Goal: Task Accomplishment & Management: Use online tool/utility

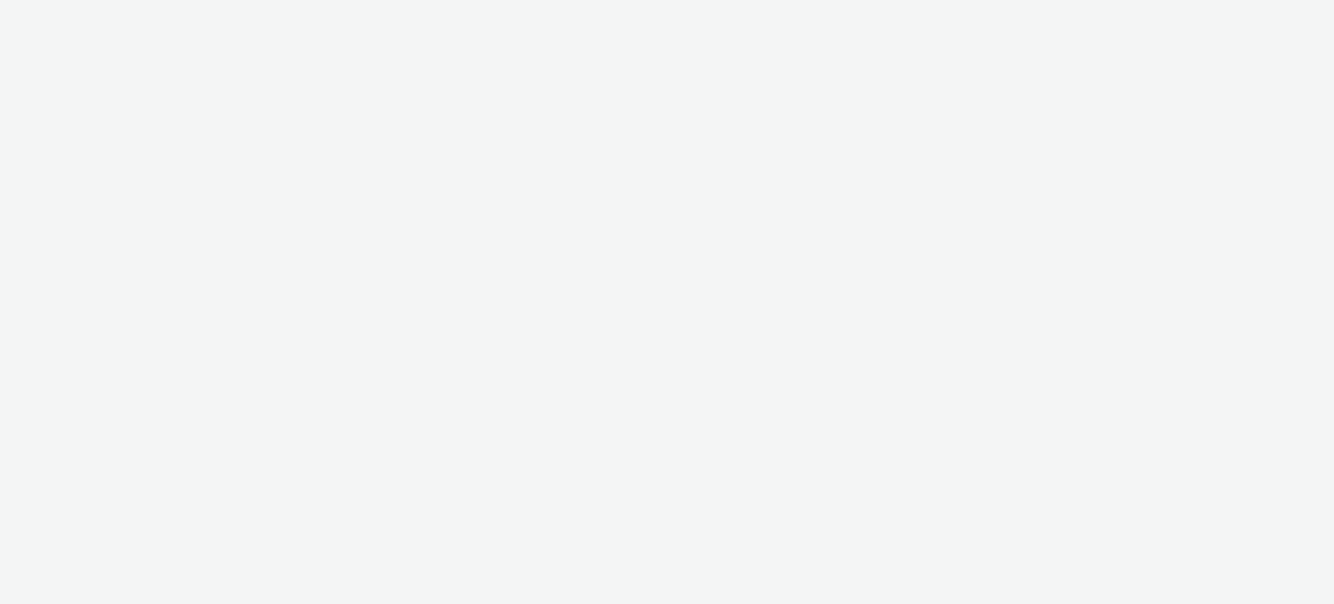
select select "ac009755-aa48-4799-8050-7a339a378eb8"
select select "a1f58486-1528-4f8c-8610-e1cdd7553bc1"
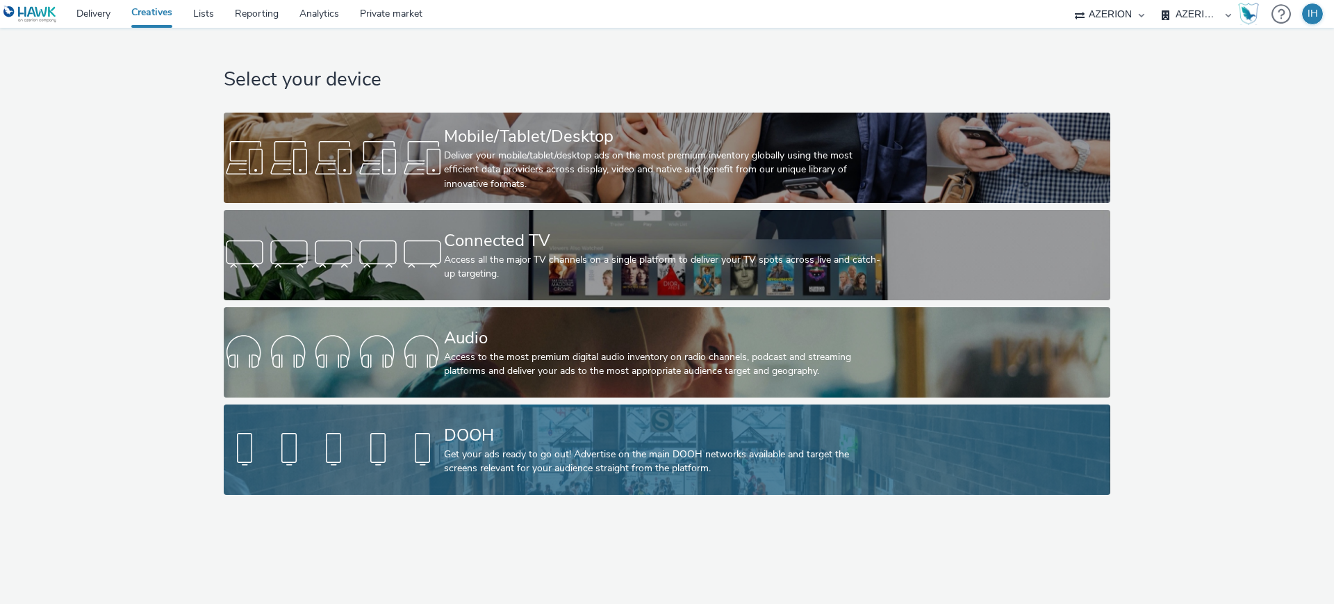
click at [479, 443] on div "DOOH" at bounding box center [664, 435] width 440 height 24
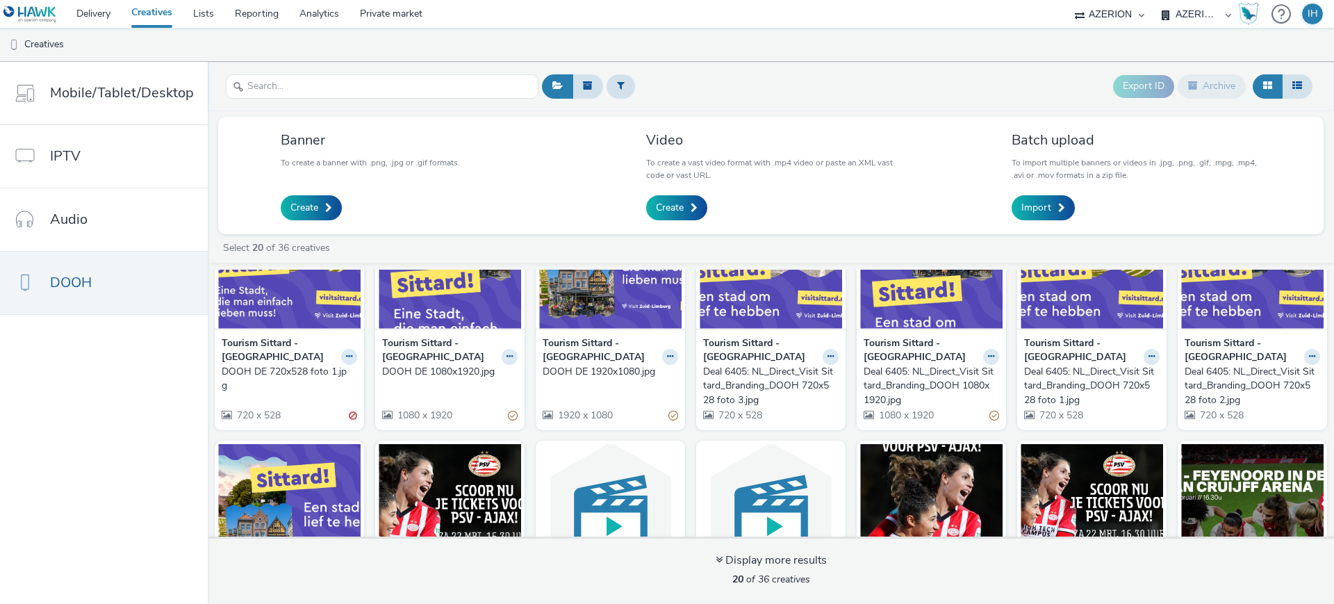
scroll to position [261, 0]
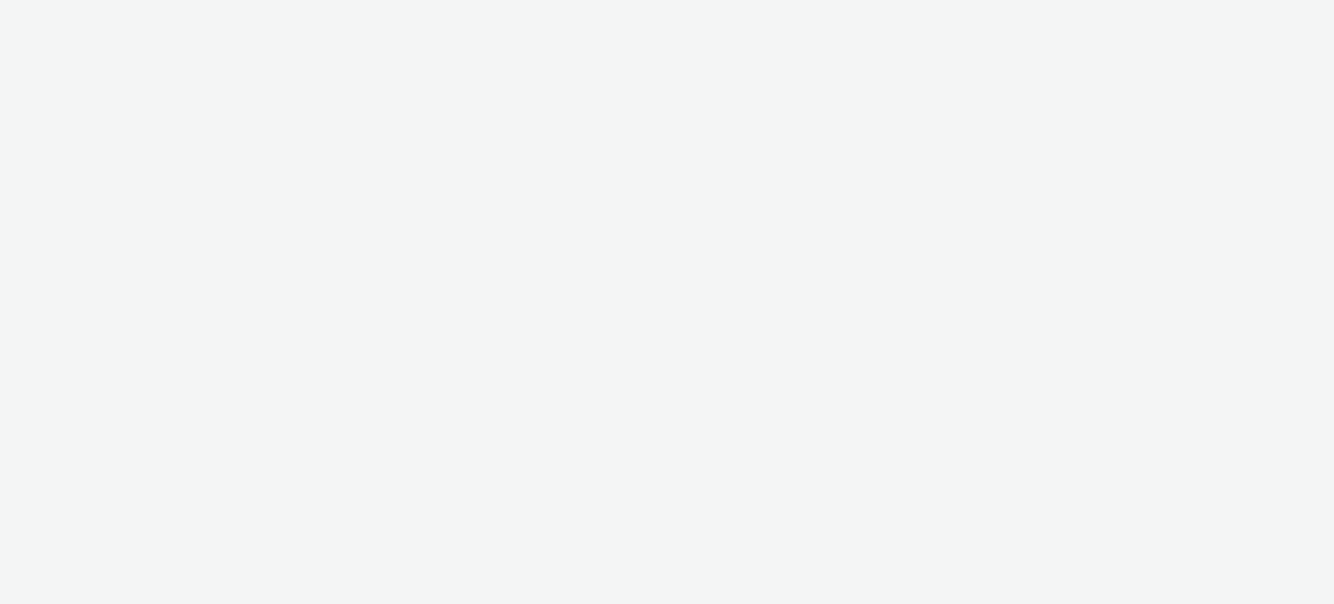
select select "ac009755-aa48-4799-8050-7a339a378eb8"
select select "a1f58486-1528-4f8c-8610-e1cdd7553bc1"
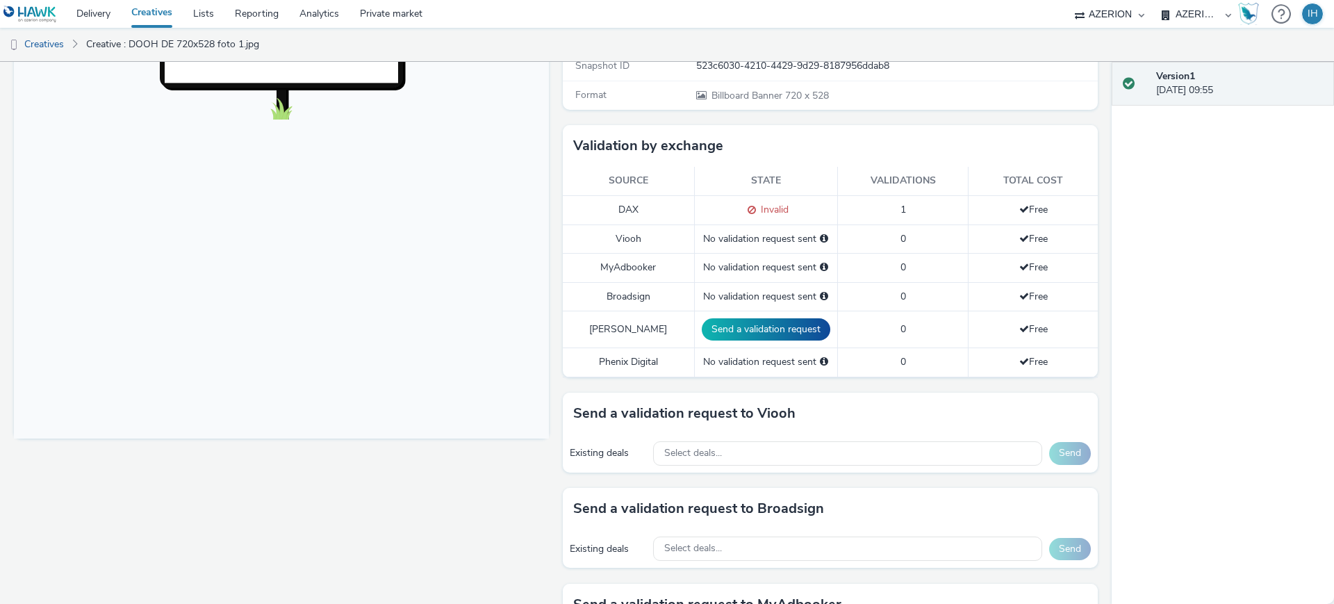
scroll to position [434, 0]
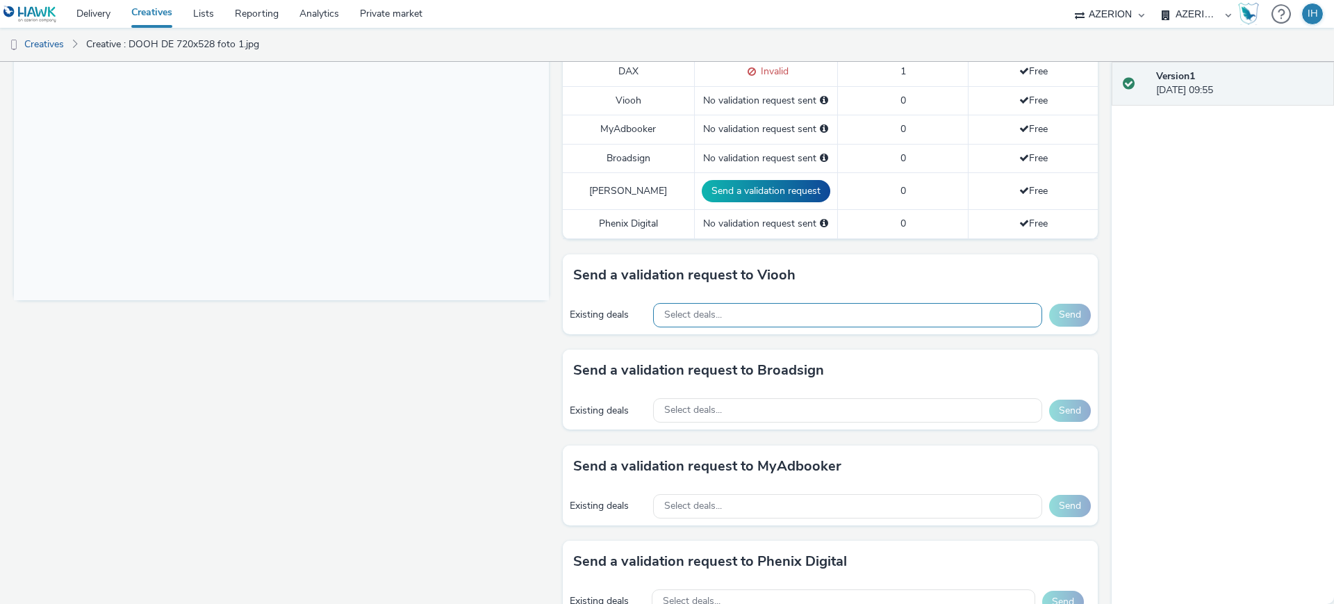
click at [744, 304] on div "Select deals..." at bounding box center [847, 315] width 389 height 24
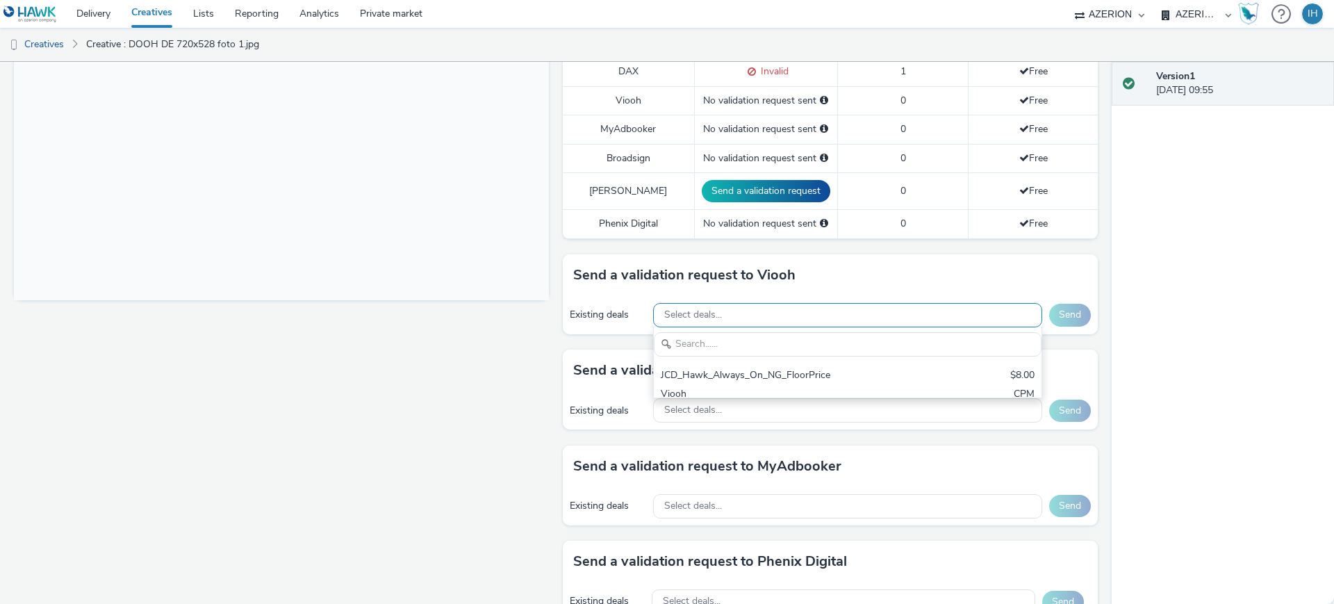
scroll to position [0, 0]
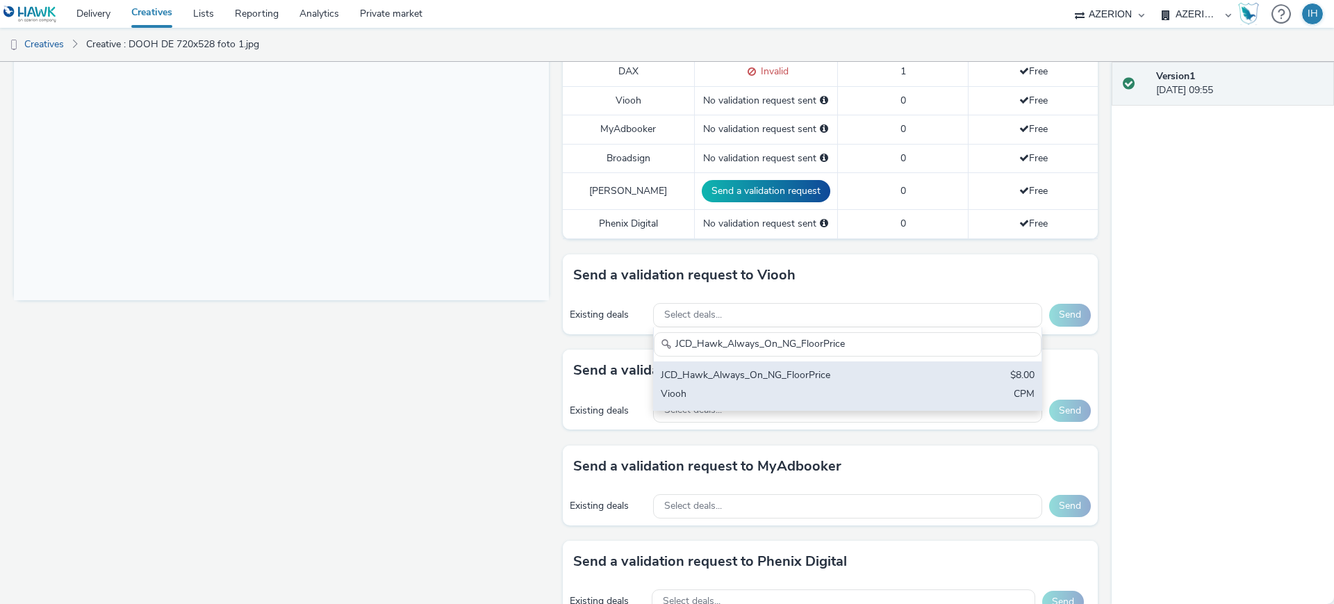
type input "JCD_Hawk_Always_On_NG_FloorPrice"
click at [764, 387] on div "Viooh" at bounding box center [784, 395] width 247 height 16
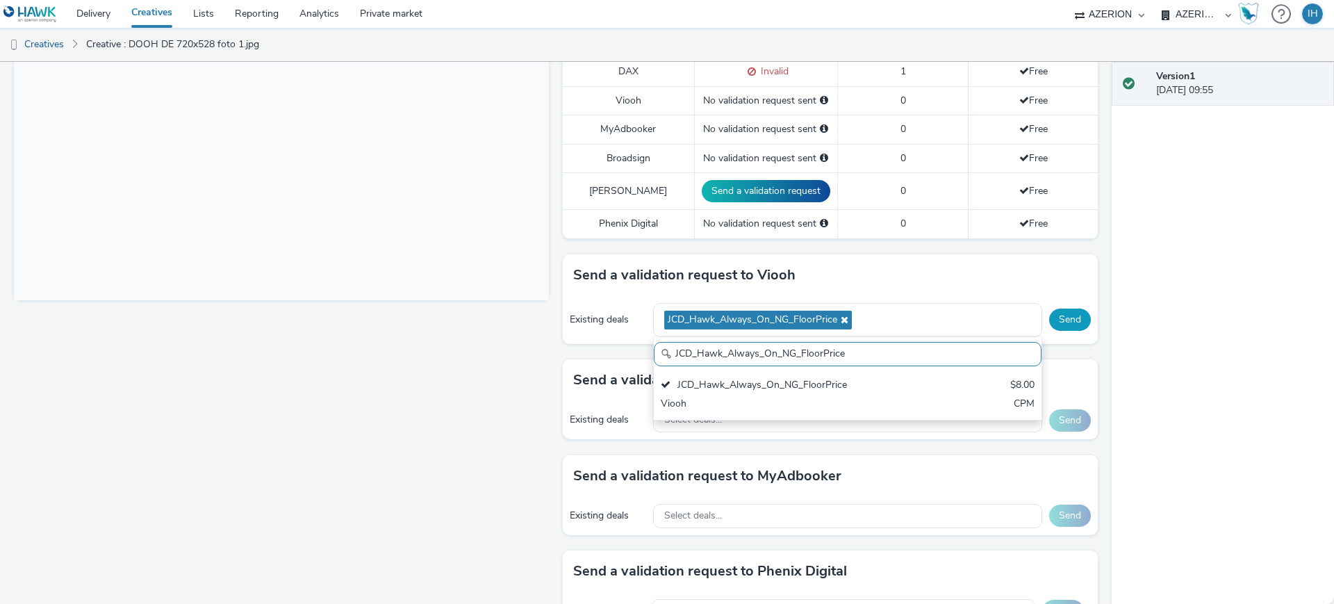
click at [1051, 308] on button "Send" at bounding box center [1070, 319] width 42 height 22
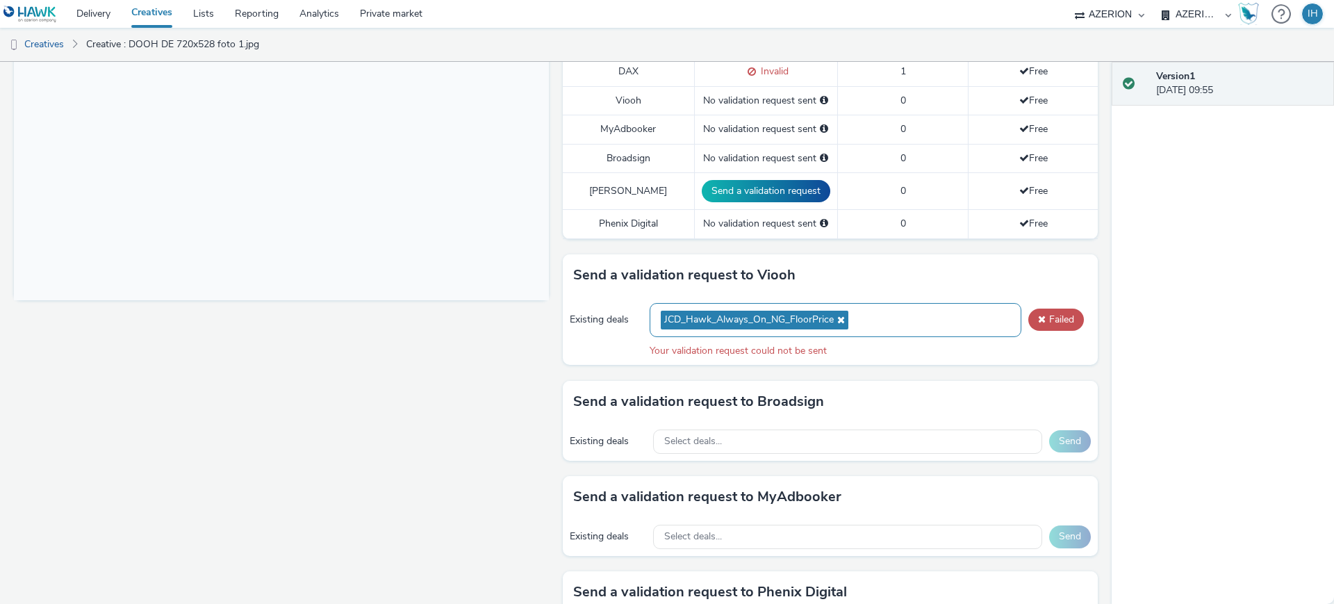
click at [902, 311] on div "JCD_Hawk_Always_On_NG_FloorPrice" at bounding box center [836, 320] width 372 height 34
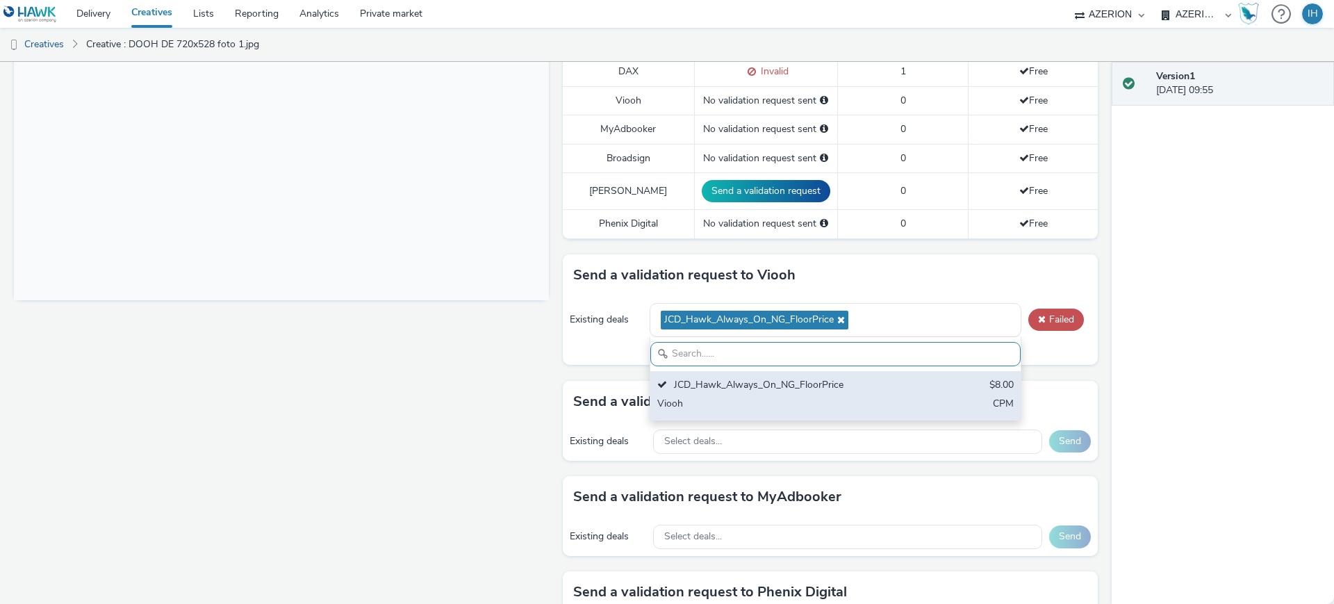
click at [834, 378] on div "JCD_Hawk_Always_On_NG_FloorPrice" at bounding box center [775, 386] width 236 height 16
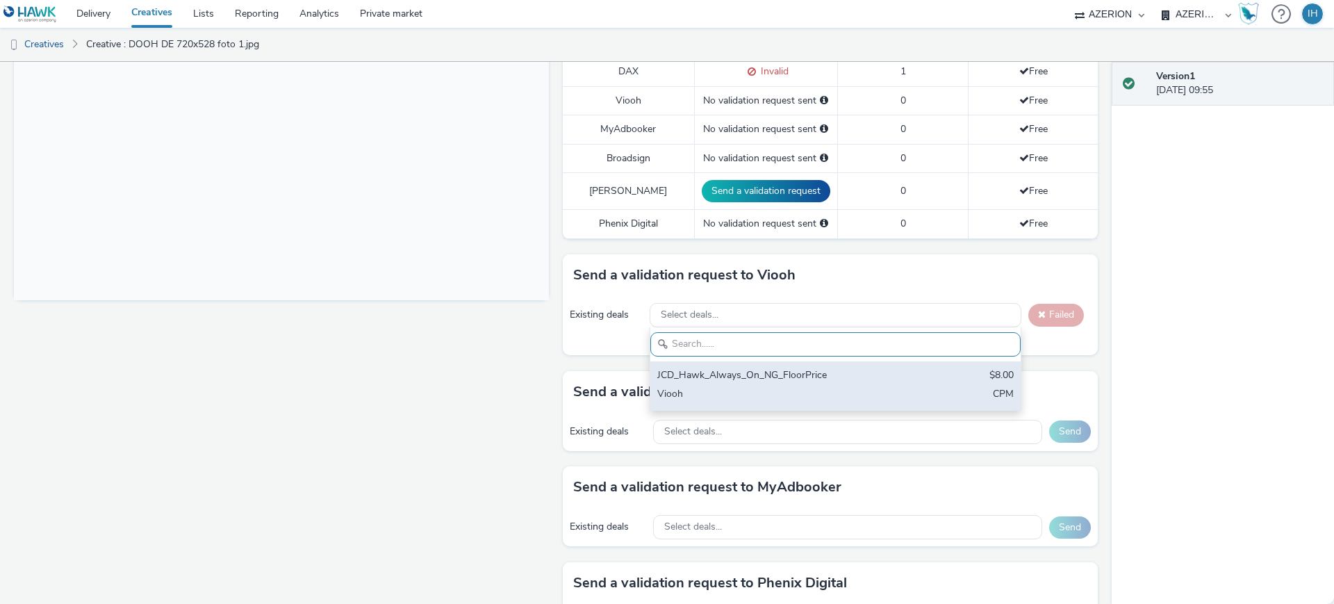
click at [834, 368] on div "JCD_Hawk_Always_On_NG_FloorPrice" at bounding box center [775, 376] width 236 height 16
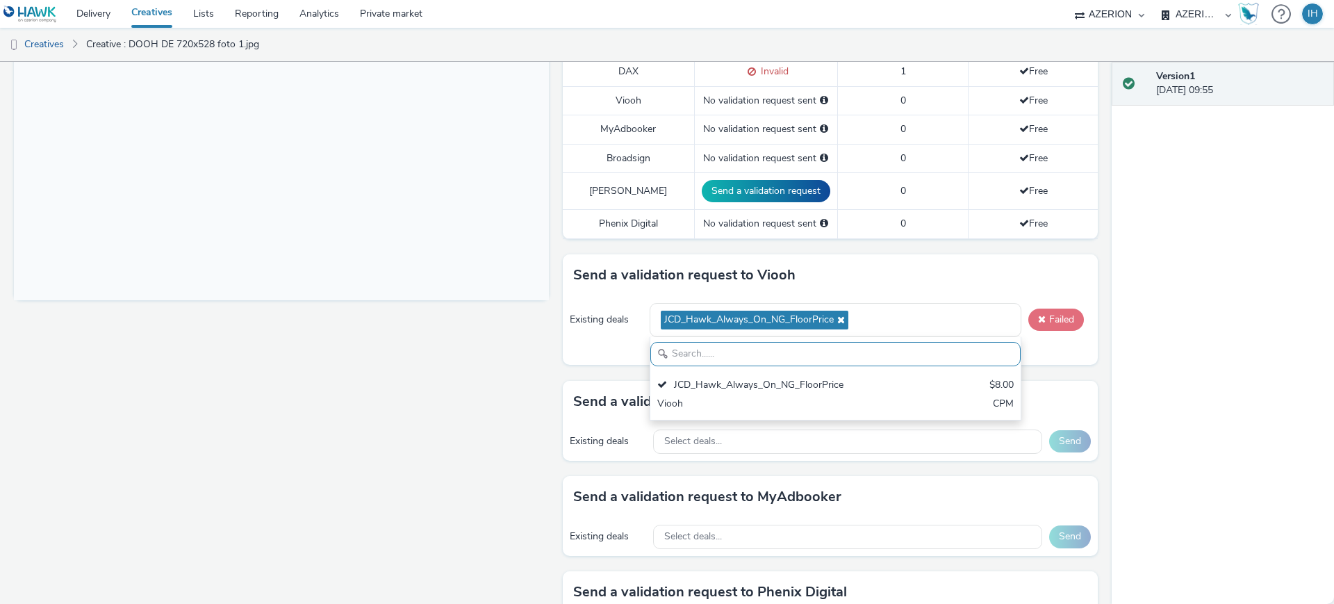
click at [1045, 308] on button "Failed" at bounding box center [1056, 319] width 56 height 22
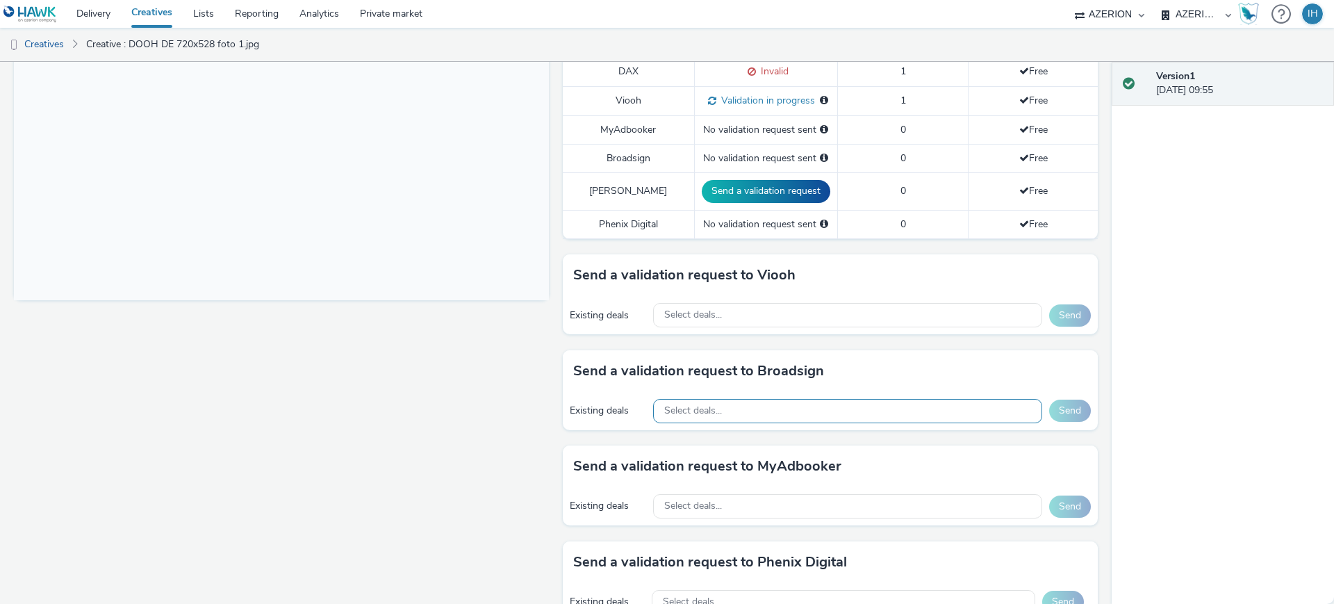
click at [772, 400] on div "Select deals..." at bounding box center [847, 411] width 389 height 24
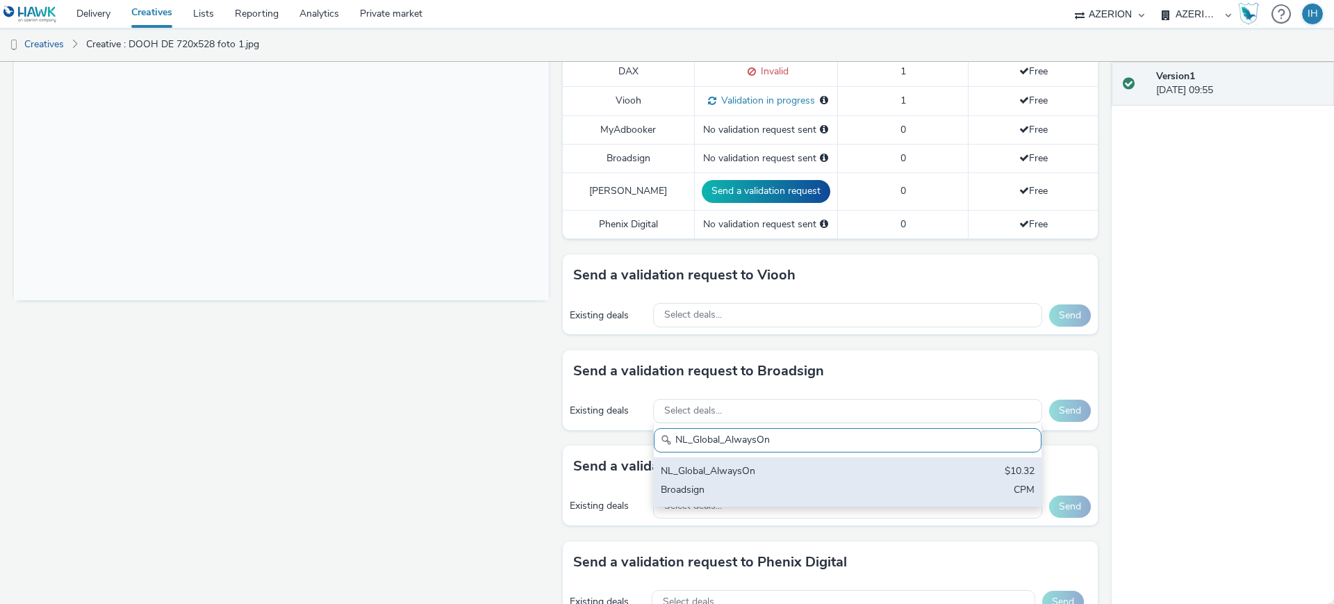
click at [768, 464] on div "NL_Global_AlwaysOn" at bounding box center [784, 472] width 247 height 16
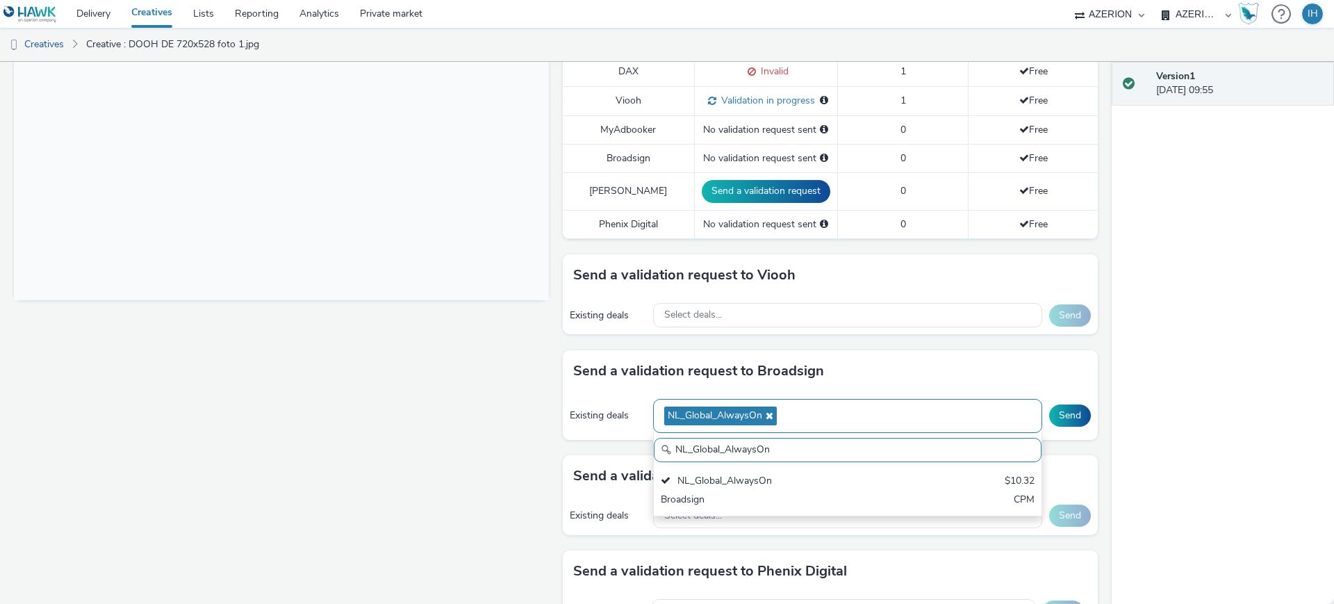
paste input "Bereik_Digital Billboards_OPEN DEAL_GENERAL"
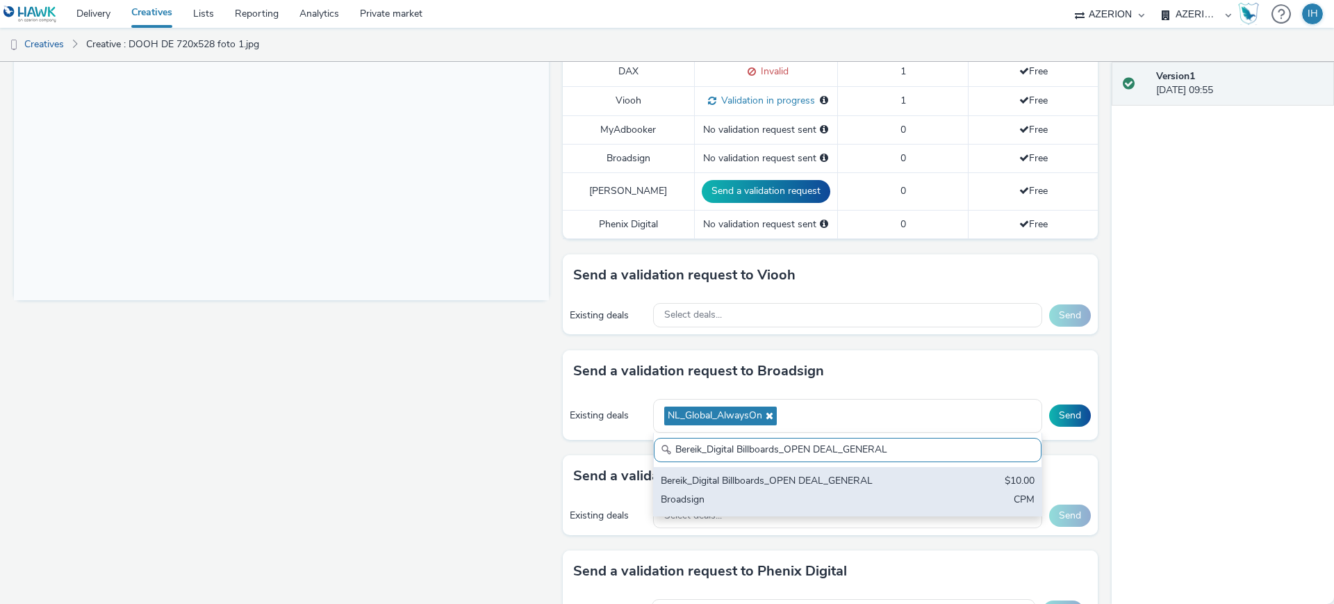
click at [784, 474] on div "Bereik_Digital Billboards_OPEN DEAL_GENERAL" at bounding box center [784, 482] width 247 height 16
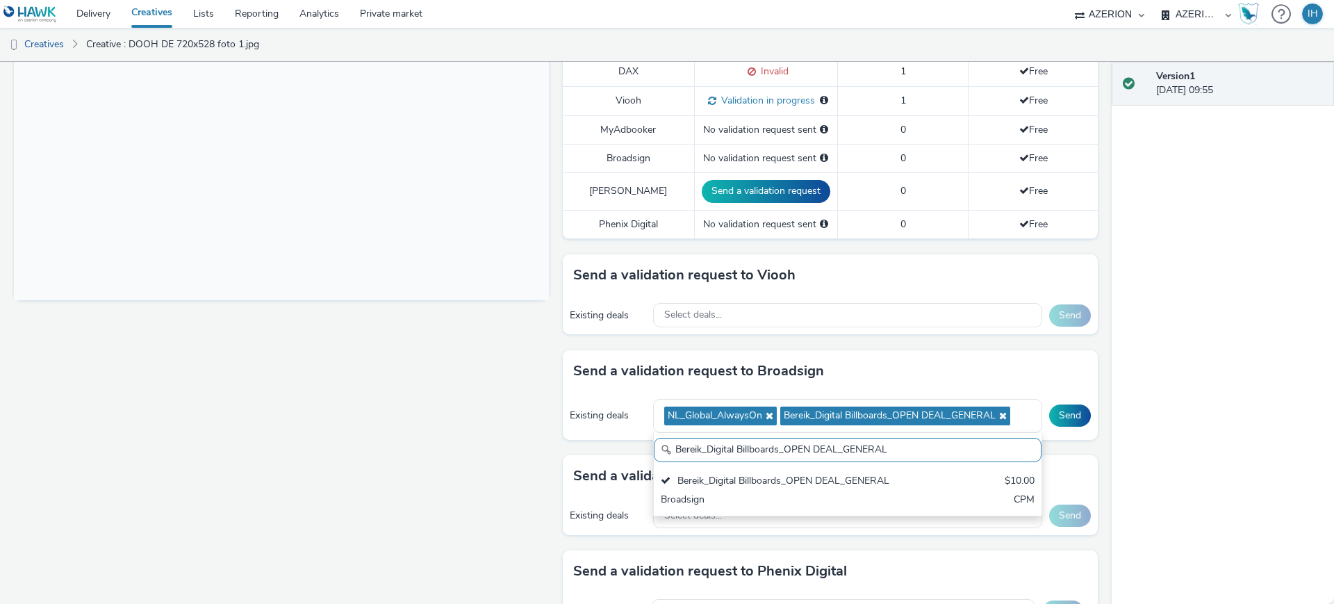
paste input "Global NL - Hawk Multiple Advertisers"
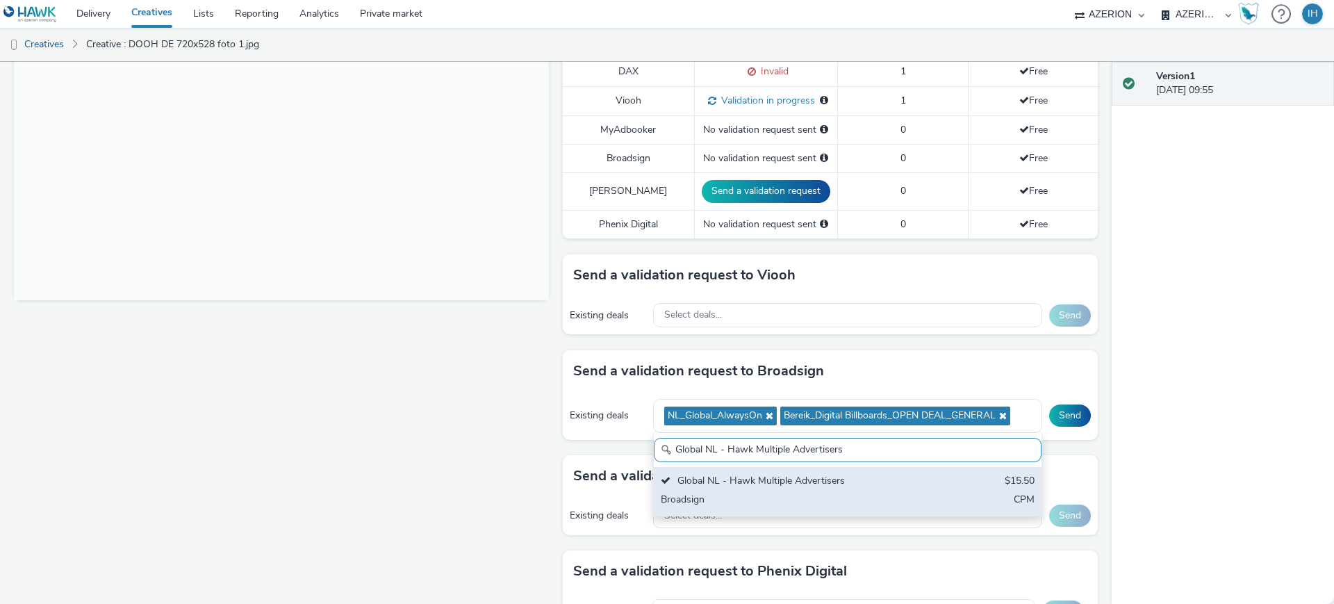
click at [858, 474] on div "Global NL - Hawk Multiple Advertisers" at bounding box center [784, 482] width 247 height 16
click at [809, 475] on div "Global NL - Hawk Multiple Advertisers $15.50 Broadsign CPM" at bounding box center [848, 491] width 388 height 49
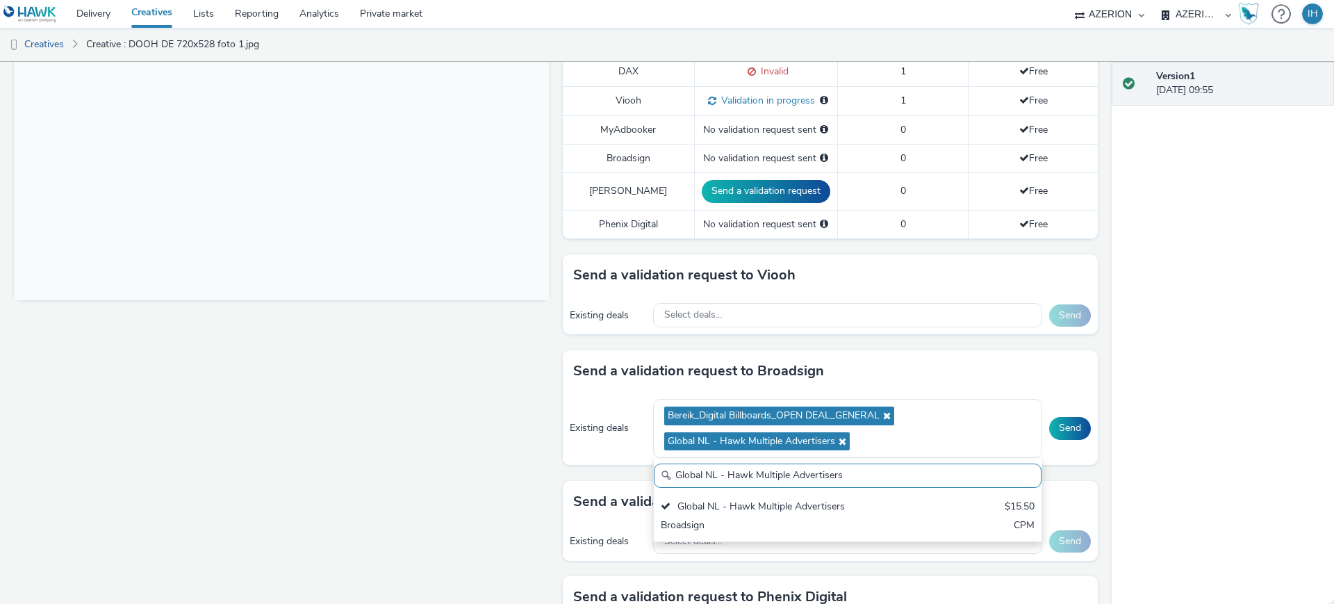
paste input "NL_Global_AlwaysOn"
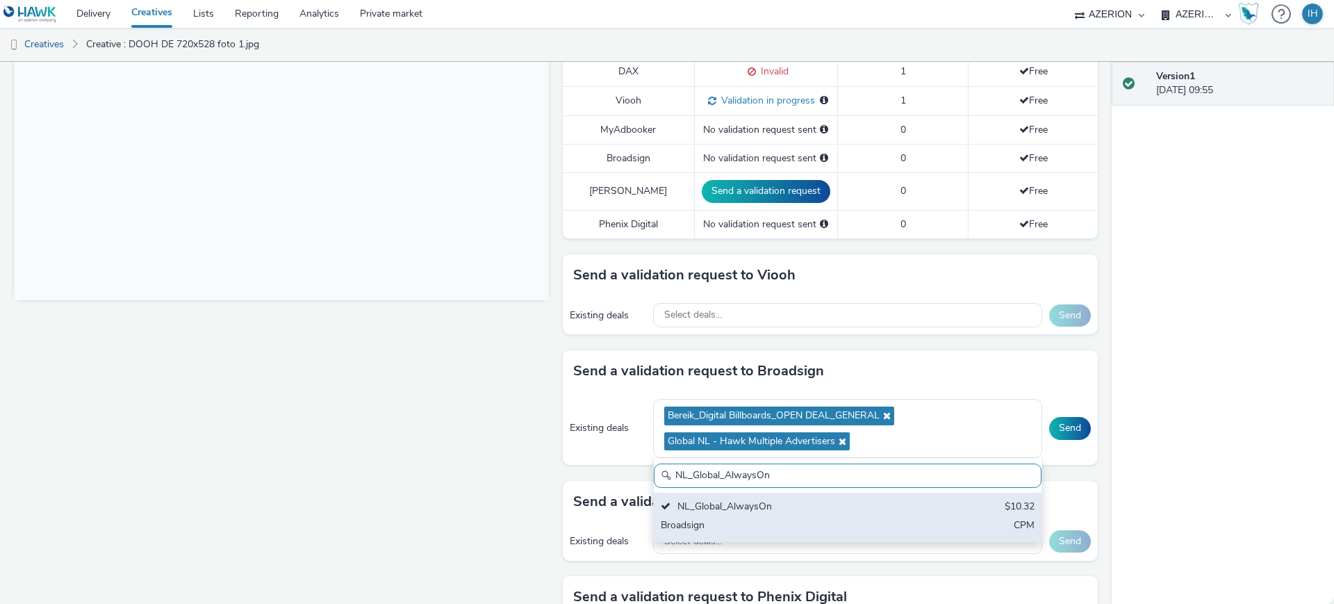
click at [743, 500] on div "NL_Global_AlwaysOn" at bounding box center [784, 508] width 247 height 16
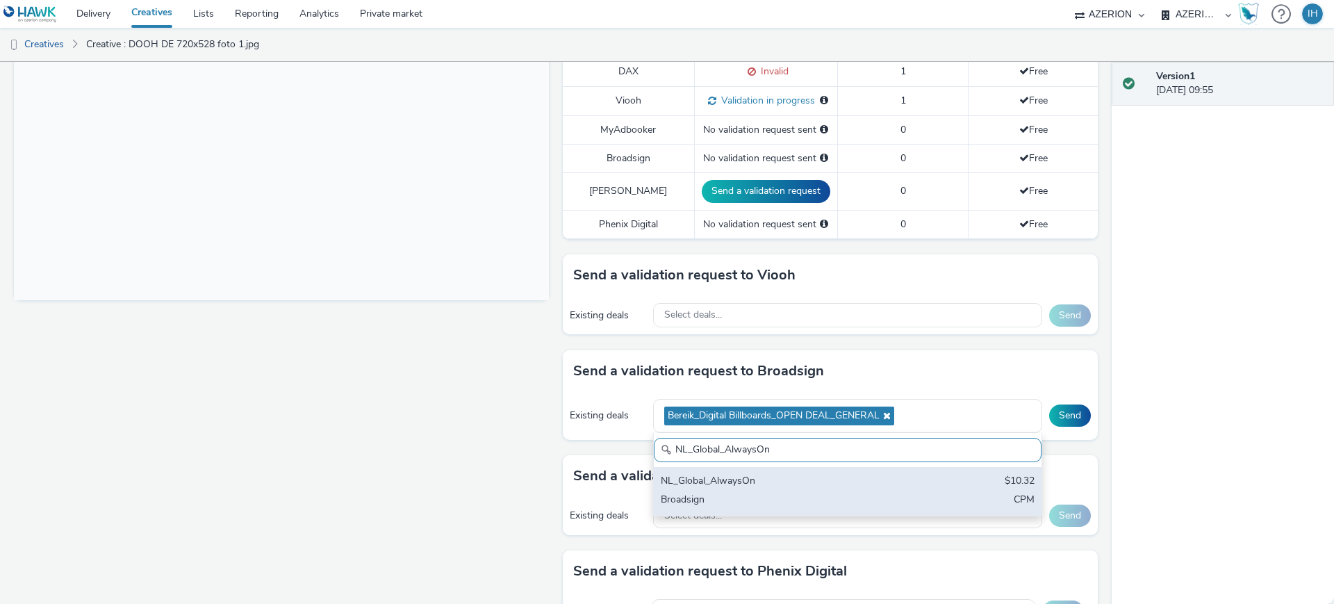
click at [880, 474] on div "NL_Global_AlwaysOn" at bounding box center [784, 482] width 247 height 16
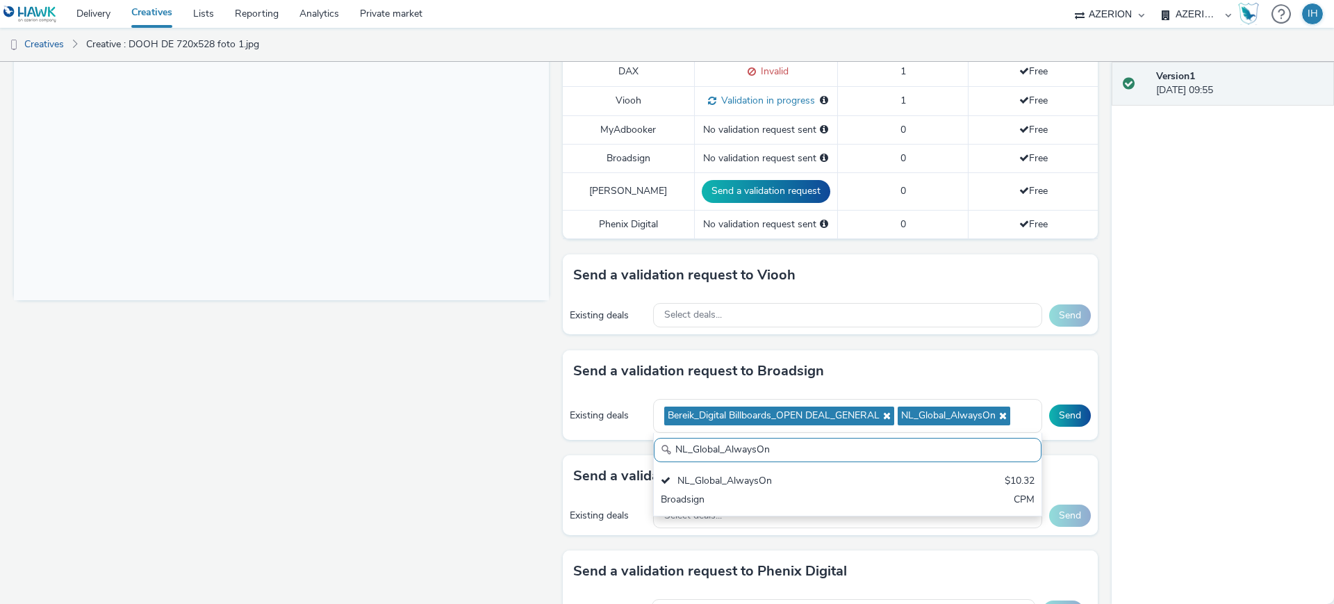
paste input "Global NL - Hawk Multiple Advertisers"
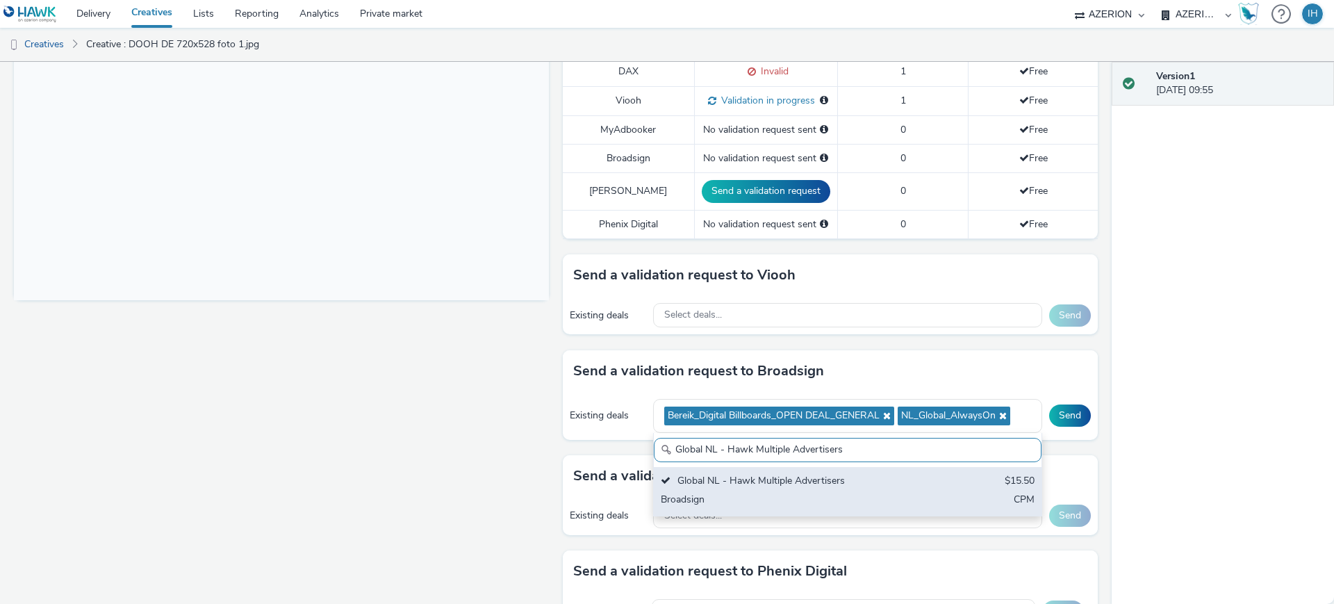
type input "Global NL - Hawk Multiple Advertisers"
click at [910, 484] on div "Global NL - Hawk Multiple Advertisers $15.50 Broadsign CPM" at bounding box center [848, 491] width 388 height 49
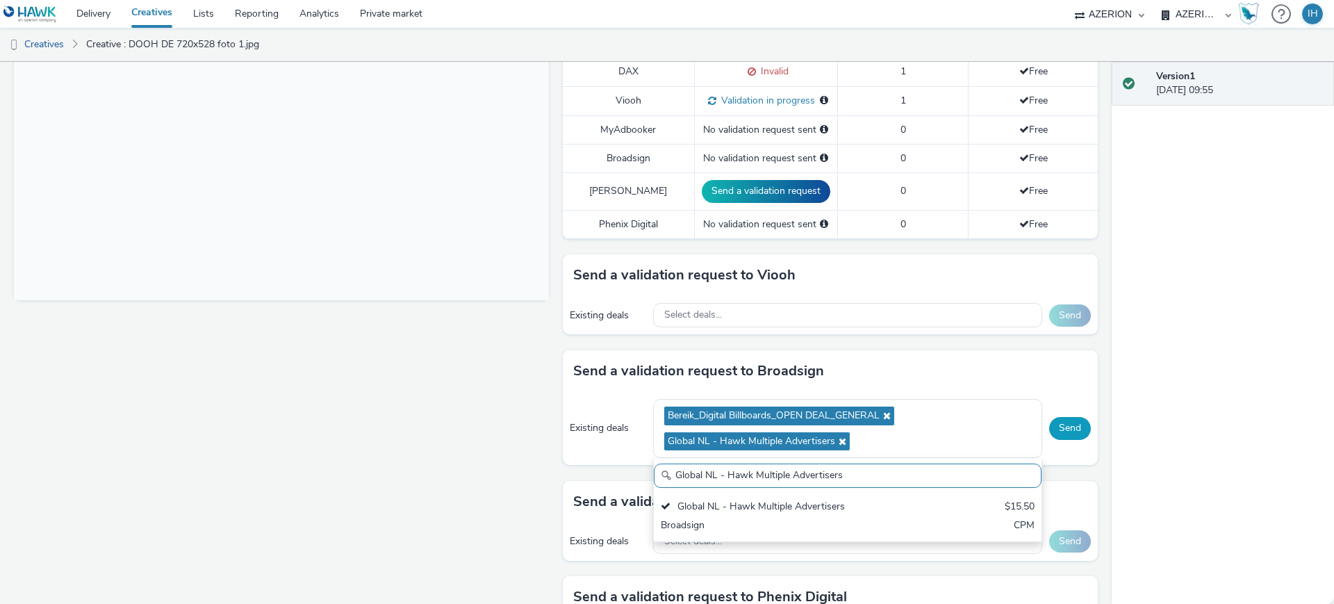
click at [1049, 419] on button "Send" at bounding box center [1070, 428] width 42 height 22
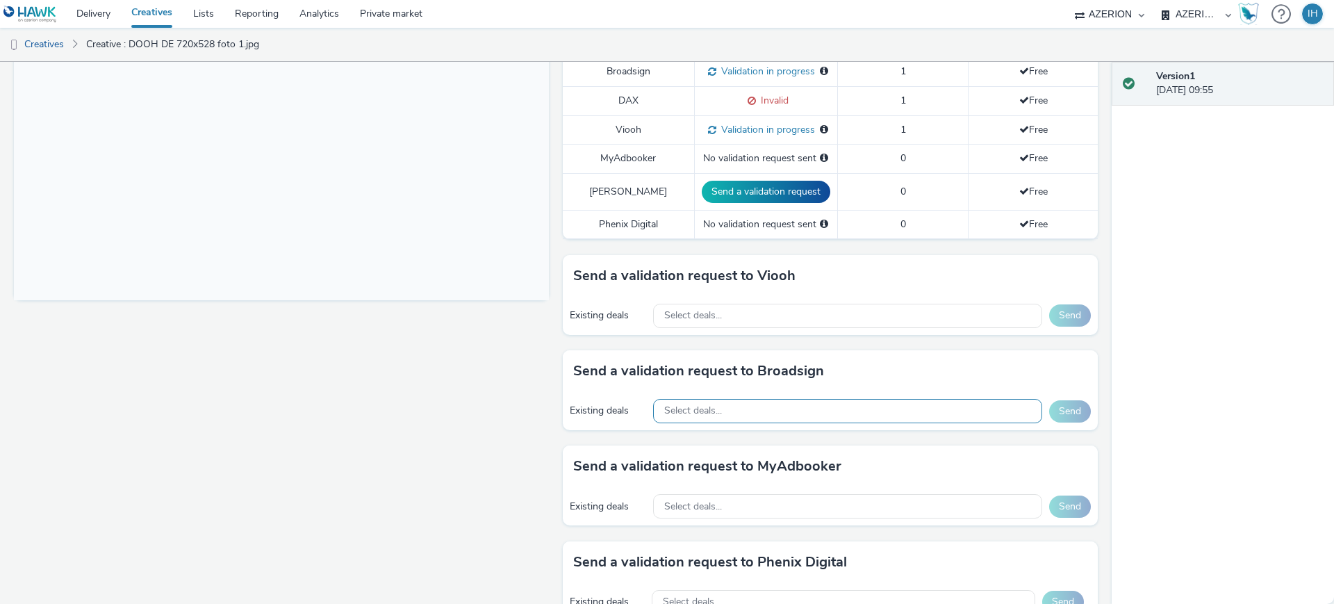
click at [704, 405] on span "Select deals..." at bounding box center [693, 411] width 58 height 12
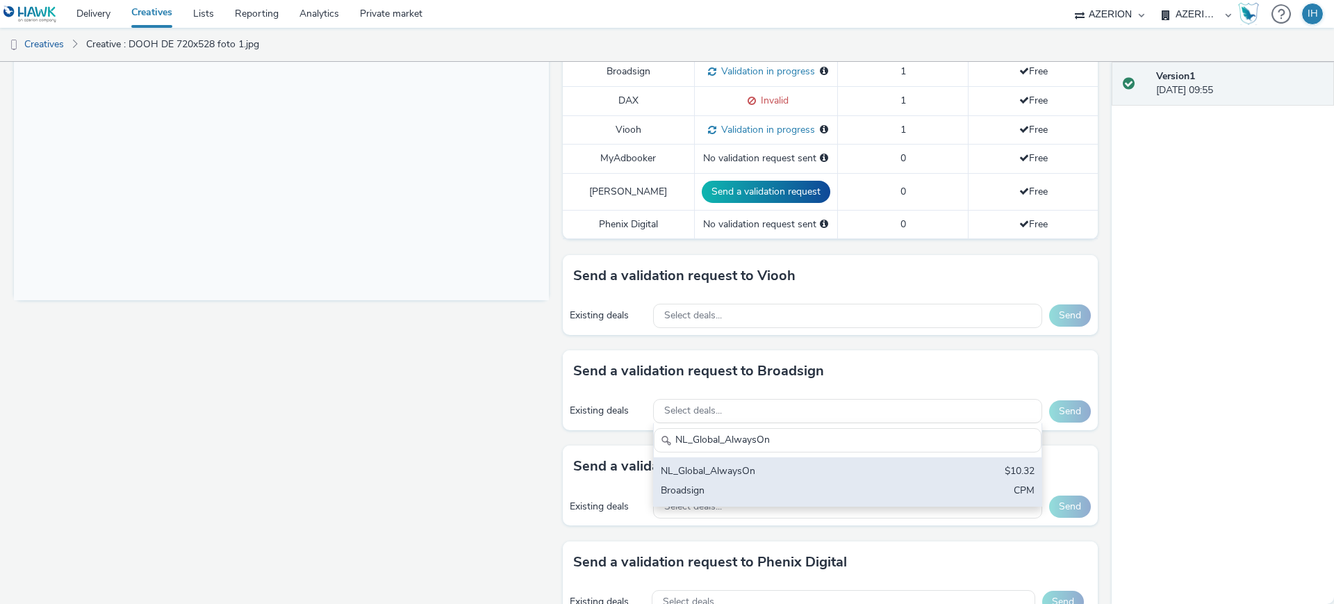
type input "NL_Global_AlwaysOn"
click at [735, 464] on div "NL_Global_AlwaysOn" at bounding box center [784, 472] width 247 height 16
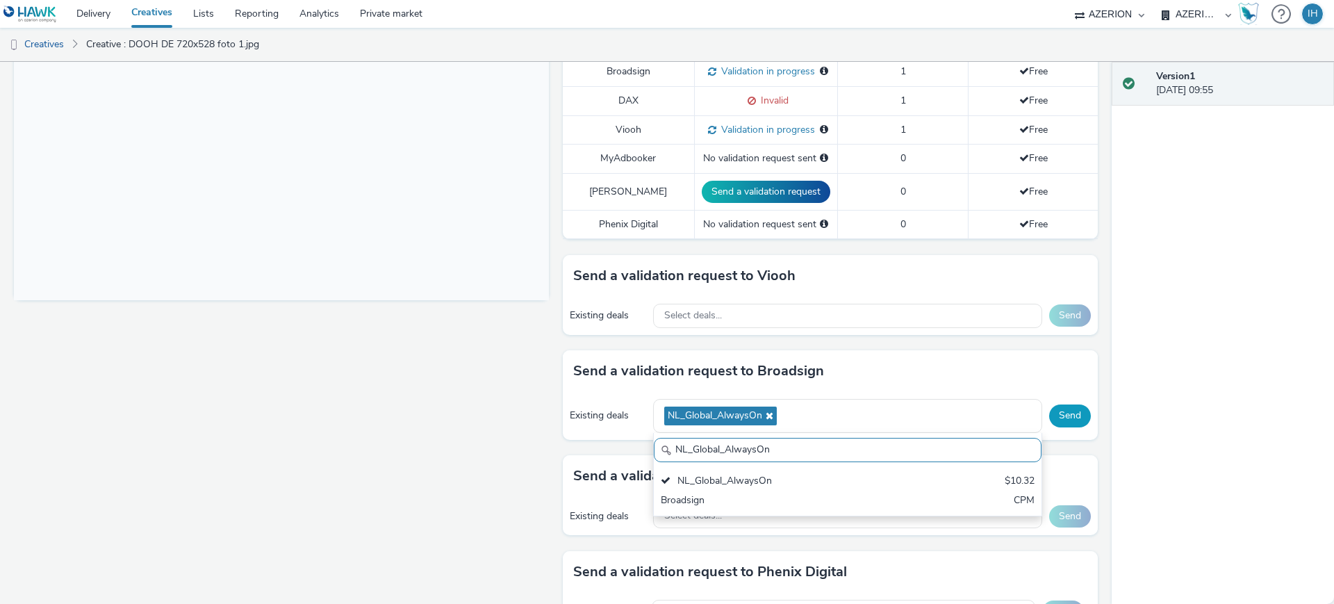
click at [1062, 404] on button "Send" at bounding box center [1070, 415] width 42 height 22
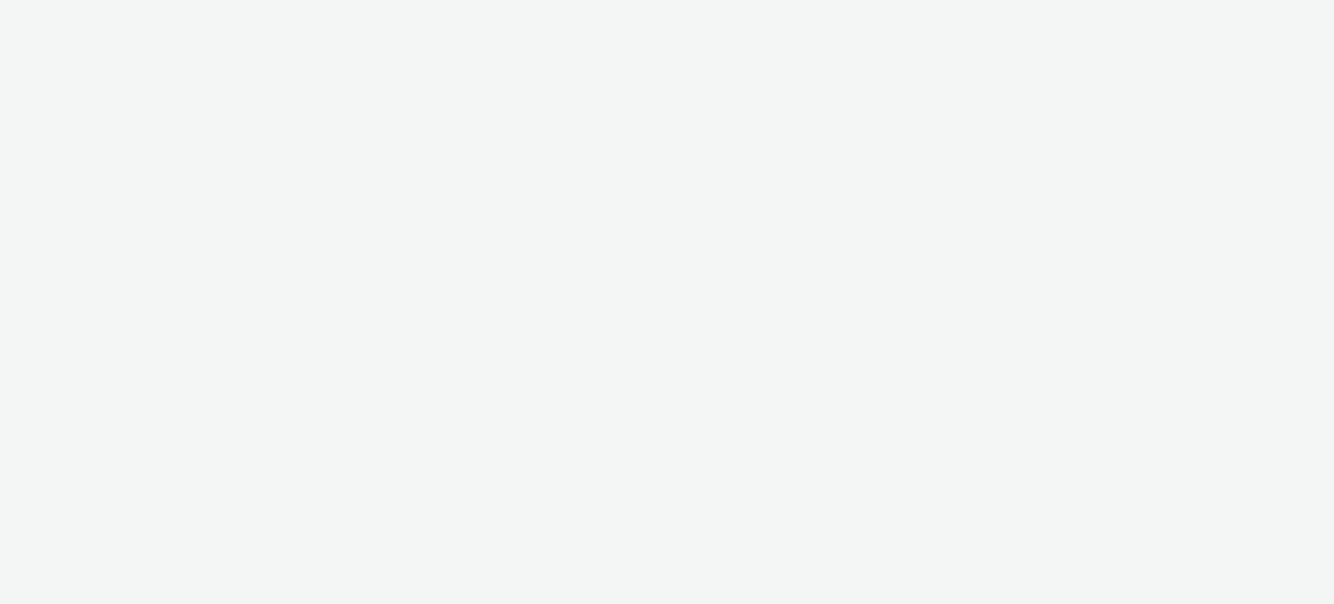
select select "ac009755-aa48-4799-8050-7a339a378eb8"
select select "a1f58486-1528-4f8c-8610-e1cdd7553bc1"
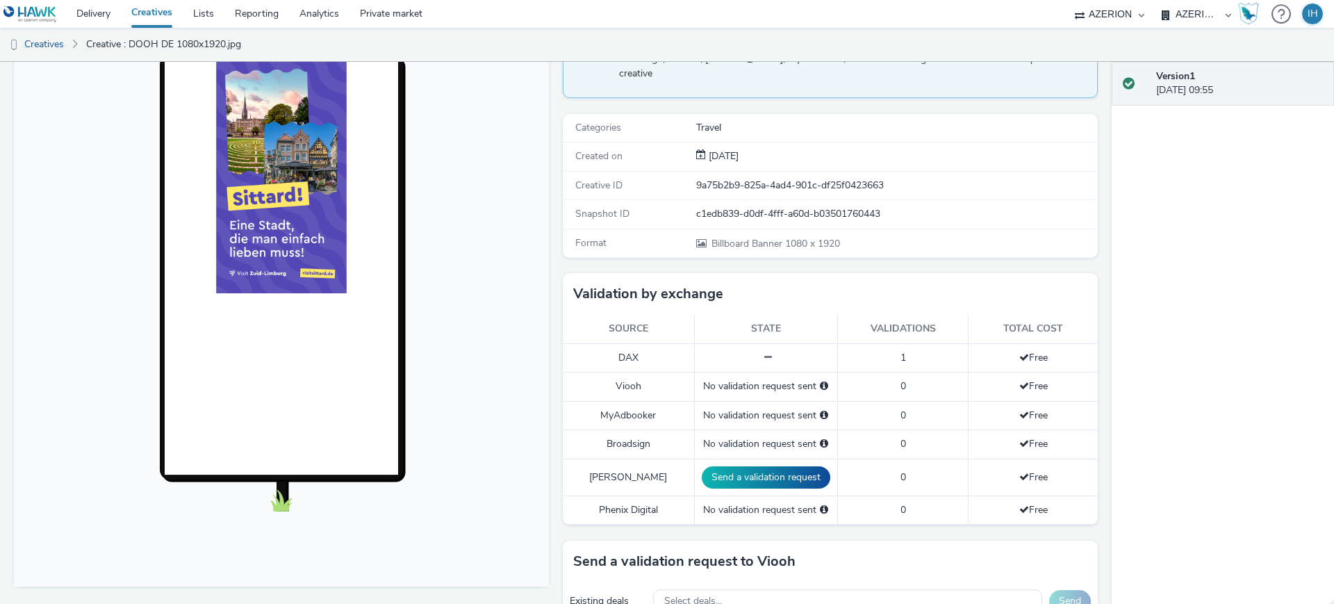
scroll to position [434, 0]
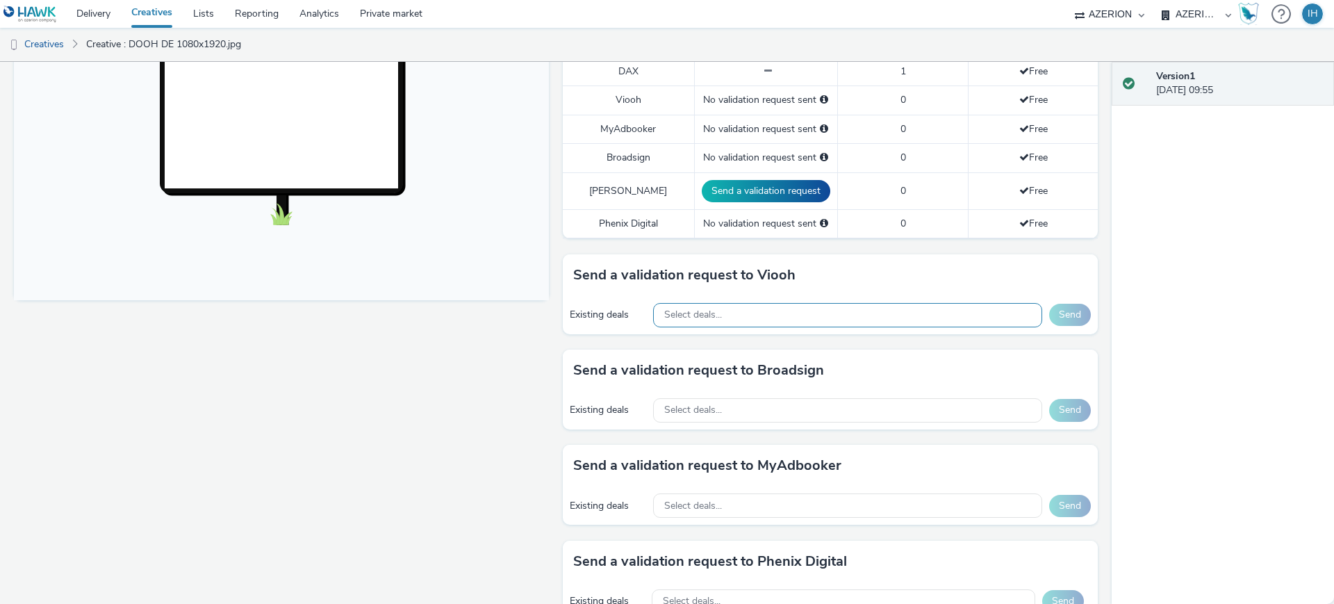
click at [757, 303] on div "Select deals..." at bounding box center [847, 315] width 389 height 24
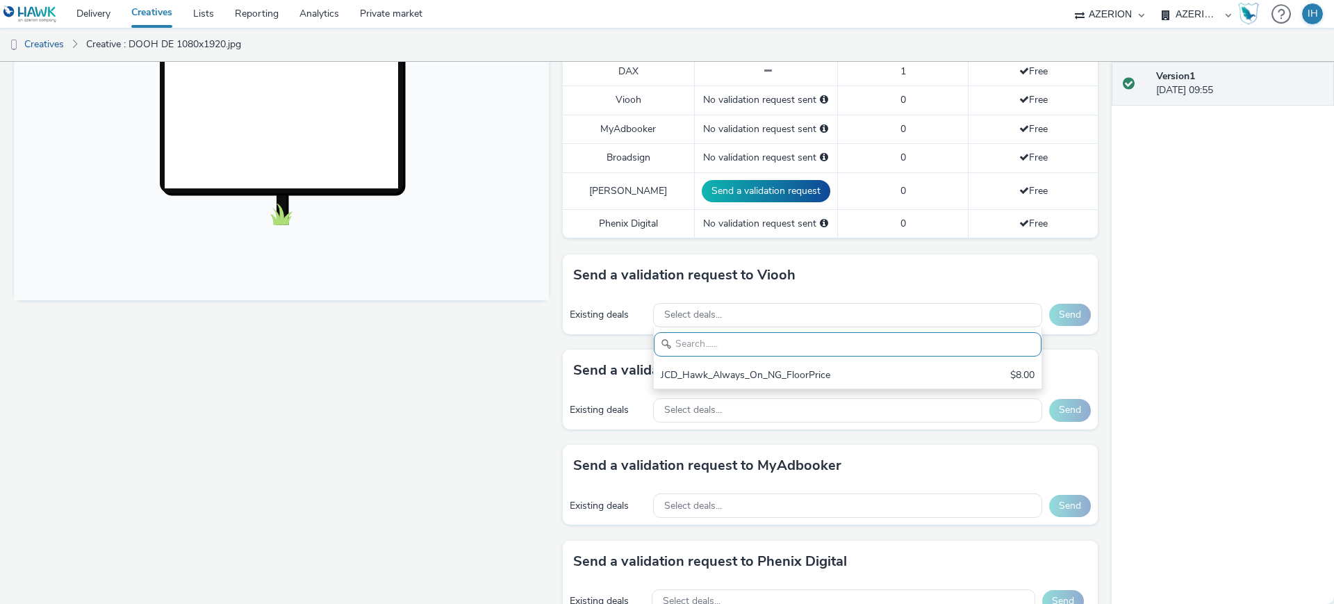
scroll to position [0, 0]
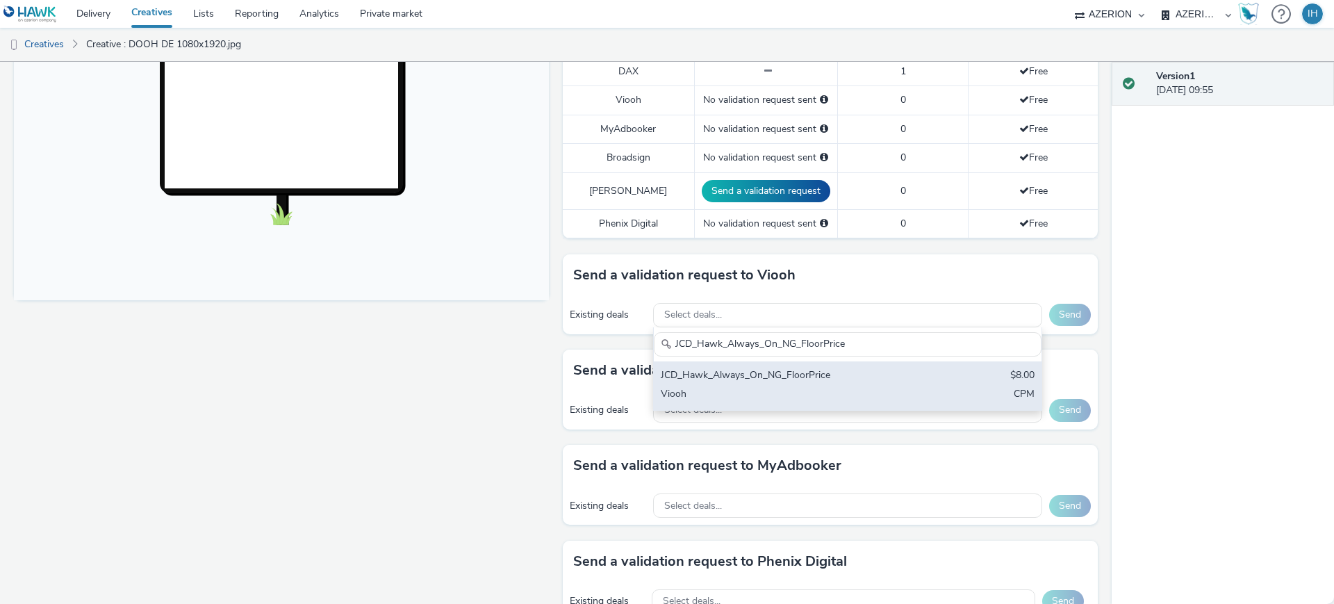
type input "JCD_Hawk_Always_On_NG_FloorPrice"
click at [793, 368] on div "JCD_Hawk_Always_On_NG_FloorPrice" at bounding box center [784, 376] width 247 height 16
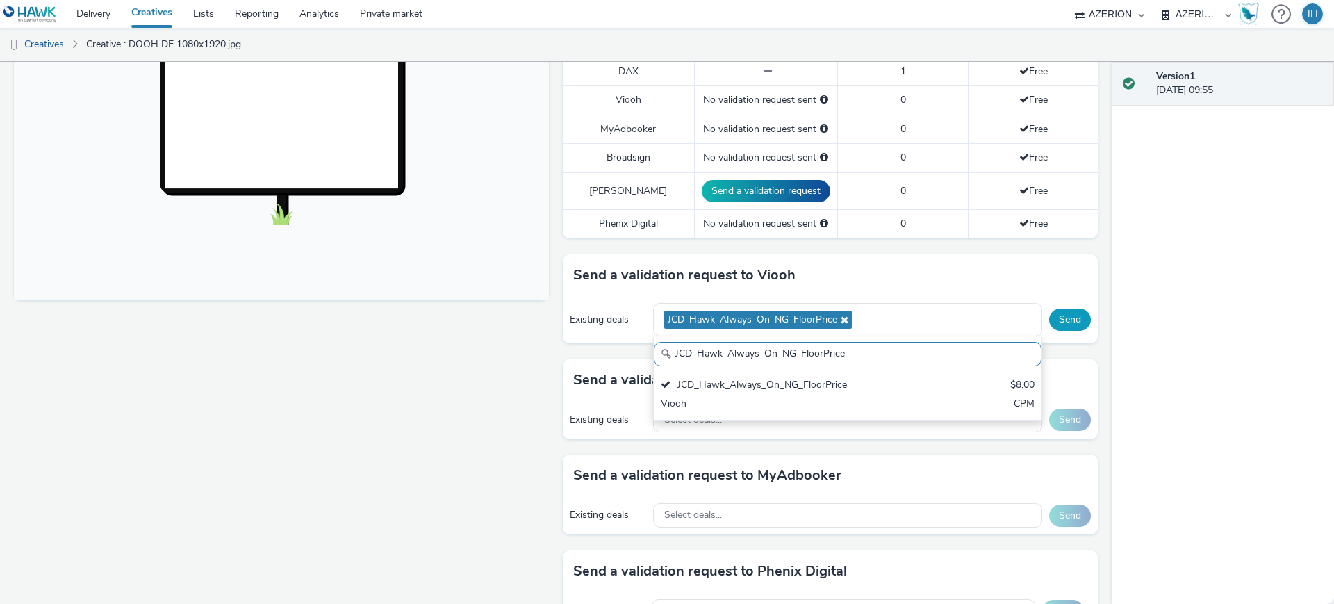
click at [1058, 308] on button "Send" at bounding box center [1070, 319] width 42 height 22
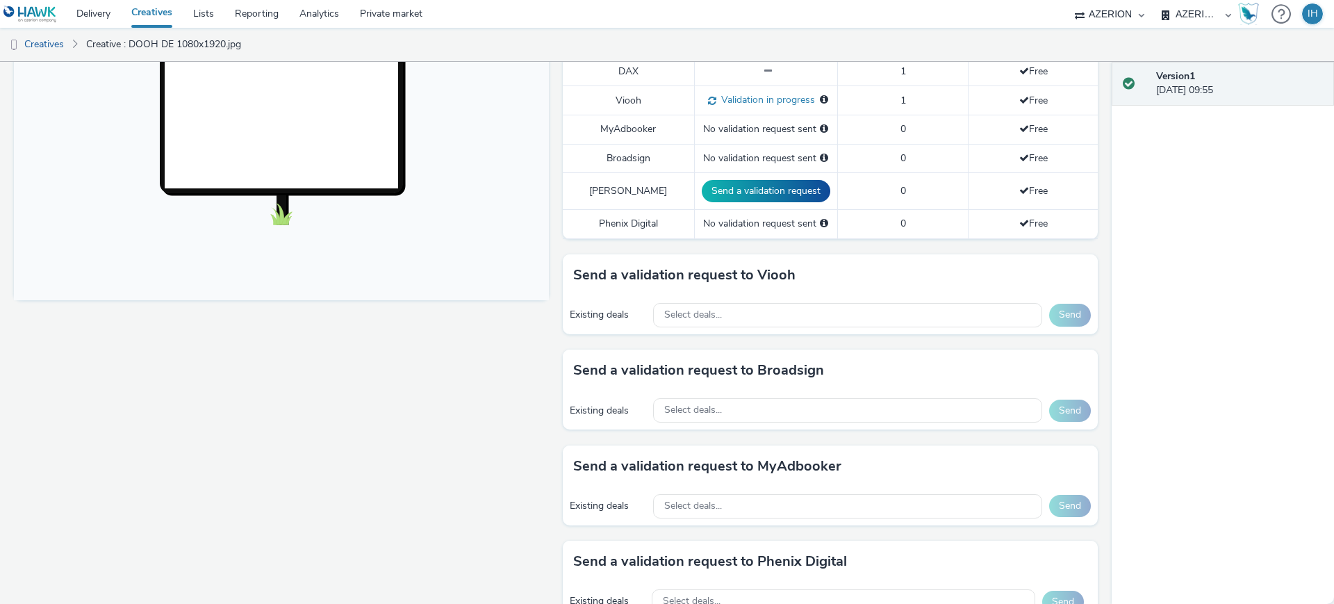
click at [706, 413] on div "Existing deals Select deals... Send" at bounding box center [830, 410] width 535 height 38
click at [706, 408] on div "Select deals..." at bounding box center [847, 410] width 389 height 24
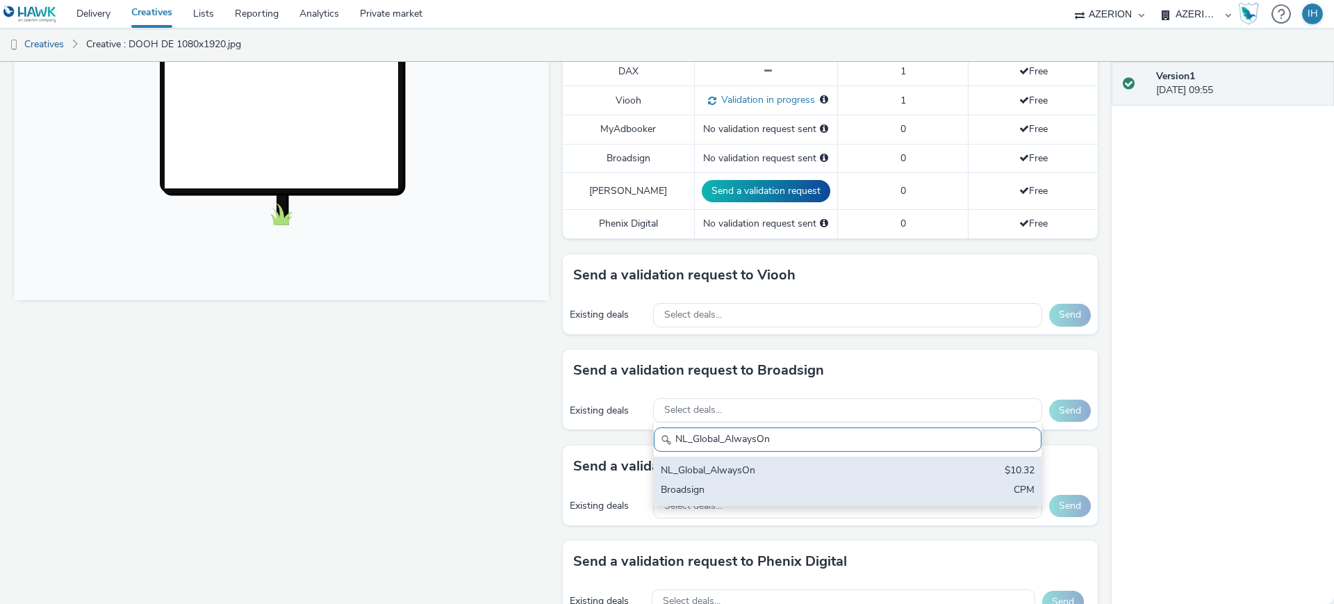
click at [720, 483] on div "Broadsign" at bounding box center [784, 491] width 247 height 16
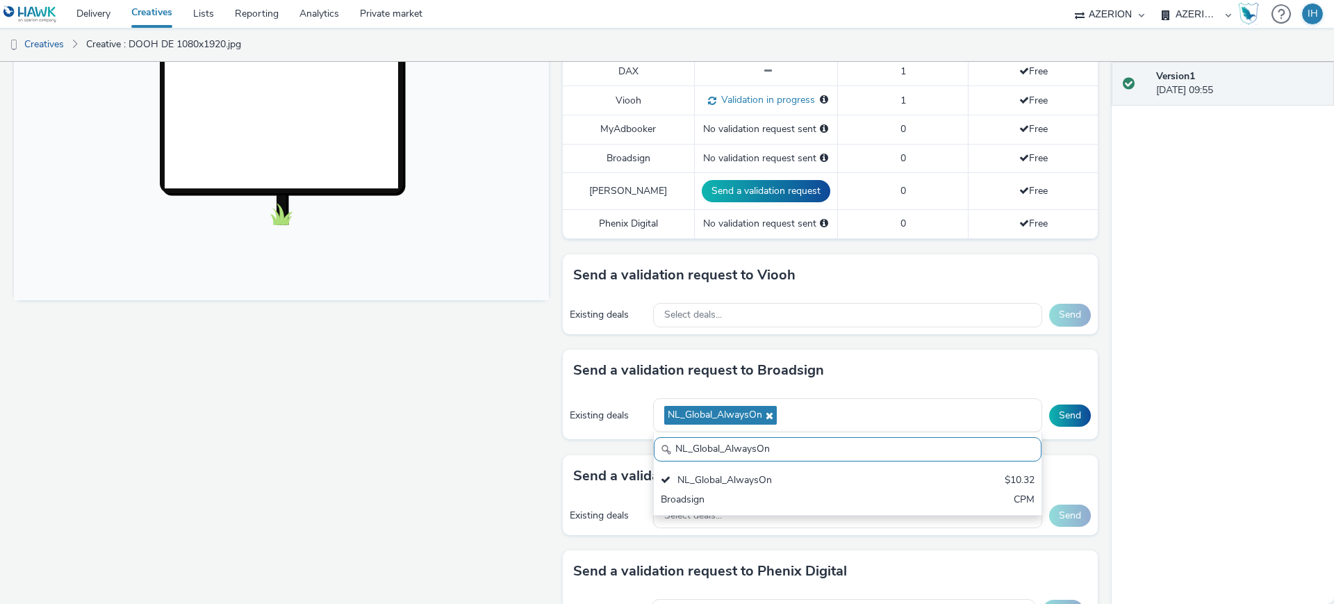
paste input "Bereik_Digital Billboards_OPEN DEAL_GENERAL"
click at [801, 493] on div "Broadsign" at bounding box center [784, 501] width 247 height 16
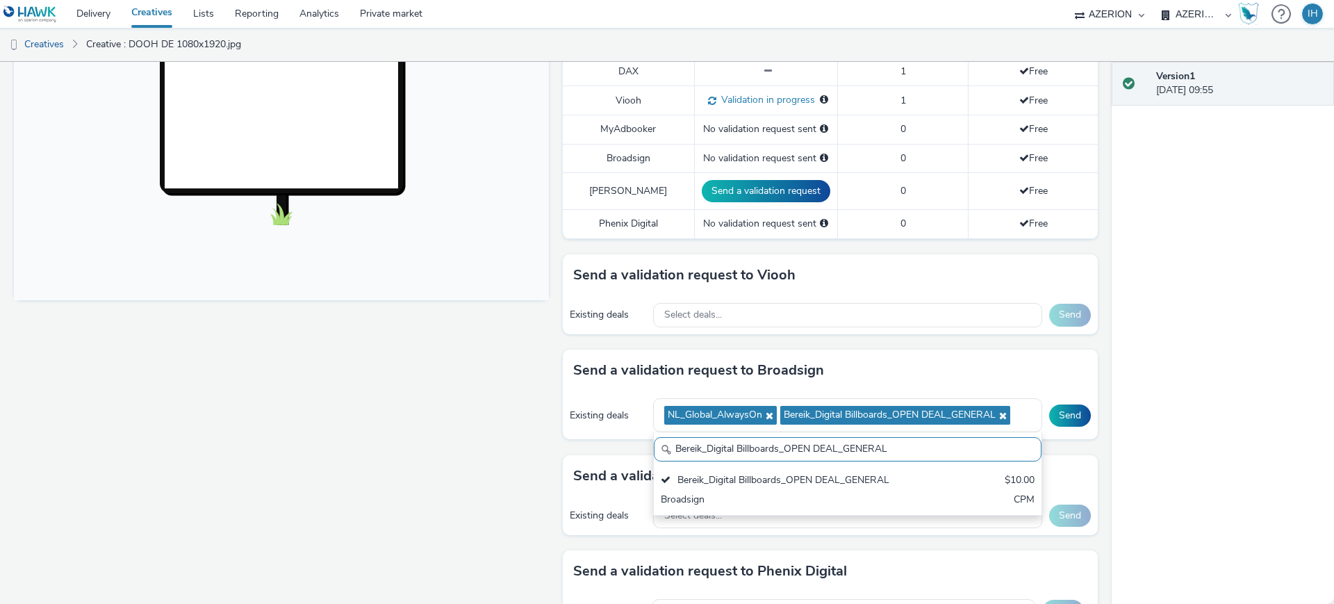
paste input "Global NL - Hawk Multiple Advertisers"
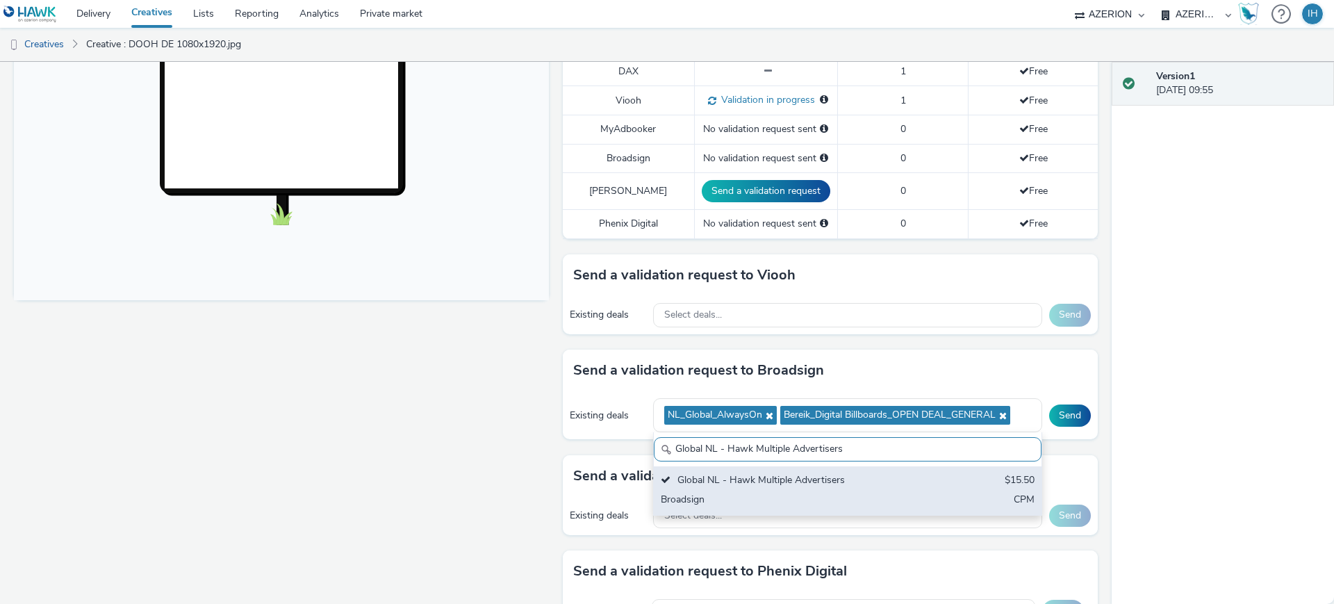
type input "Global NL - Hawk Multiple Advertisers"
click at [773, 473] on div "Global NL - Hawk Multiple Advertisers" at bounding box center [784, 481] width 247 height 16
click at [783, 493] on div "Broadsign" at bounding box center [784, 501] width 247 height 16
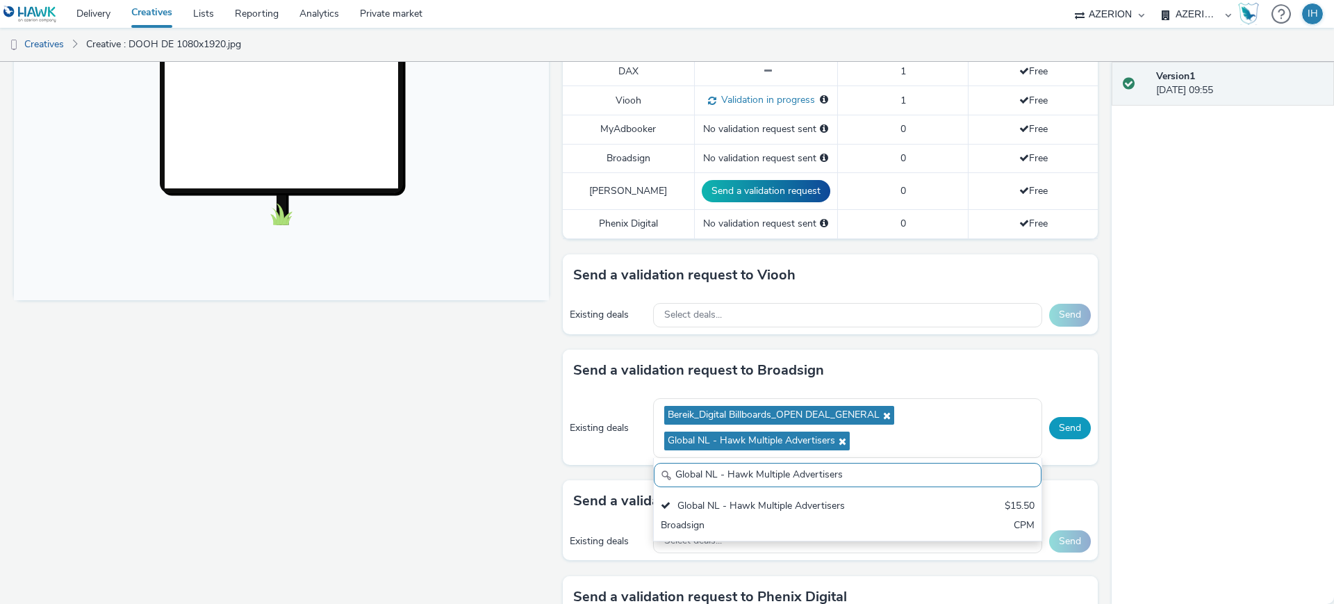
click at [1049, 417] on button "Send" at bounding box center [1070, 428] width 42 height 22
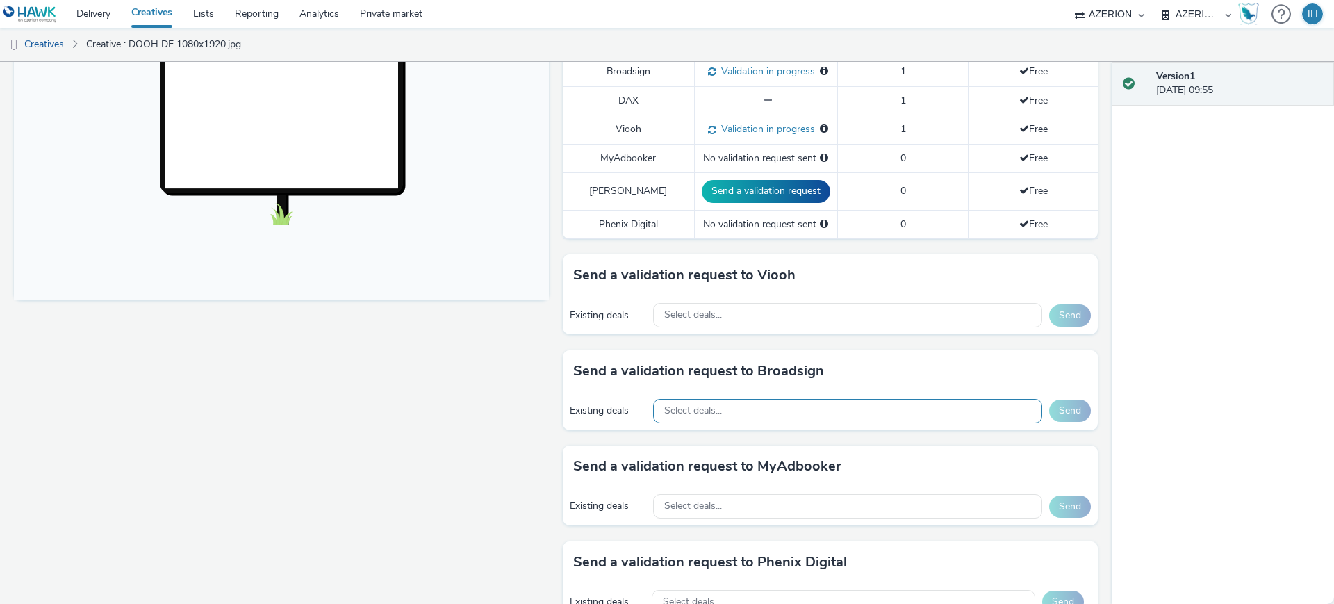
click at [789, 399] on div "Select deals..." at bounding box center [847, 411] width 389 height 24
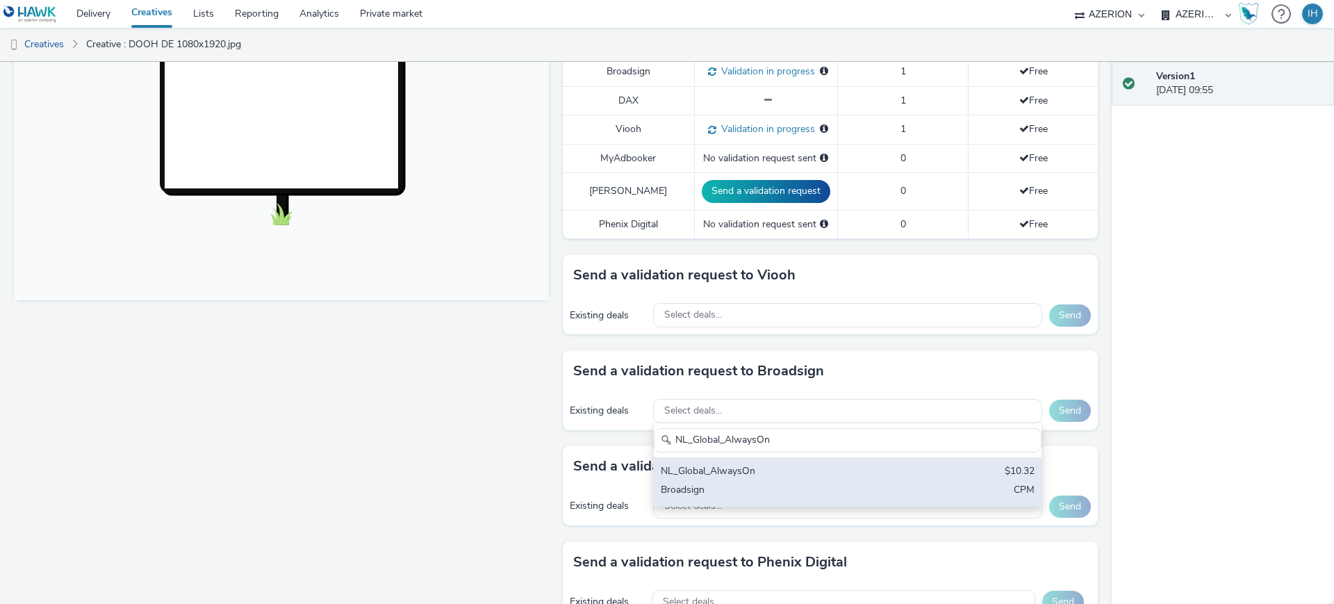
type input "NL_Global_AlwaysOn"
click at [836, 464] on div "NL_Global_AlwaysOn" at bounding box center [784, 472] width 247 height 16
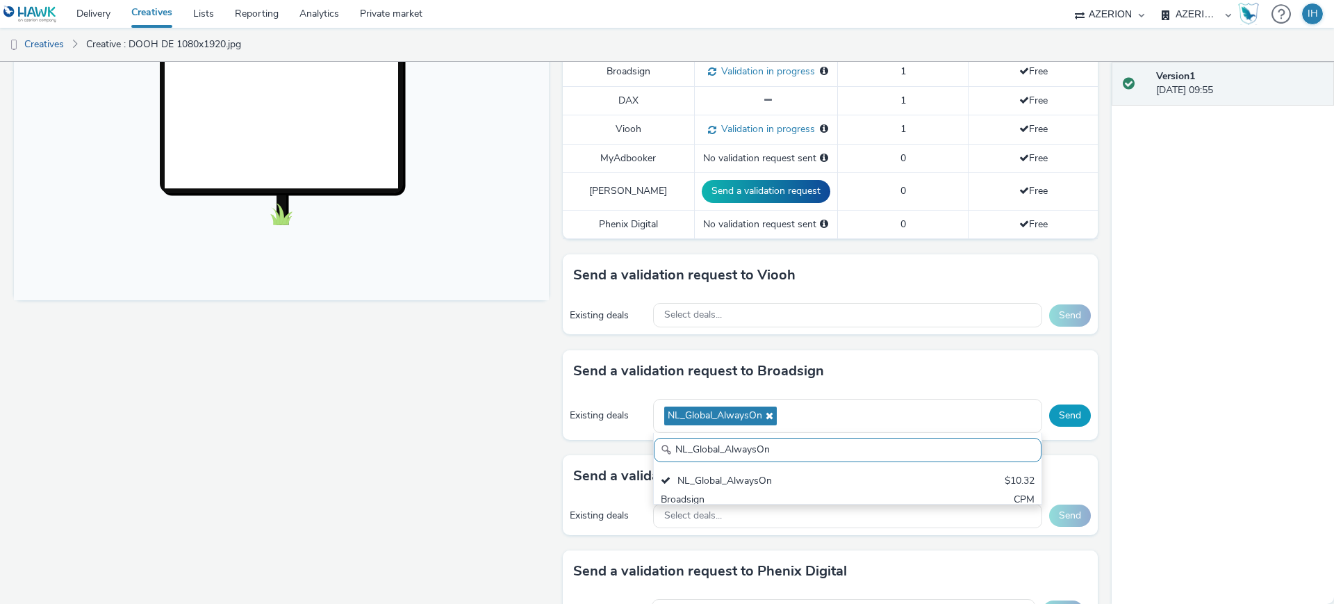
click at [1055, 404] on button "Send" at bounding box center [1070, 415] width 42 height 22
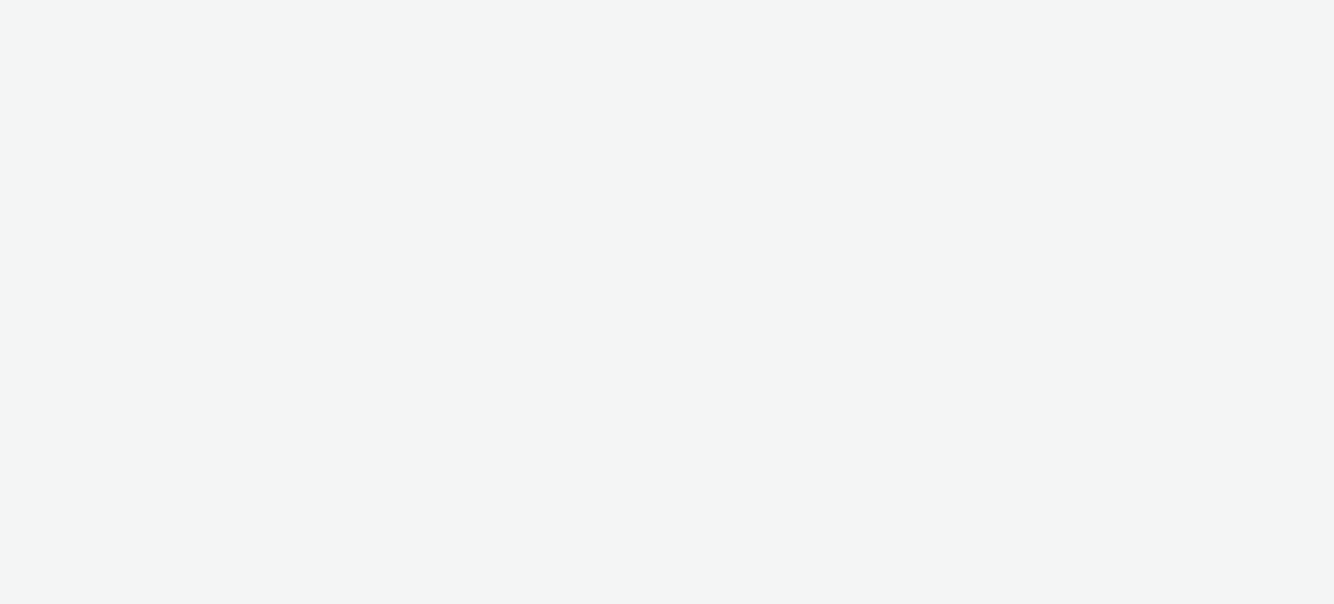
select select "ac009755-aa48-4799-8050-7a339a378eb8"
select select "a1f58486-1528-4f8c-8610-e1cdd7553bc1"
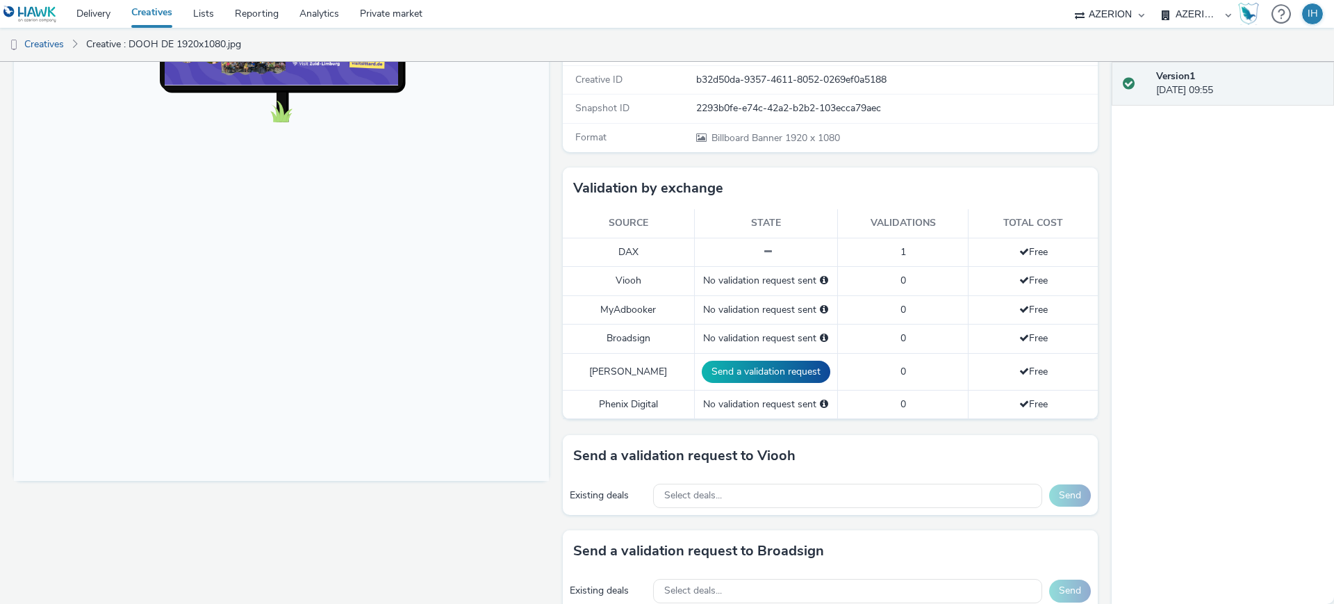
scroll to position [347, 0]
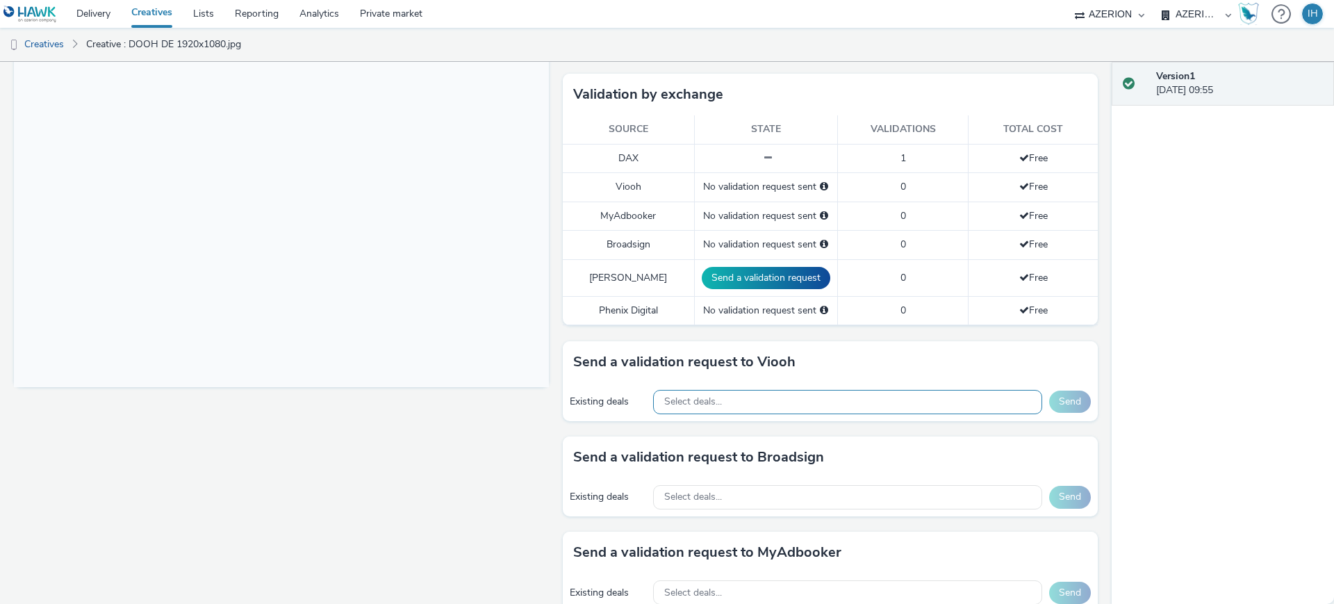
click at [770, 390] on div "Select deals..." at bounding box center [847, 402] width 389 height 24
paste input "JCD_Hawk_Always_On_NG_FloorPrice"
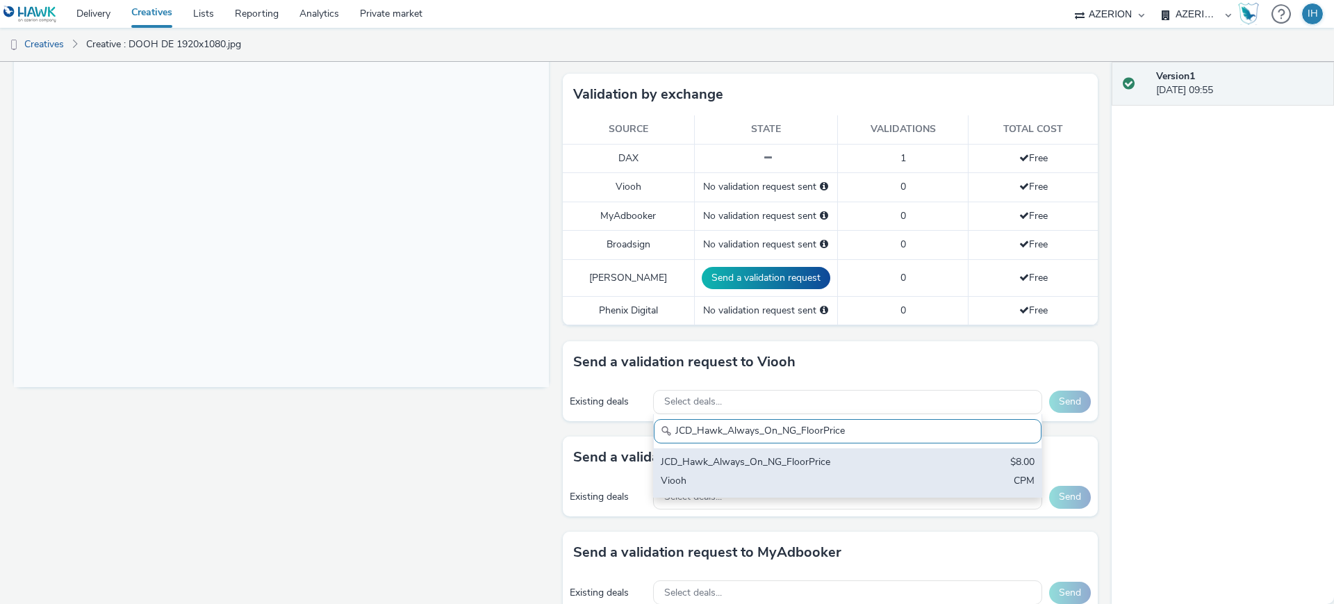
type input "JCD_Hawk_Always_On_NG_FloorPrice"
click at [797, 455] on div "JCD_Hawk_Always_On_NG_FloorPrice" at bounding box center [784, 463] width 247 height 16
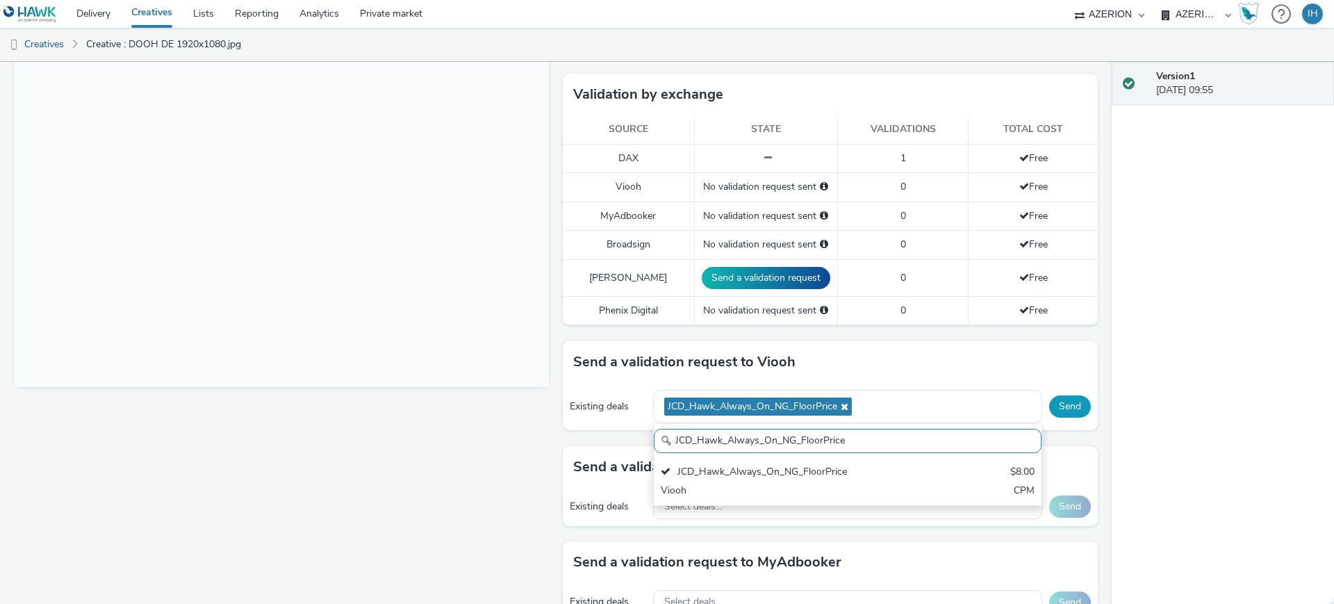
click at [1057, 395] on button "Send" at bounding box center [1070, 406] width 42 height 22
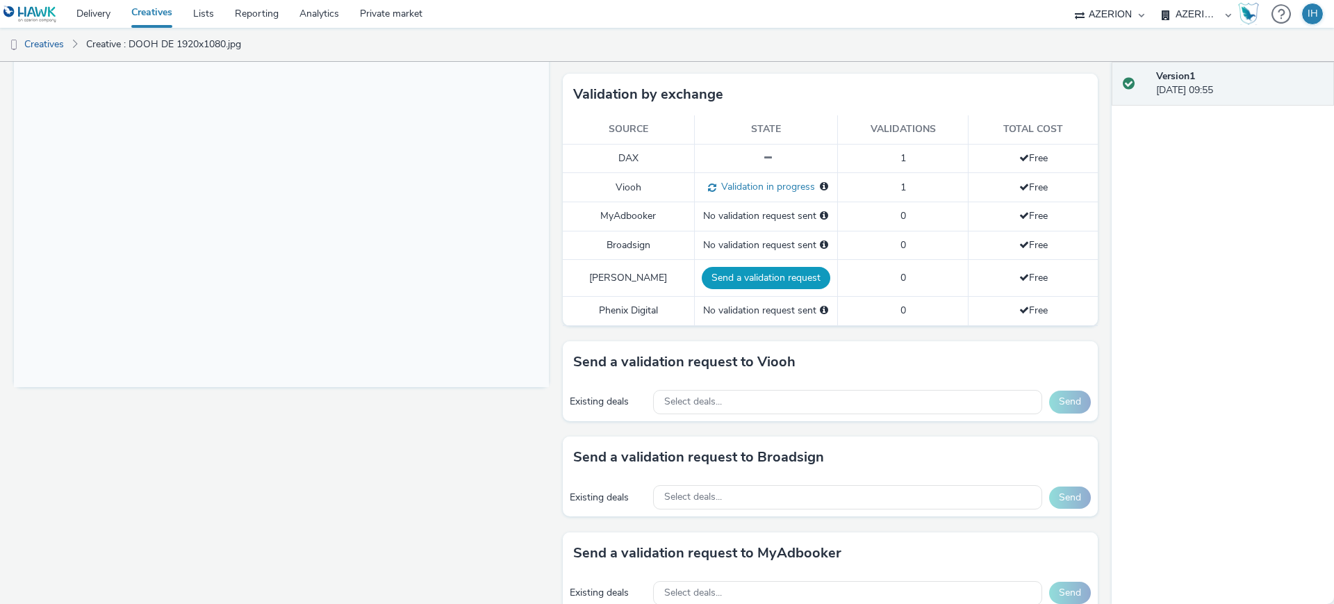
scroll to position [434, 0]
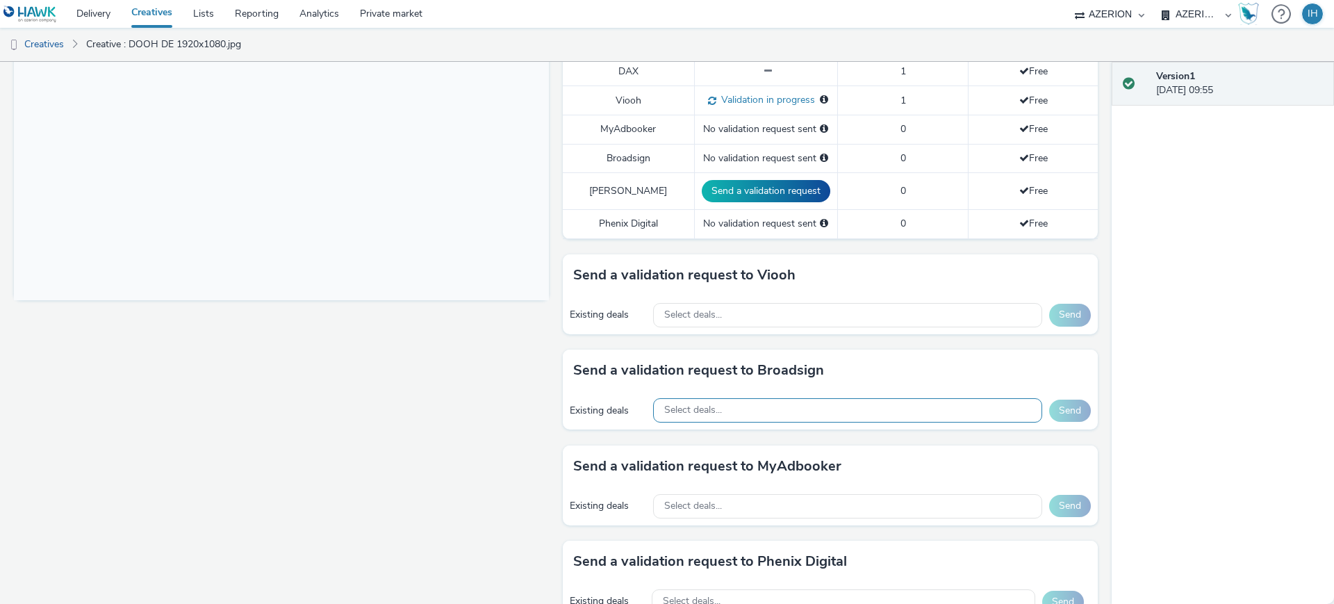
click at [784, 398] on div "Select deals..." at bounding box center [847, 410] width 389 height 24
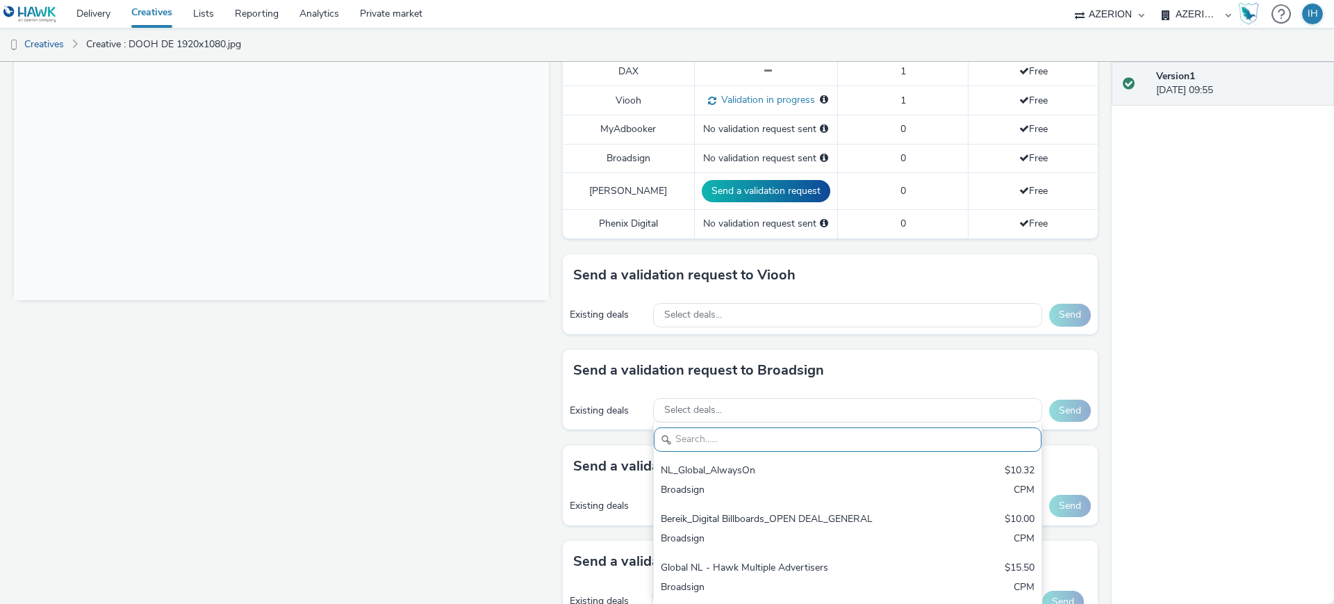
paste input "NL_Global_AlwaysOn"
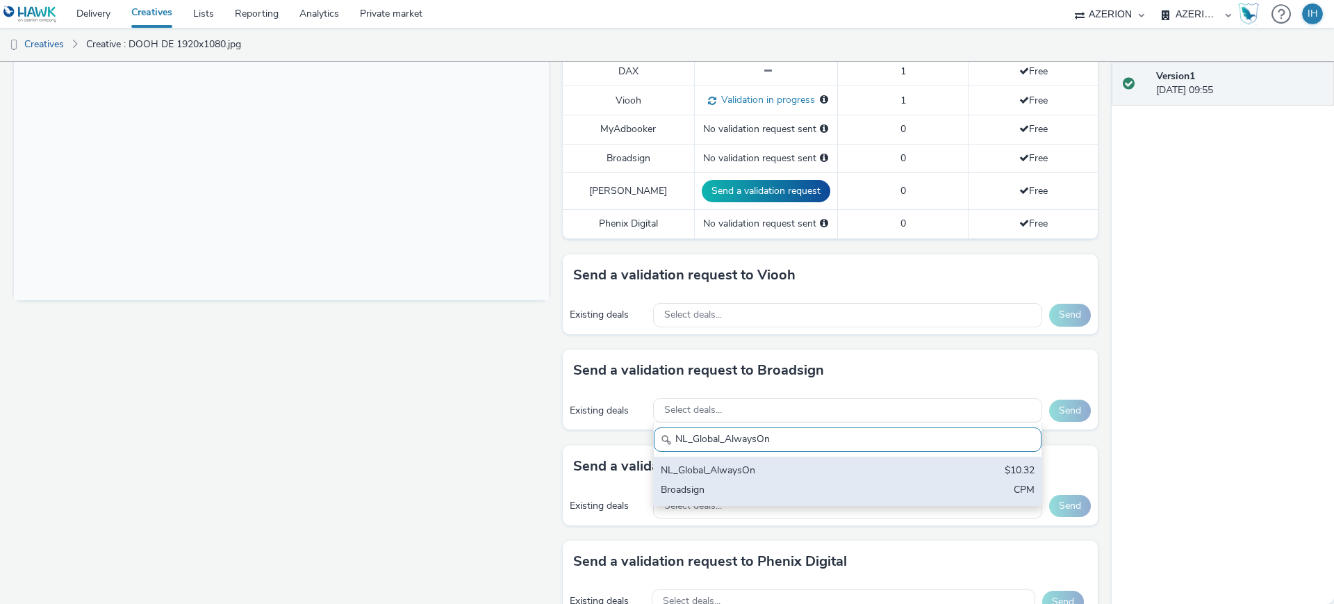
click at [785, 456] on div "NL_Global_AlwaysOn $10.32 Broadsign CPM" at bounding box center [848, 480] width 388 height 49
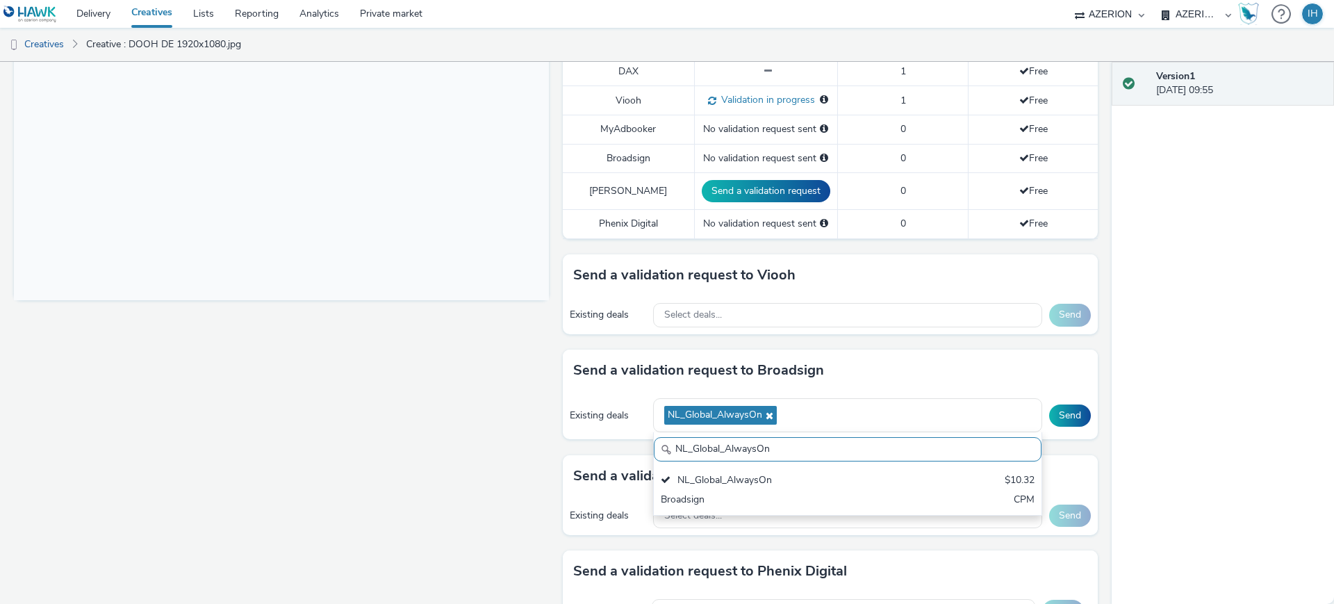
paste input "Bereik_Digital Billboards_OPEN DEAL_GENERAL"
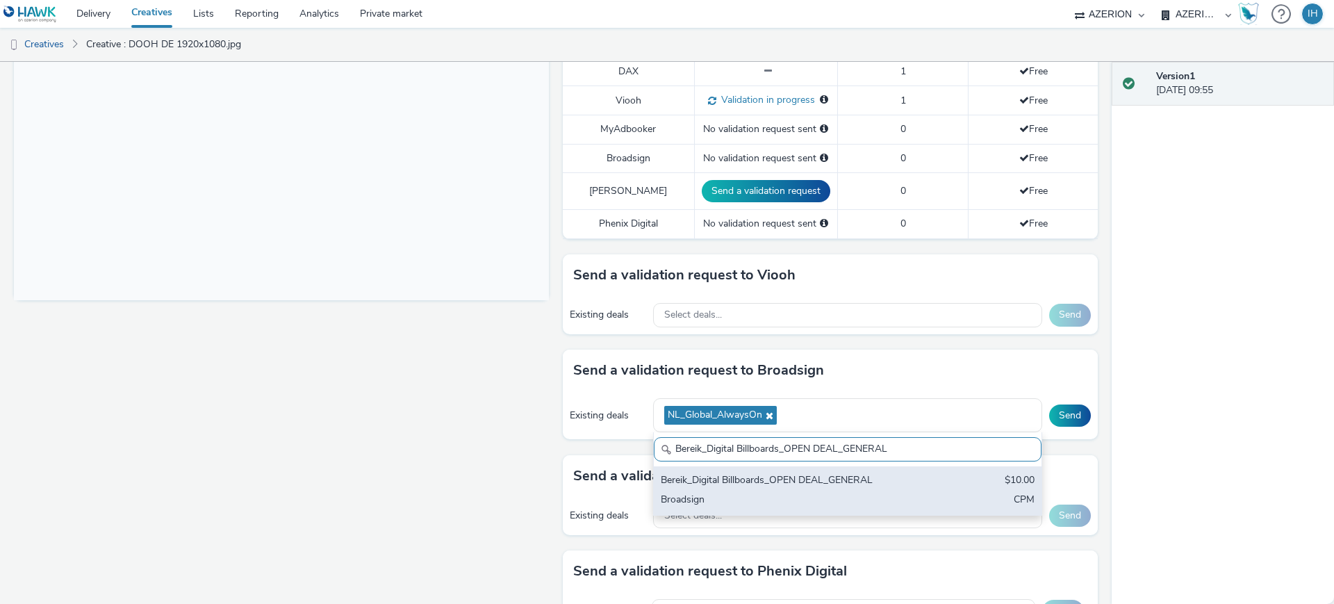
click at [823, 473] on div "Bereik_Digital Billboards_OPEN DEAL_GENERAL" at bounding box center [784, 481] width 247 height 16
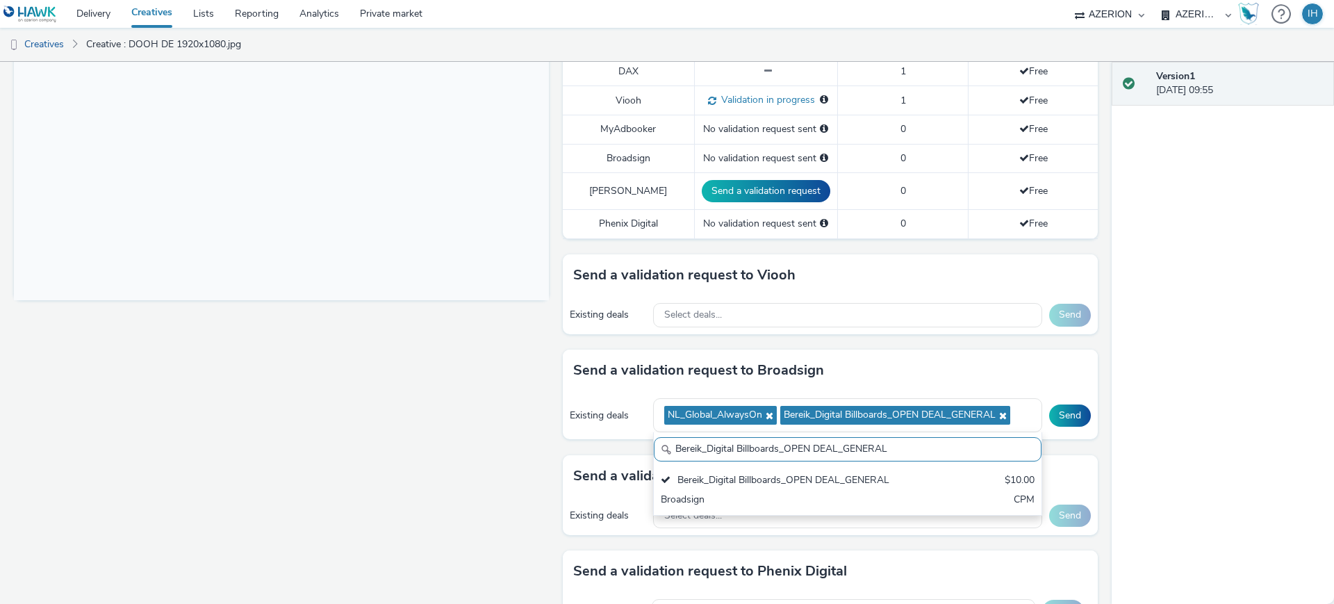
paste input "Global NL - Hawk Multiple Advertisers"
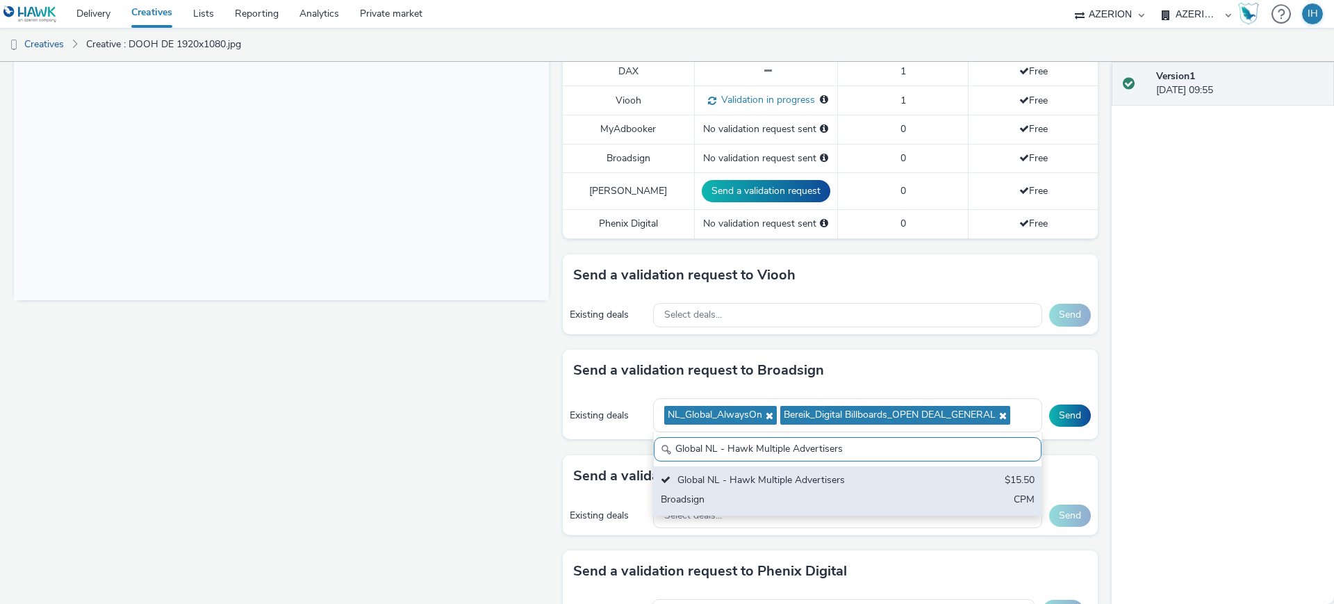
type input "Global NL - Hawk Multiple Advertisers"
click at [834, 473] on div "Global NL - Hawk Multiple Advertisers" at bounding box center [784, 481] width 247 height 16
click at [824, 493] on div "Broadsign" at bounding box center [784, 501] width 247 height 16
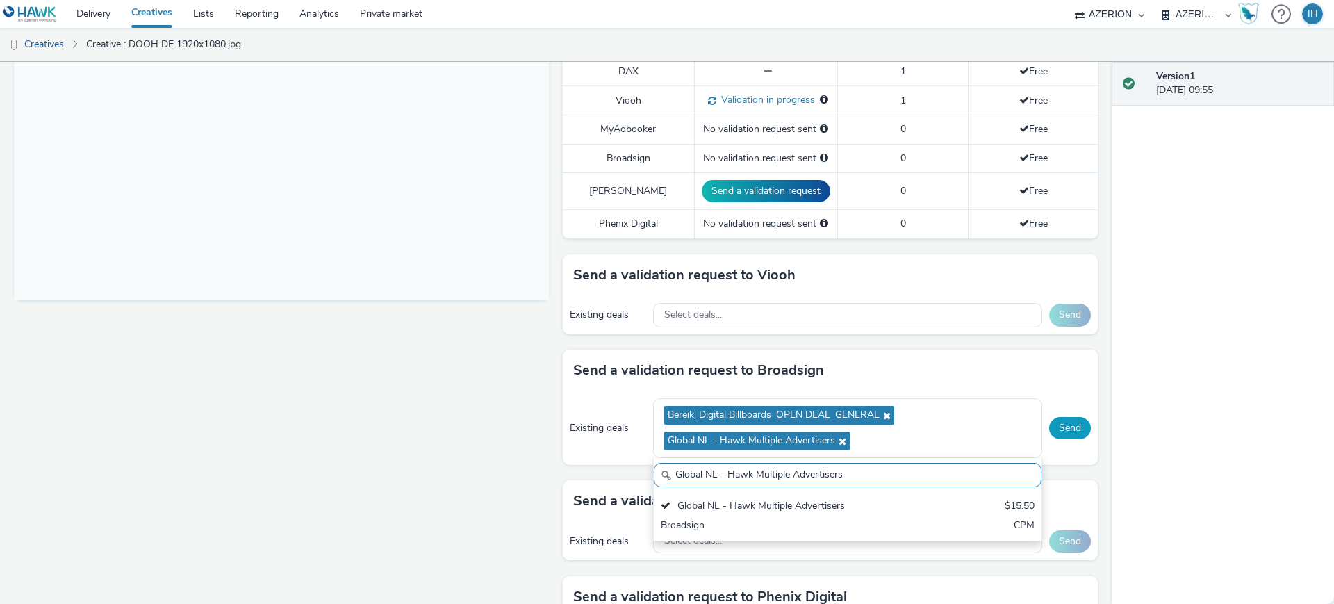
click at [1052, 417] on button "Send" at bounding box center [1070, 428] width 42 height 22
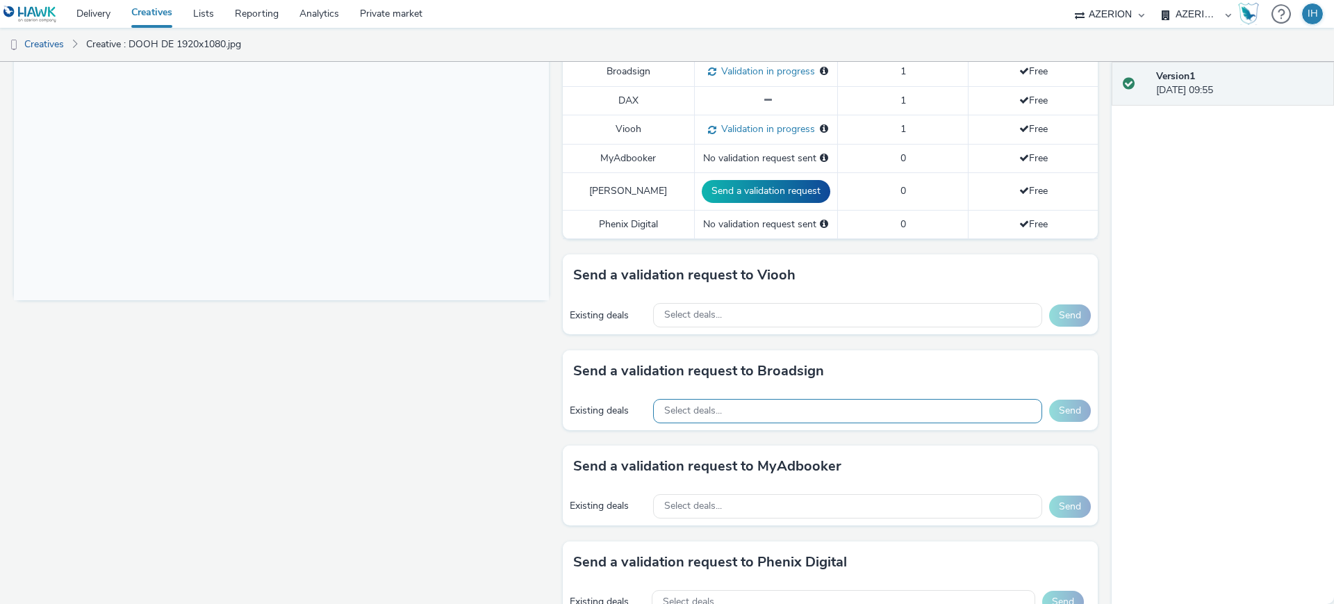
click at [840, 399] on div "Select deals..." at bounding box center [847, 411] width 389 height 24
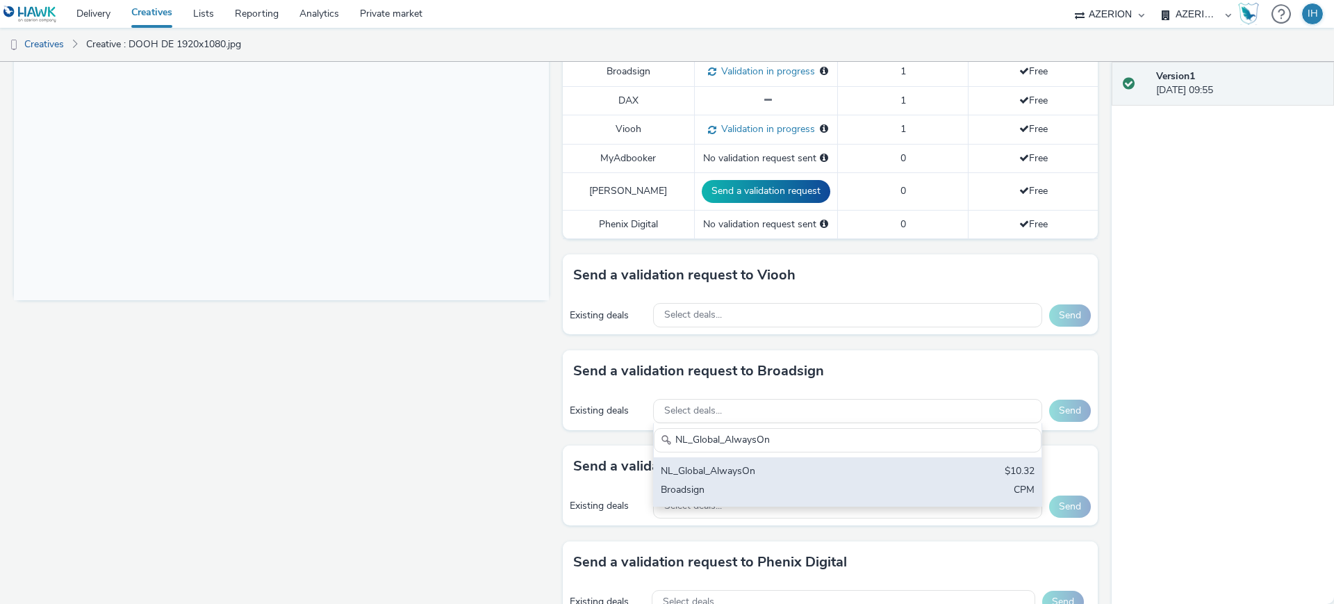
type input "NL_Global_AlwaysOn"
click at [828, 483] on div "Broadsign" at bounding box center [784, 491] width 247 height 16
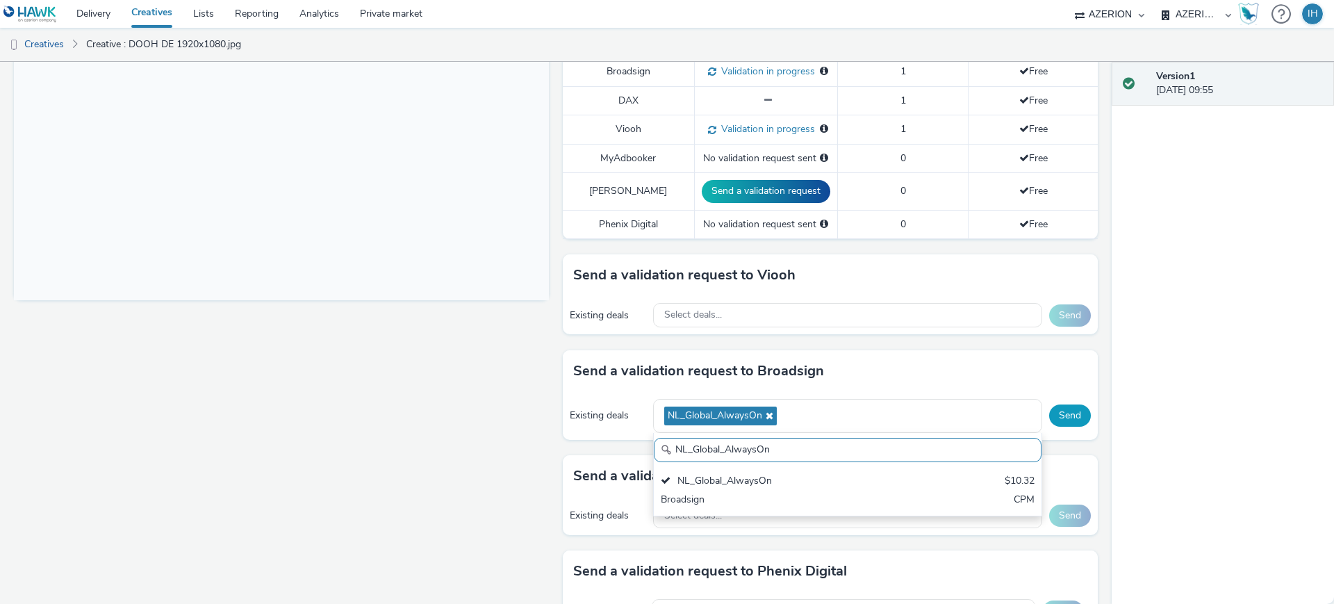
click at [1049, 404] on button "Send" at bounding box center [1070, 415] width 42 height 22
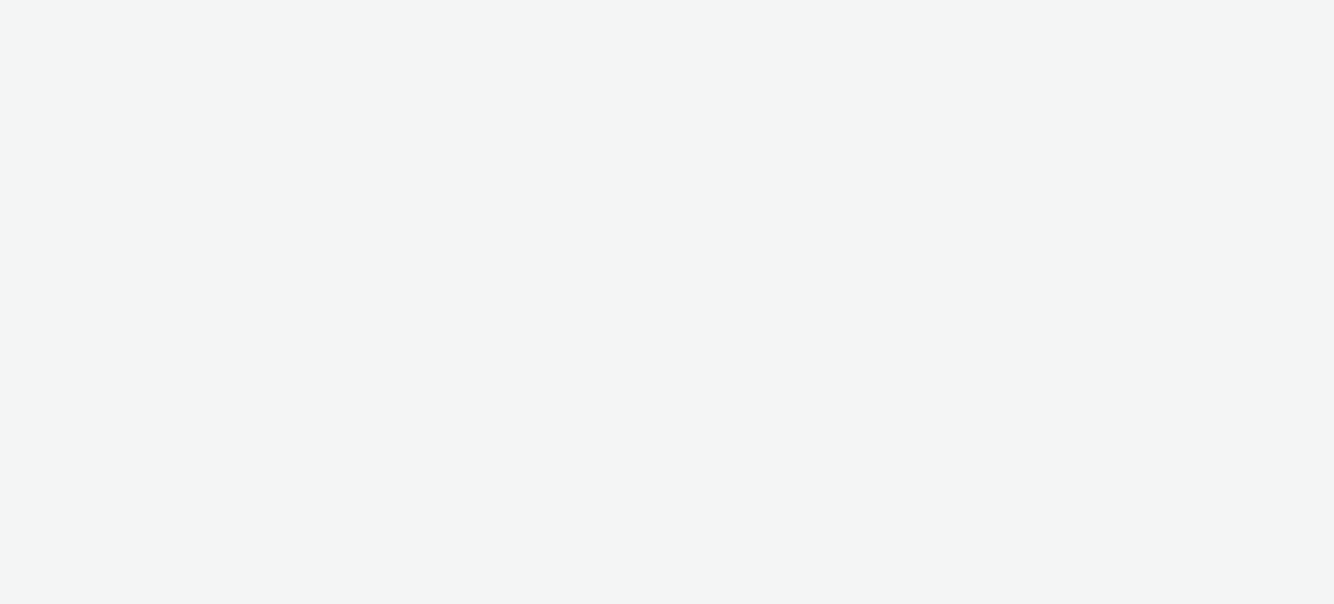
select select "ac009755-aa48-4799-8050-7a339a378eb8"
select select "a1f58486-1528-4f8c-8610-e1cdd7553bc1"
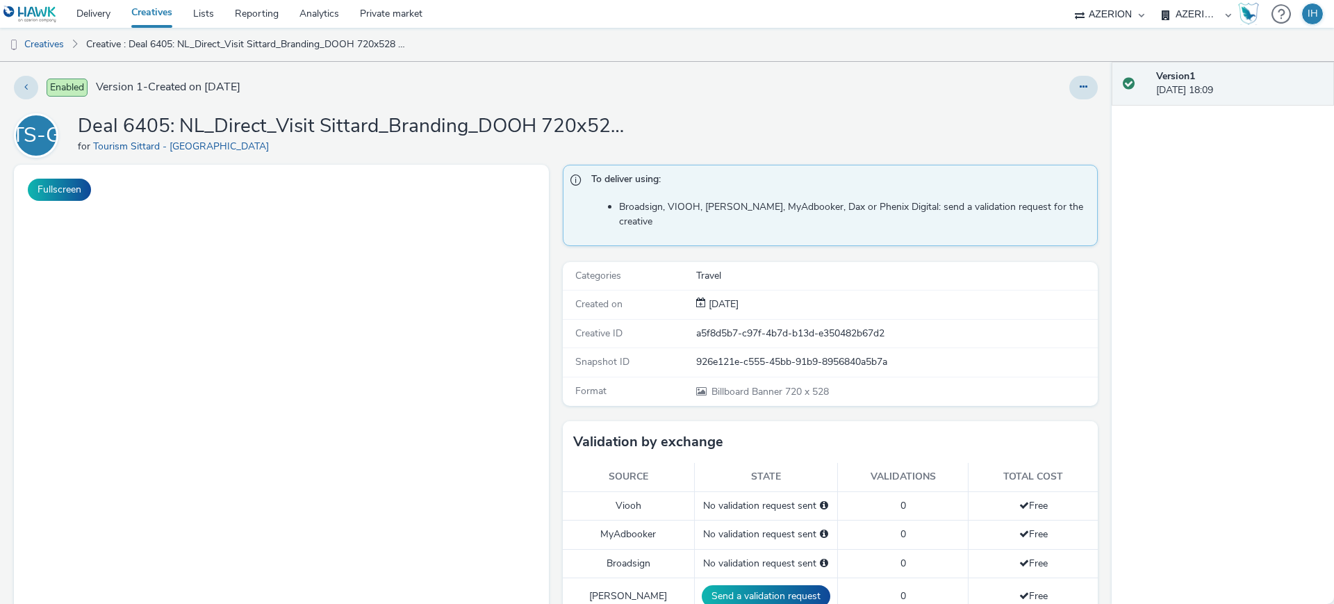
scroll to position [347, 0]
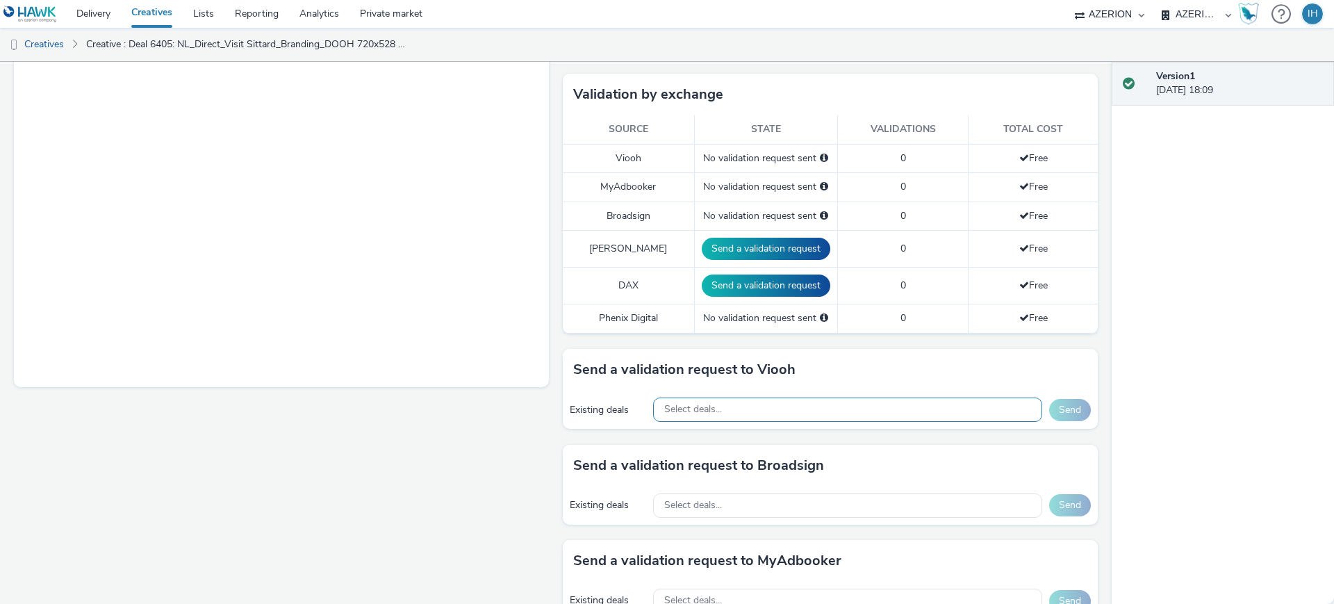
click at [801, 397] on div "Select deals..." at bounding box center [847, 409] width 389 height 24
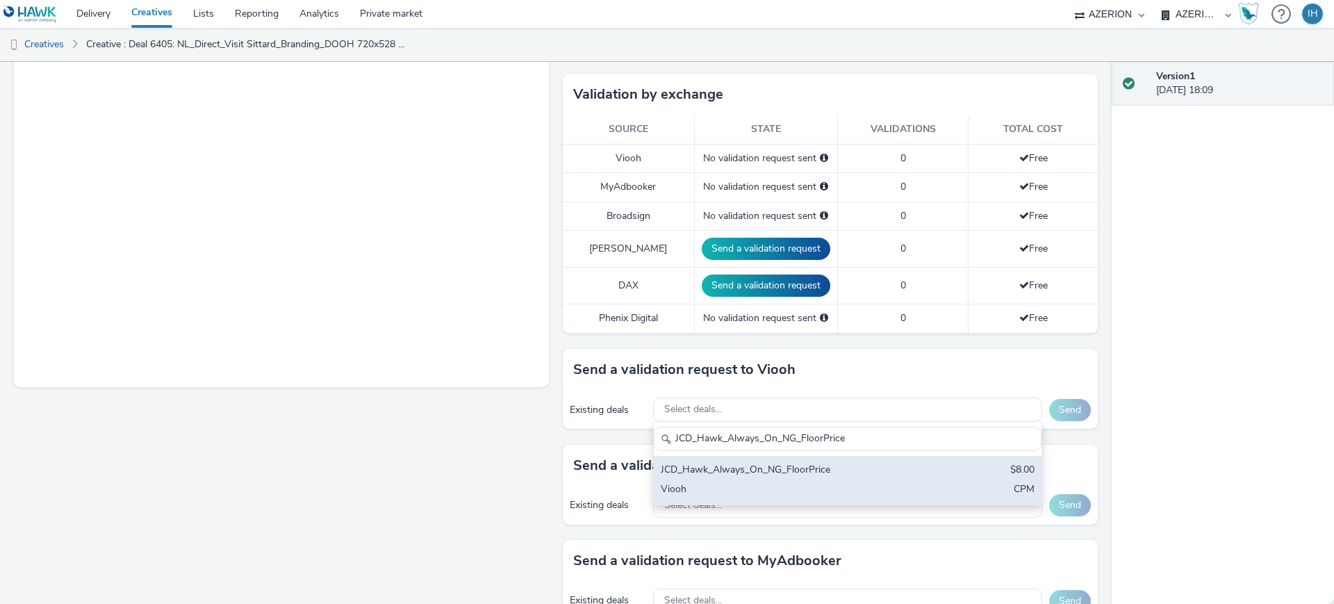
scroll to position [0, 0]
type input "JCD_Hawk_Always_On_NG_FloorPrice"
click at [873, 463] on div "JCD_Hawk_Always_On_NG_FloorPrice" at bounding box center [784, 471] width 247 height 16
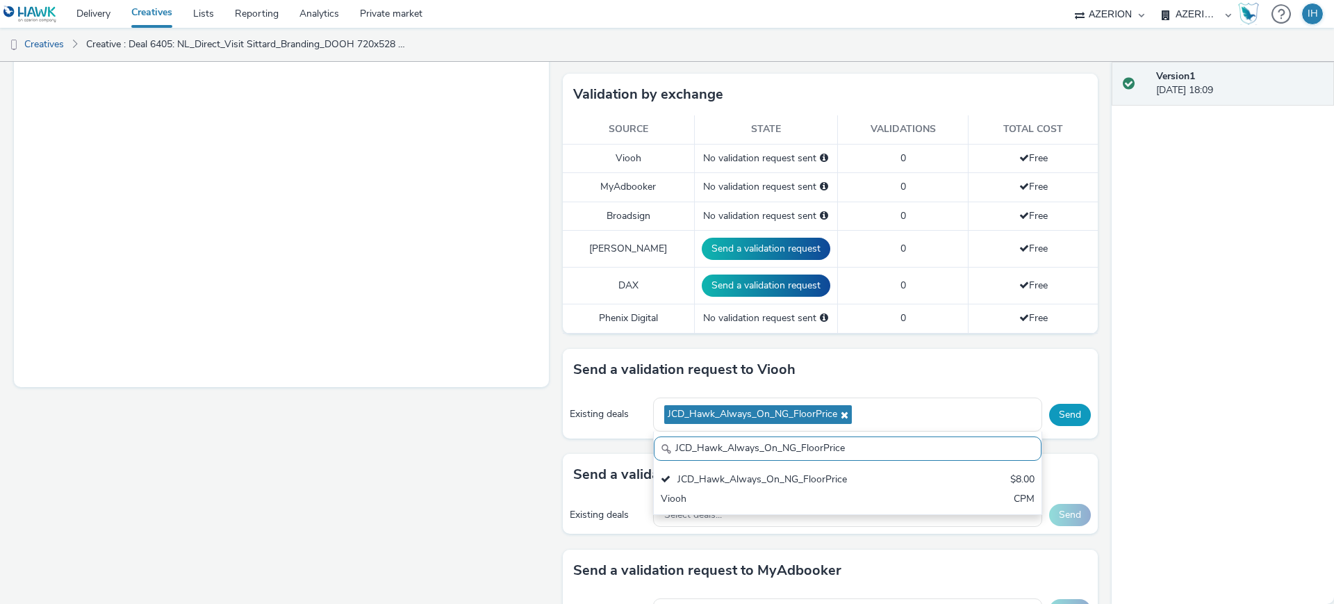
click at [1058, 404] on button "Send" at bounding box center [1070, 415] width 42 height 22
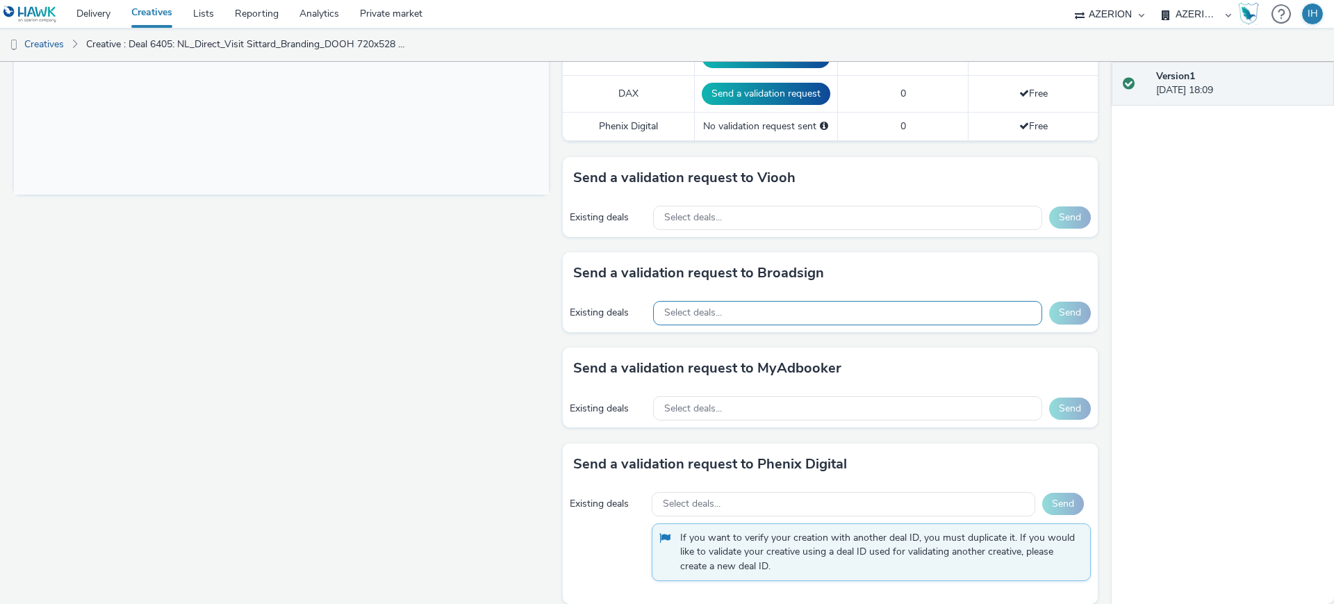
scroll to position [541, 0]
click at [777, 300] on div "Select deals..." at bounding box center [847, 312] width 389 height 24
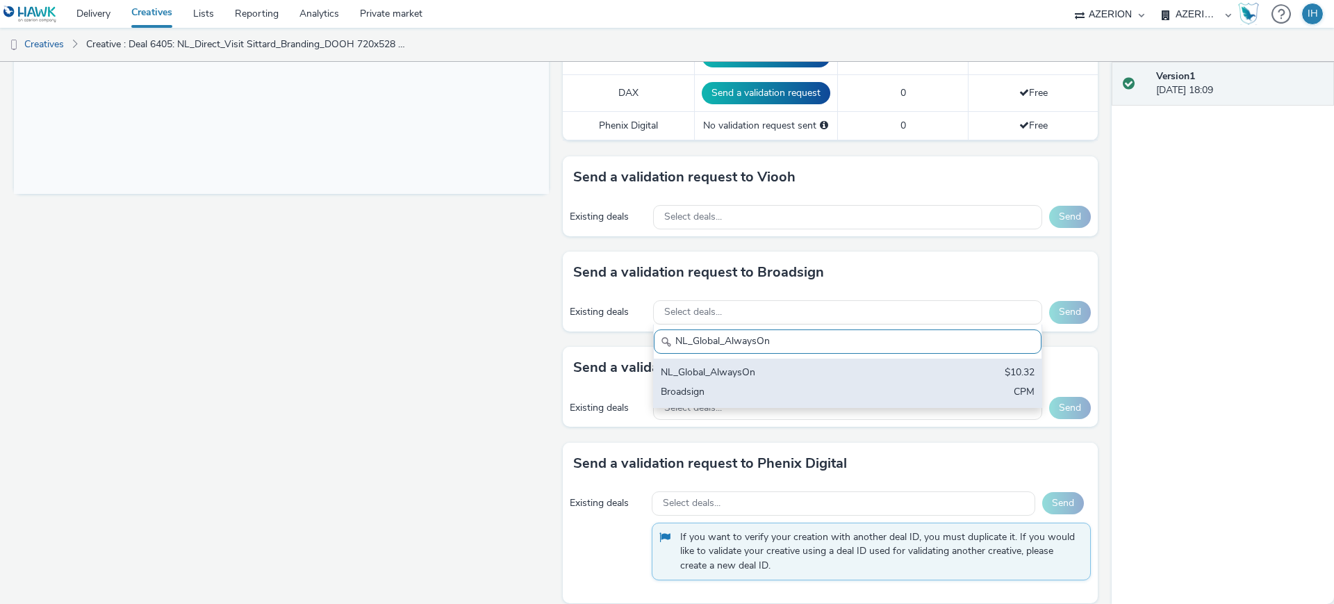
click at [776, 365] on div "NL_Global_AlwaysOn" at bounding box center [784, 373] width 247 height 16
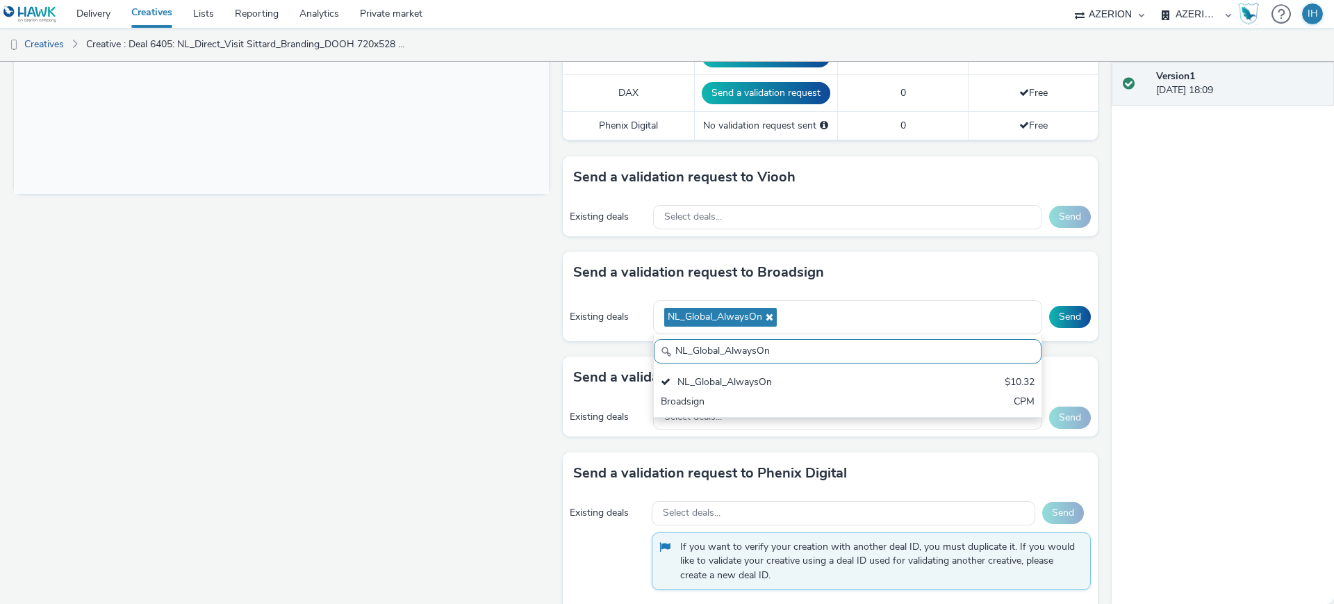
paste input "Bereik_Digital Billboards_OPEN DEAL_GENERAL"
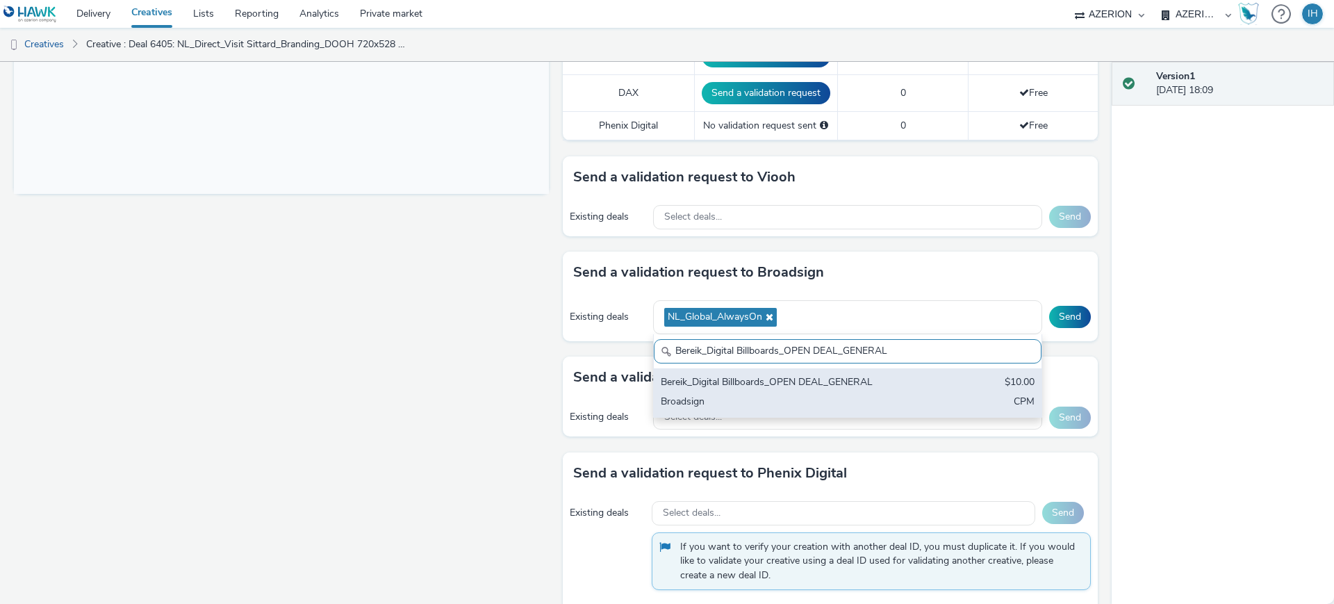
click at [846, 377] on div "Bereik_Digital Billboards_OPEN DEAL_GENERAL $10.00 Broadsign CPM" at bounding box center [848, 392] width 388 height 49
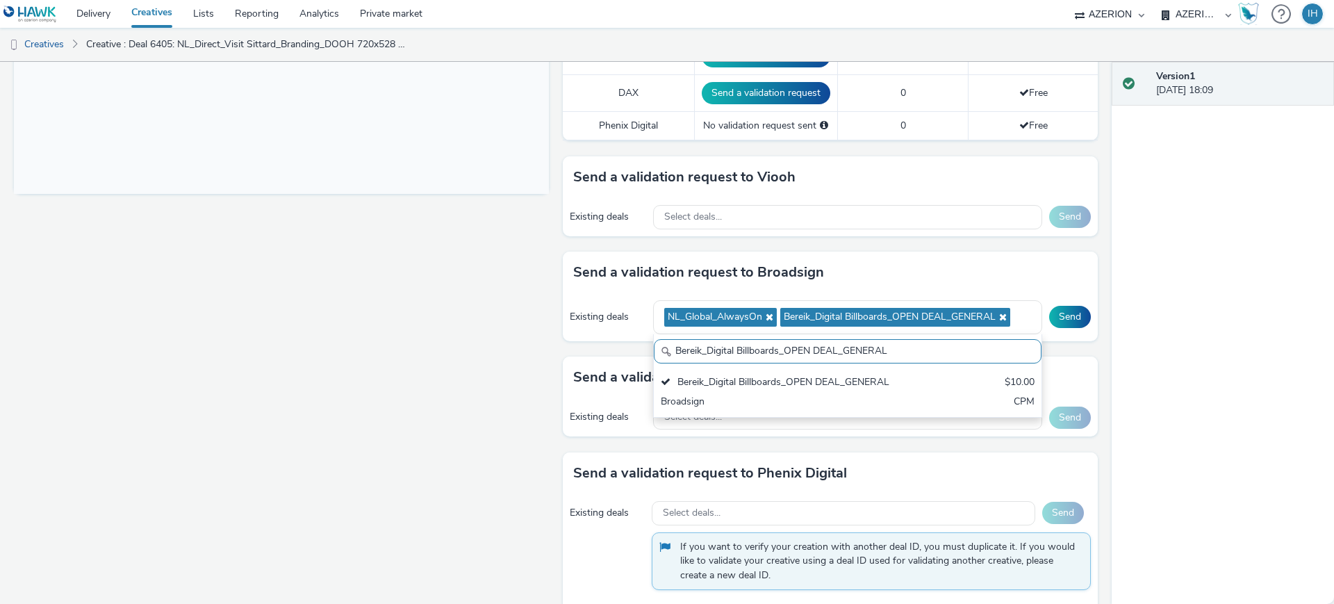
paste input "Global NL - Hawk Multiple Advertisers"
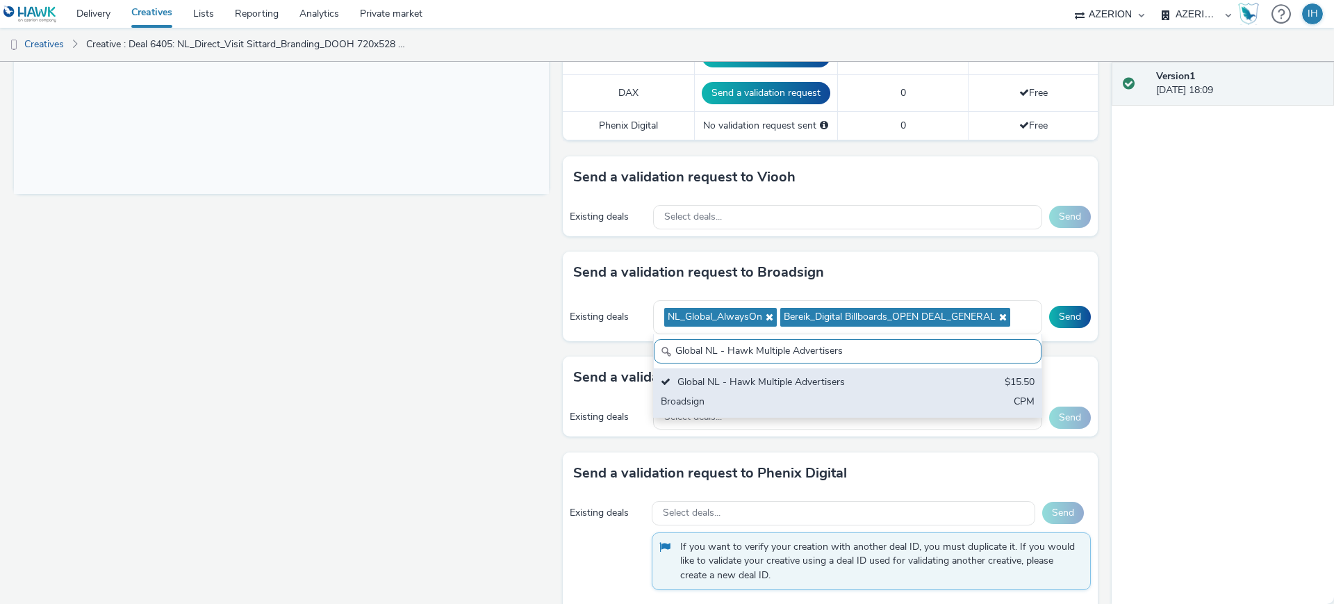
type input "Global NL - Hawk Multiple Advertisers"
click at [900, 377] on div "Global NL - Hawk Multiple Advertisers $15.50 Broadsign CPM" at bounding box center [848, 392] width 388 height 49
click at [854, 375] on div "Global NL - Hawk Multiple Advertisers" at bounding box center [784, 383] width 247 height 16
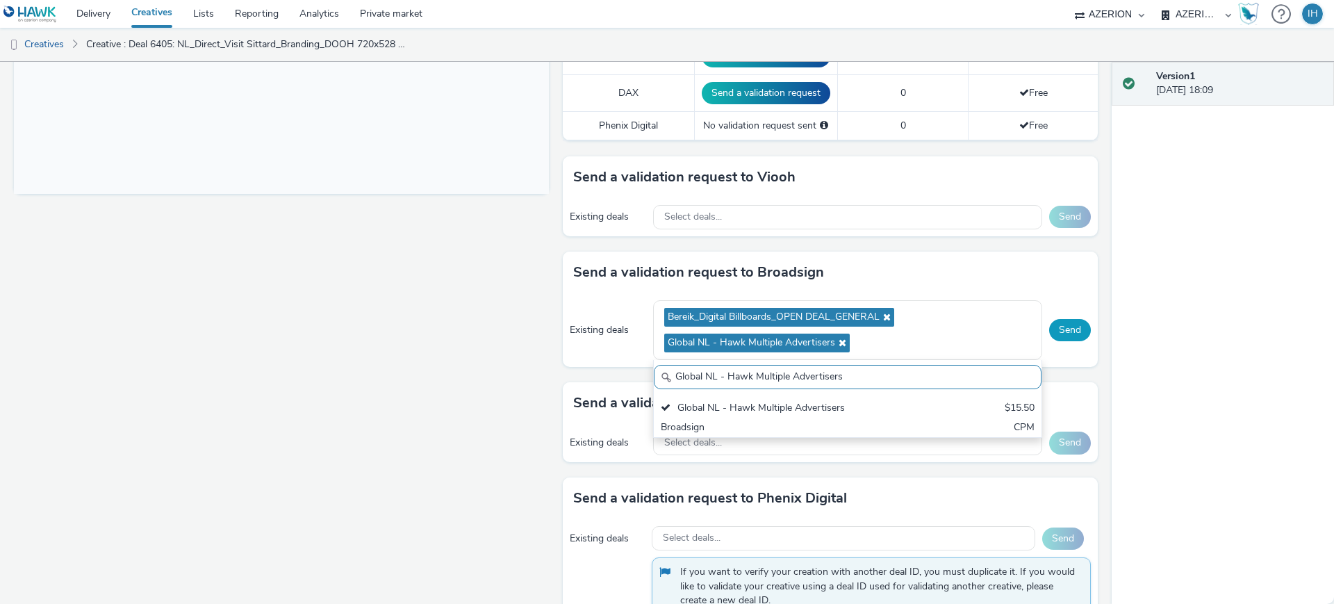
click at [1060, 319] on button "Send" at bounding box center [1070, 330] width 42 height 22
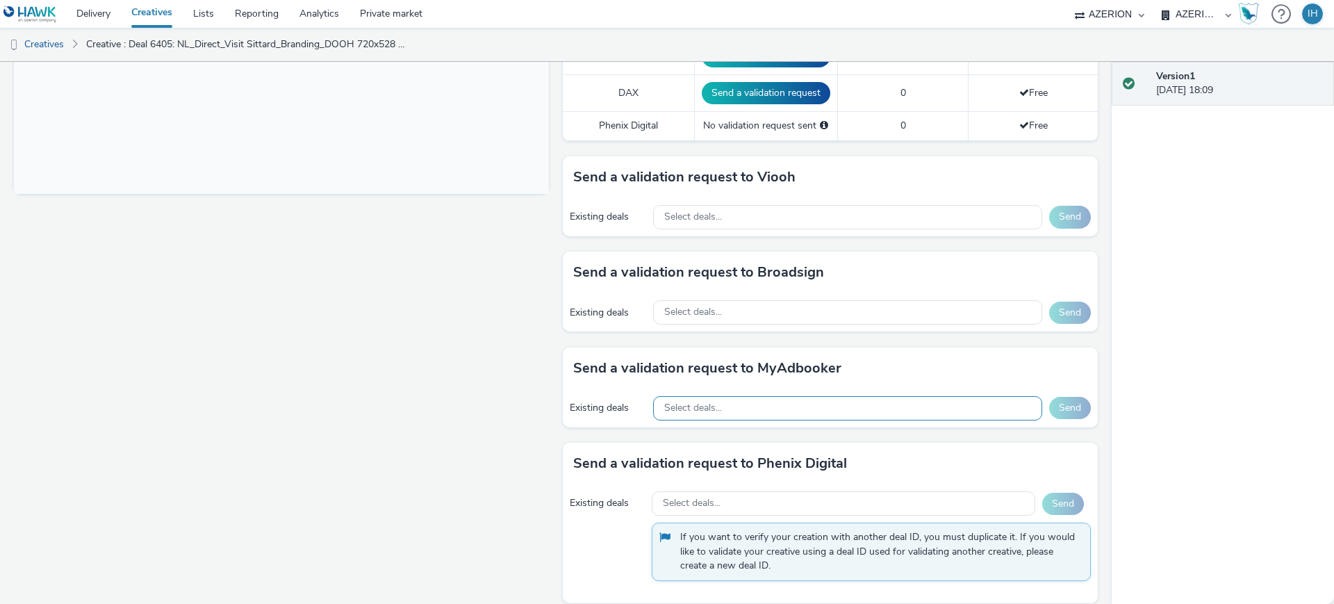
click at [836, 396] on div "Select deals..." at bounding box center [847, 408] width 389 height 24
type input "NL_Global_AlwaysOn"
click at [846, 397] on div "Select deals..." at bounding box center [847, 408] width 389 height 24
click at [830, 300] on div "Select deals..." at bounding box center [847, 312] width 389 height 24
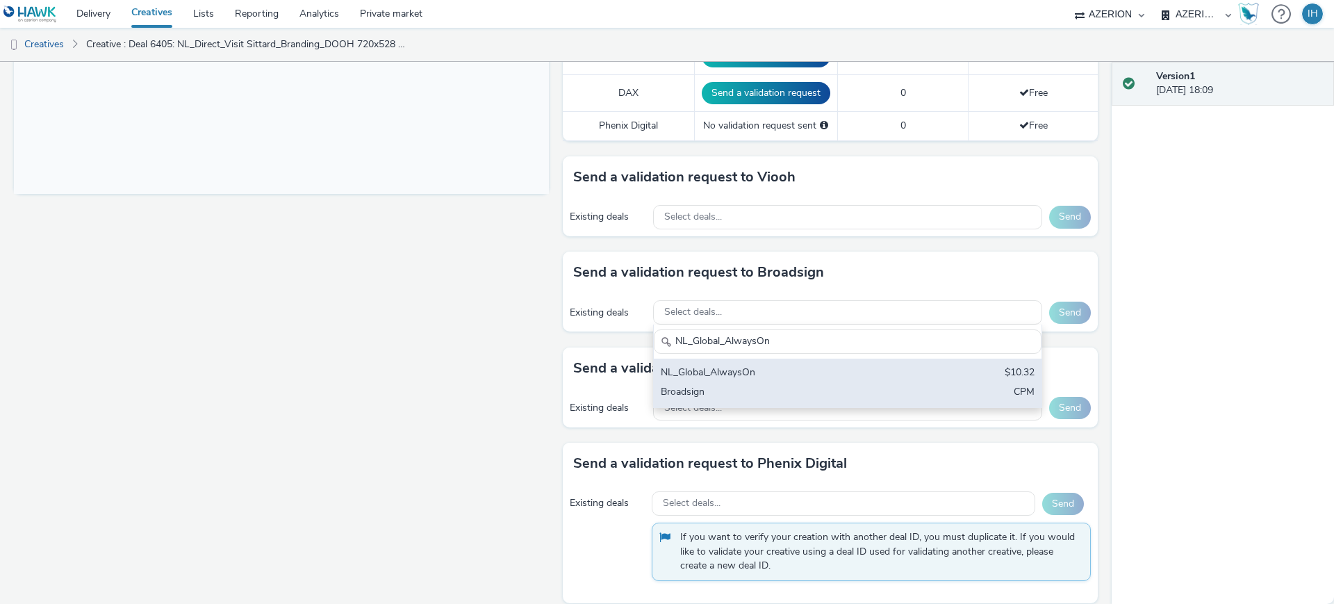
type input "NL_Global_AlwaysOn"
click at [850, 368] on div "NL_Global_AlwaysOn $10.32 Broadsign CPM" at bounding box center [848, 382] width 388 height 49
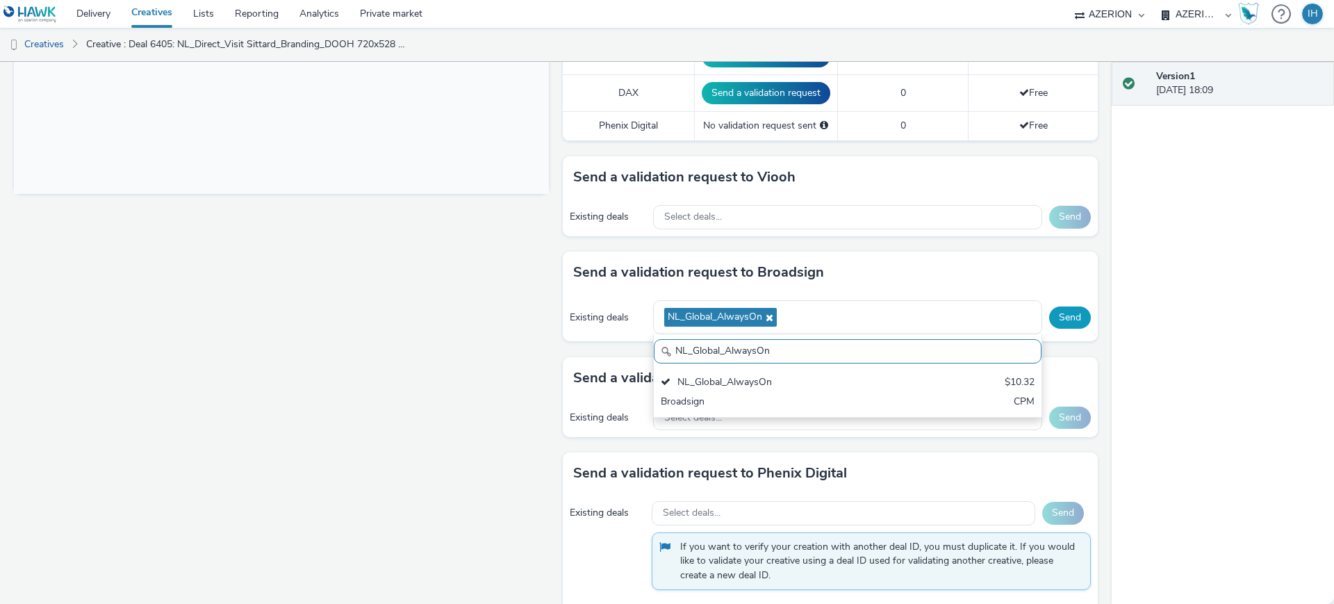
click at [1059, 306] on button "Send" at bounding box center [1070, 317] width 42 height 22
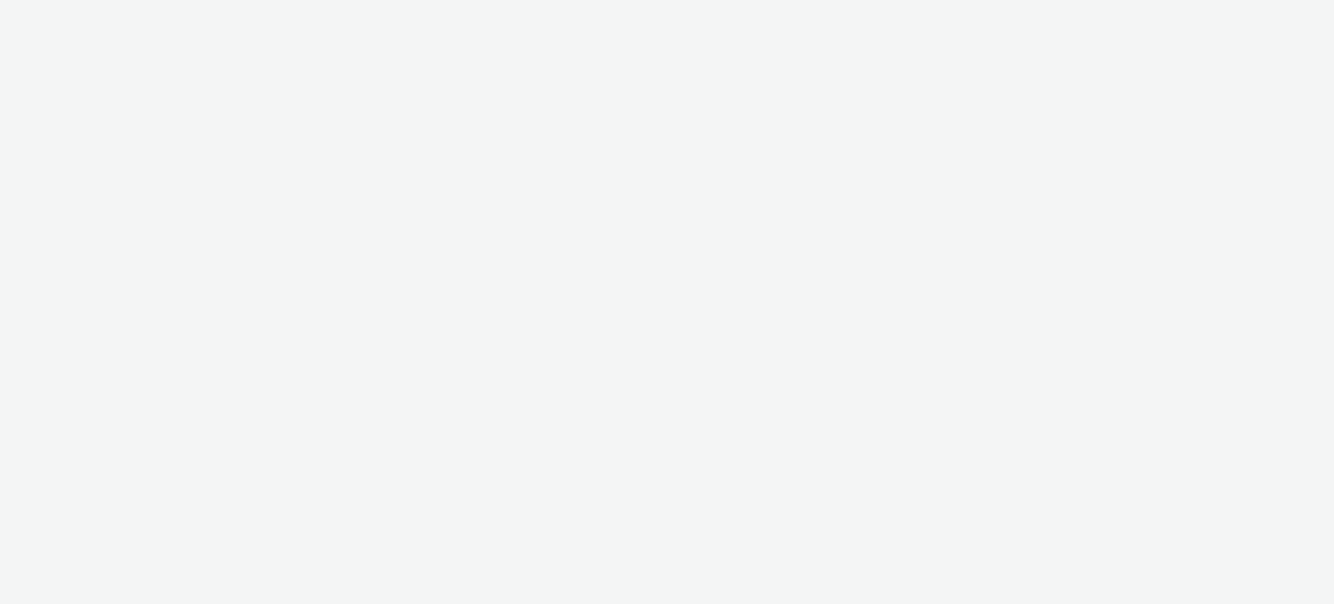
select select "ac009755-aa48-4799-8050-7a339a378eb8"
select select "a1f58486-1528-4f8c-8610-e1cdd7553bc1"
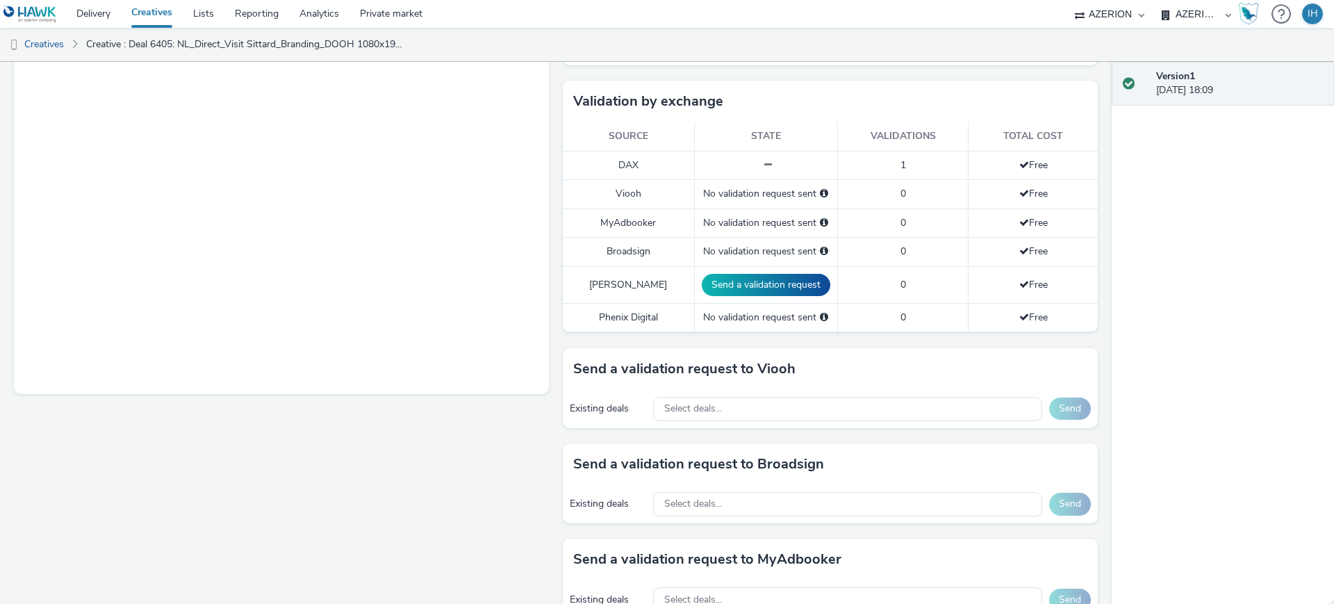
scroll to position [521, 0]
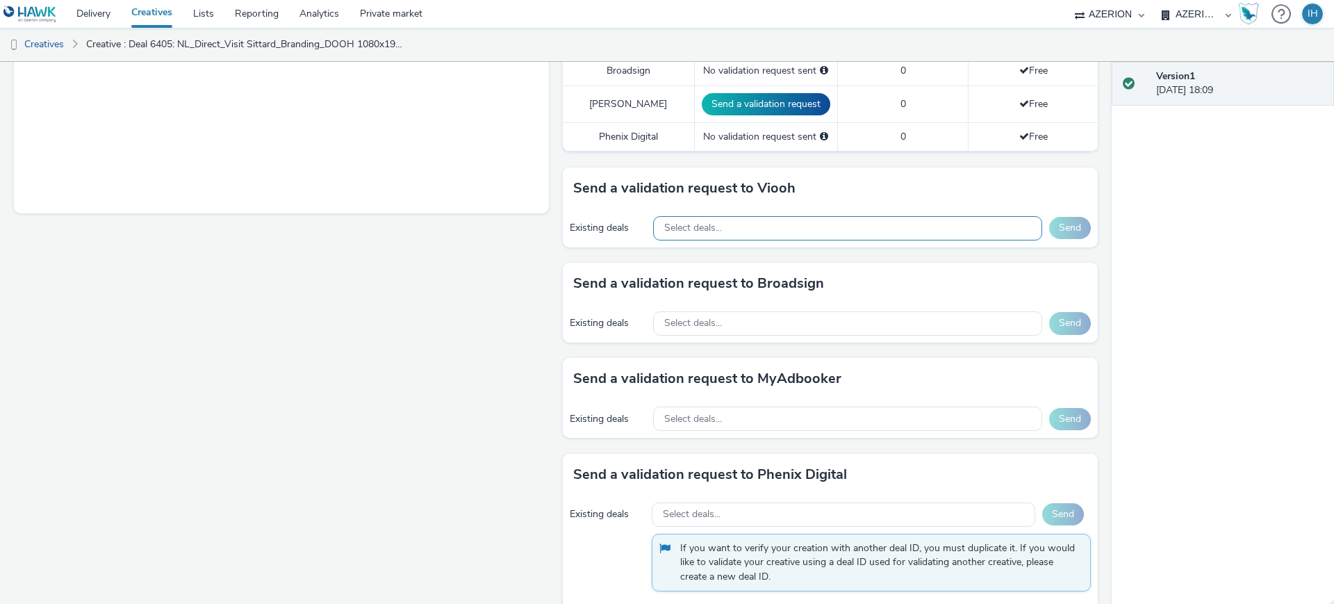
click at [807, 216] on div "Select deals..." at bounding box center [847, 228] width 389 height 24
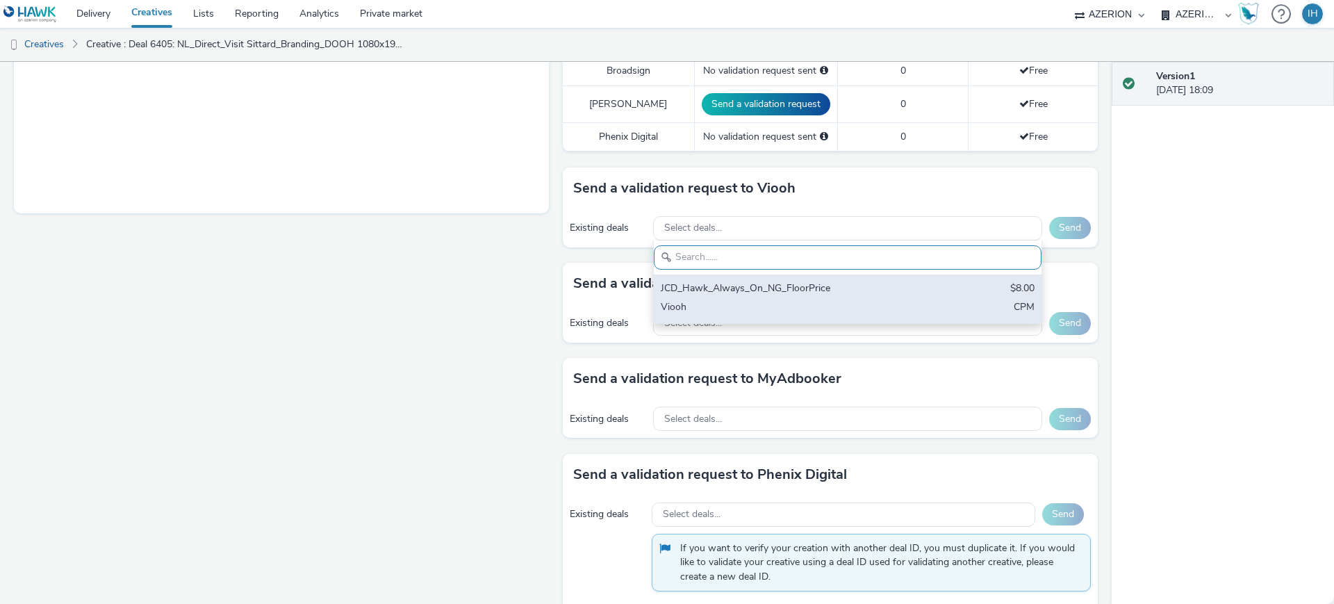
paste input "JCD_Hawk_Always_On_NG_FloorPrice"
type input "JCD_Hawk_Always_On_NG_FloorPrice"
click at [775, 300] on div "Viooh" at bounding box center [784, 308] width 247 height 16
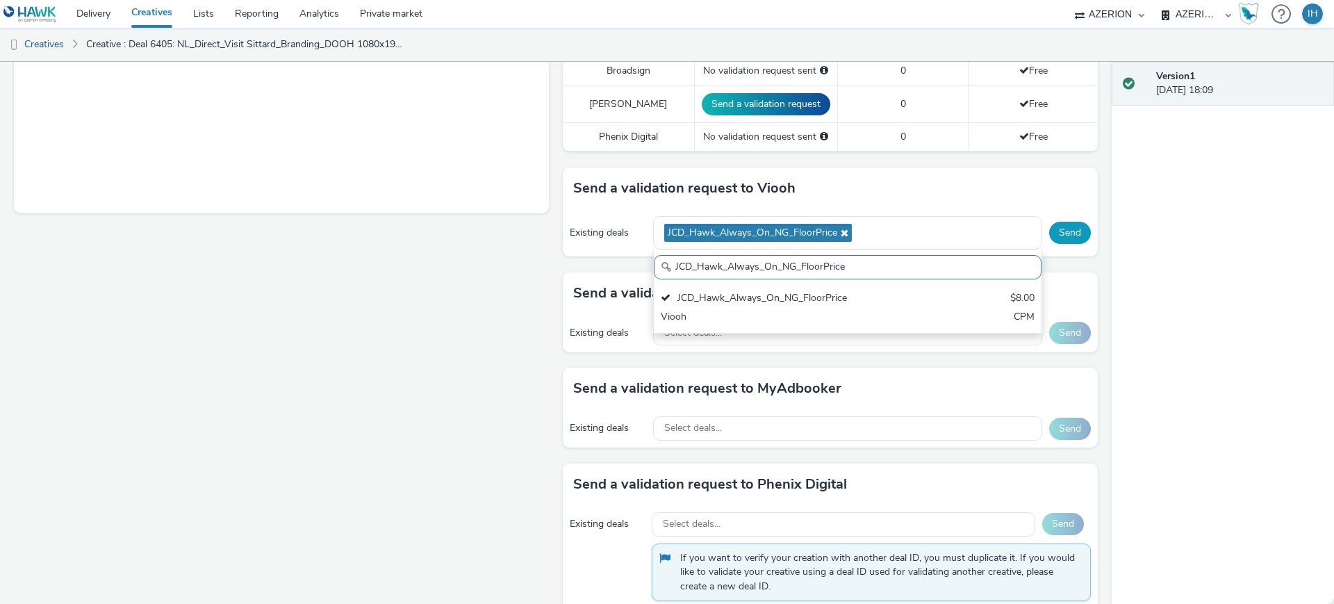
click at [1055, 223] on button "Send" at bounding box center [1070, 233] width 42 height 22
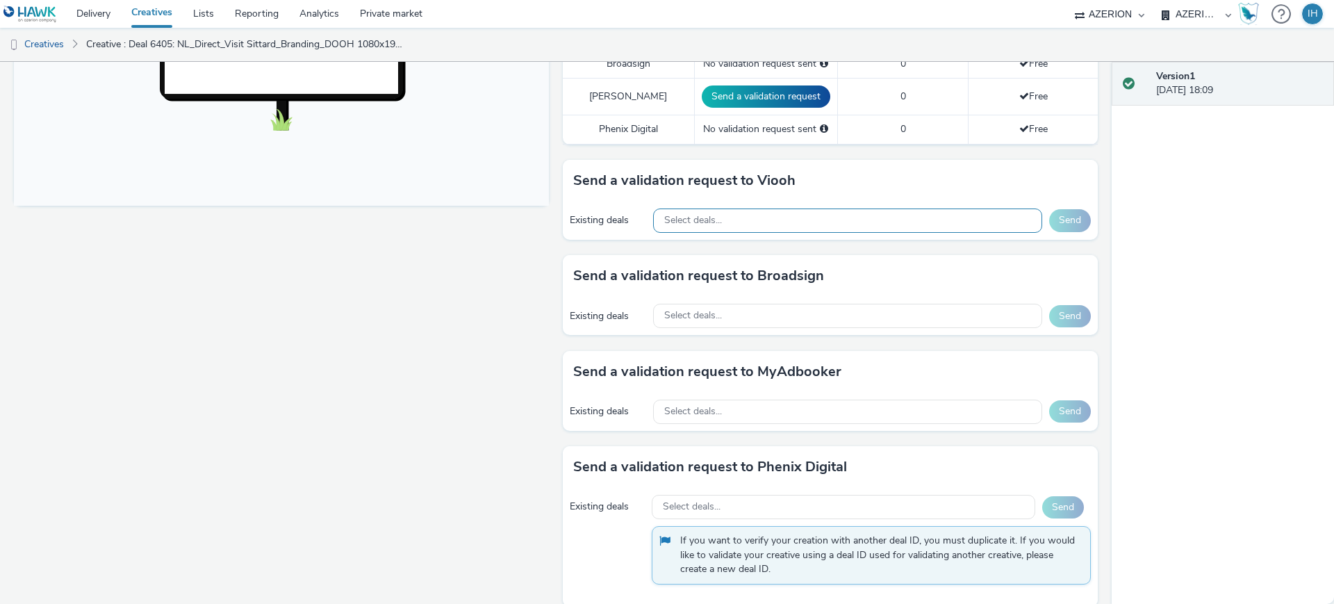
scroll to position [533, 0]
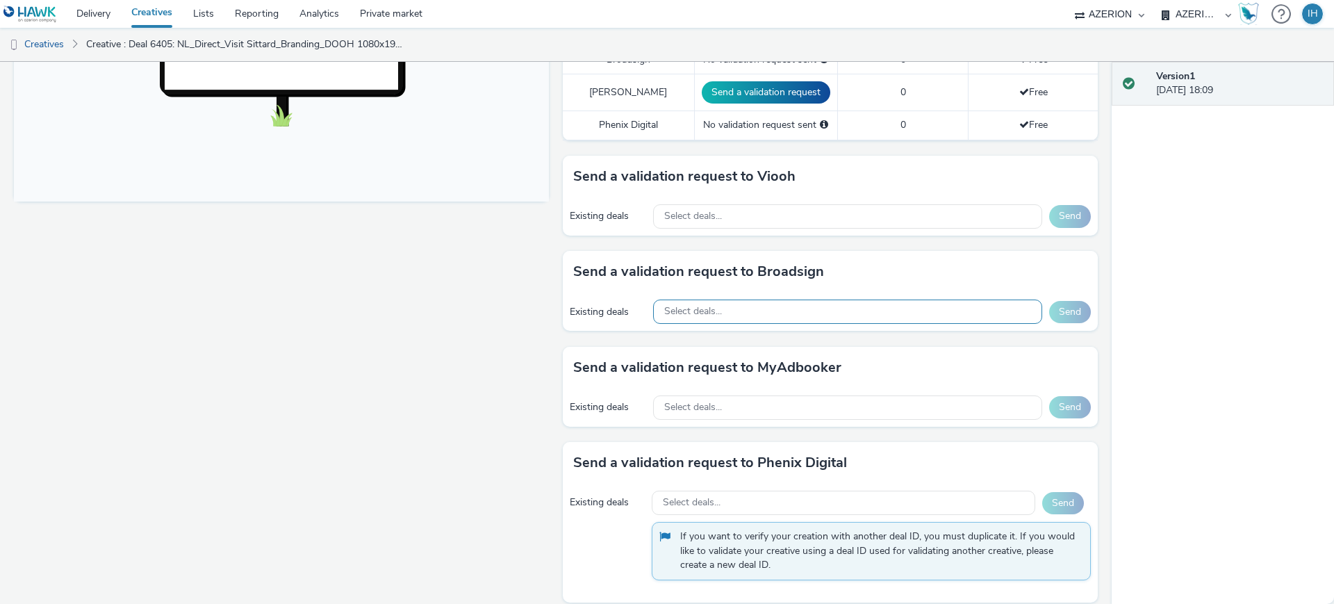
click at [752, 299] on div "Select deals..." at bounding box center [847, 311] width 389 height 24
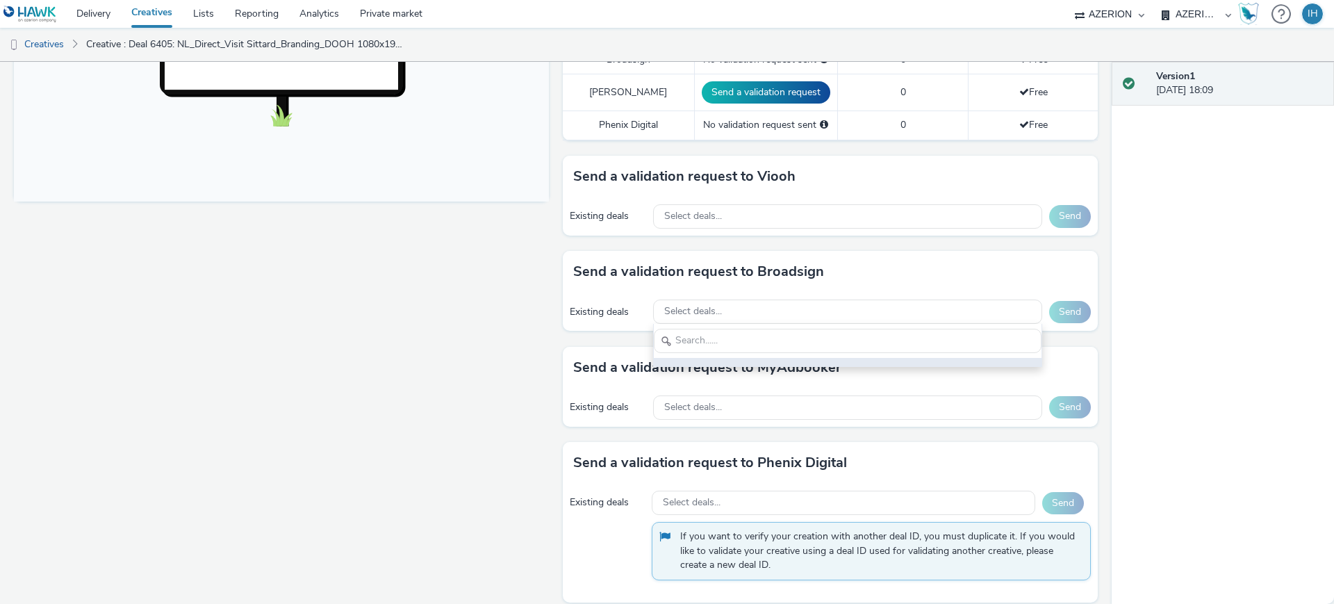
scroll to position [0, 0]
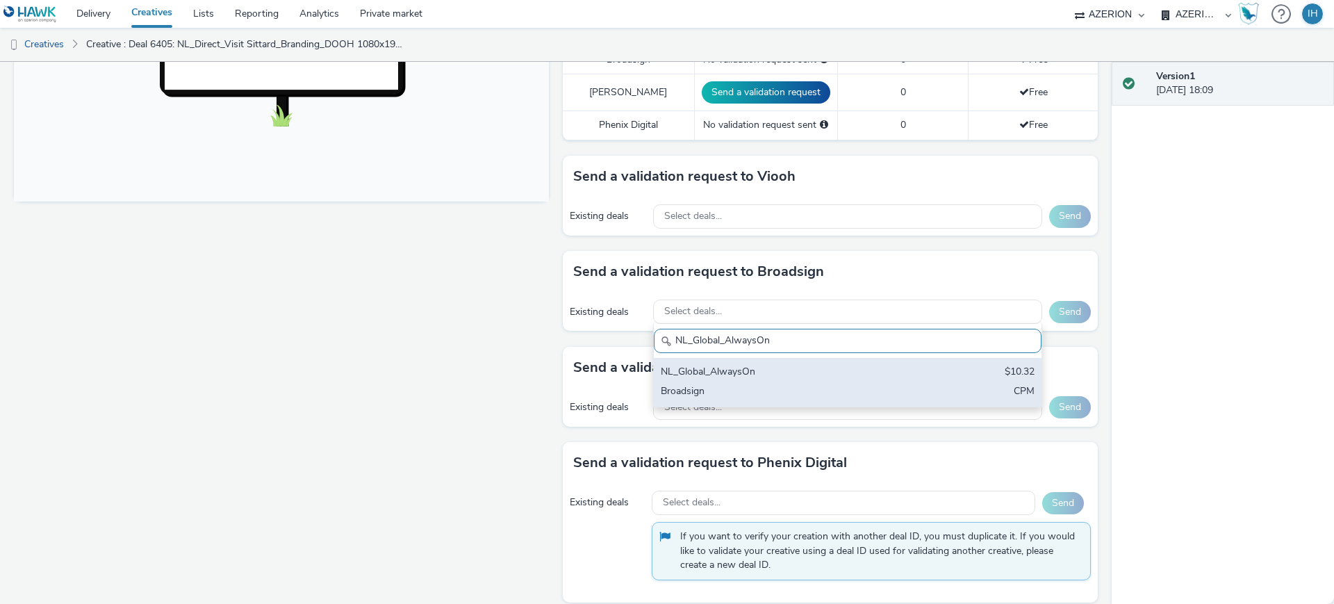
click at [752, 386] on div "NL_Global_AlwaysOn $10.32 Broadsign CPM" at bounding box center [848, 382] width 388 height 49
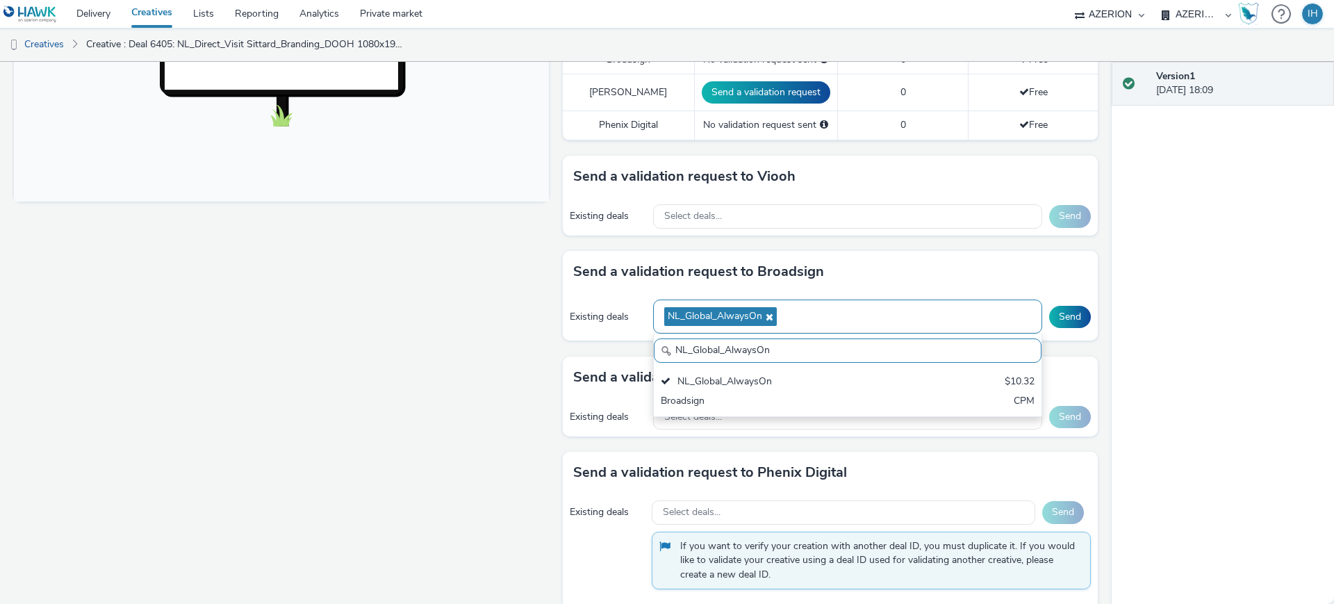
paste input "Bereik_Digital Billboards_OPEN DEAL_GENERAL"
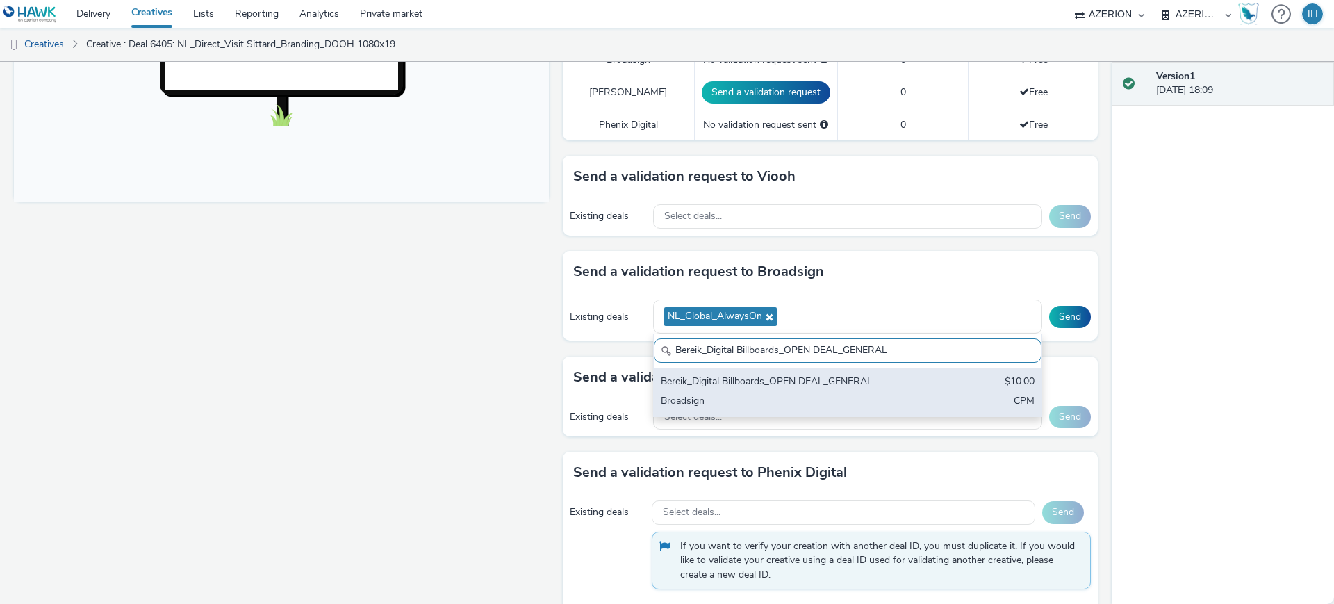
click at [830, 374] on div "Bereik_Digital Billboards_OPEN DEAL_GENERAL" at bounding box center [784, 382] width 247 height 16
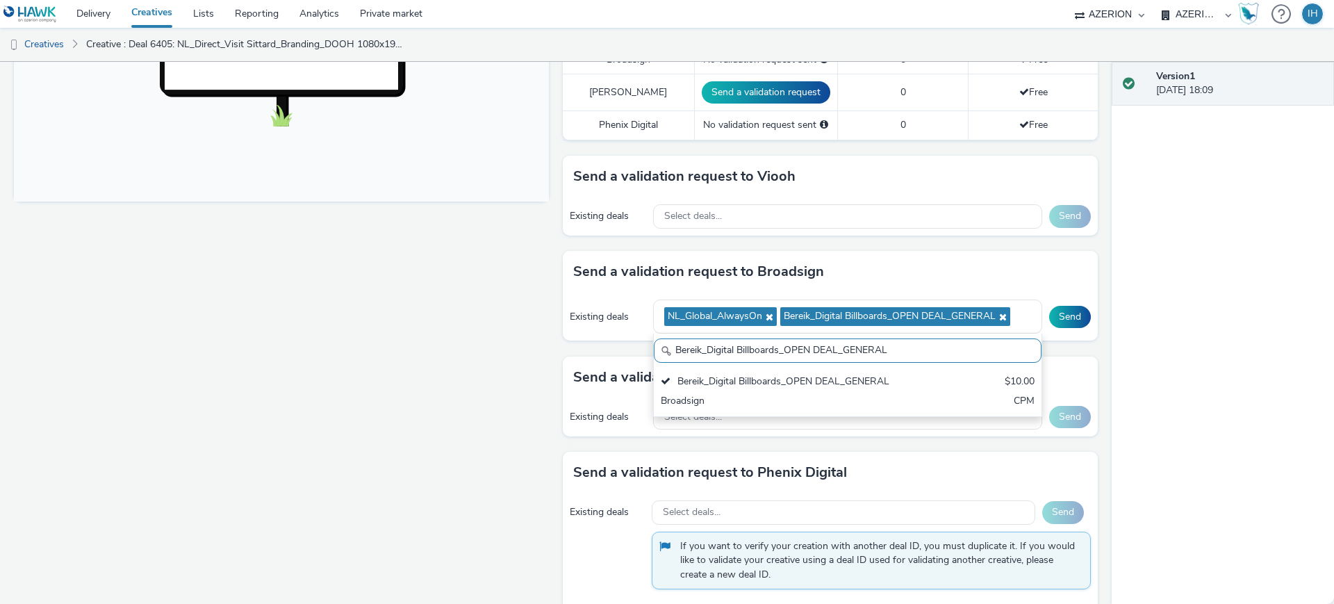
paste input "Global NL - Hawk Multiple Advertisers"
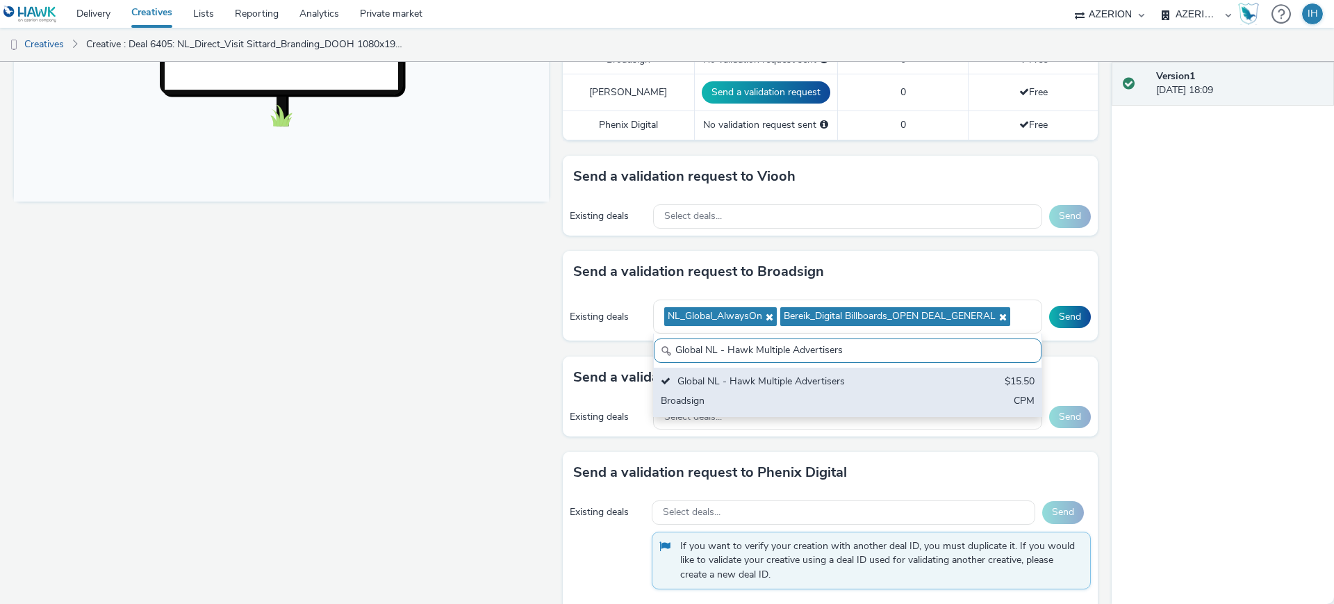
type input "Global NL - Hawk Multiple Advertisers"
click at [836, 374] on div "Global NL - Hawk Multiple Advertisers" at bounding box center [784, 382] width 247 height 16
click at [870, 377] on div "Global NL - Hawk Multiple Advertisers $15.50 Broadsign CPM" at bounding box center [848, 392] width 388 height 49
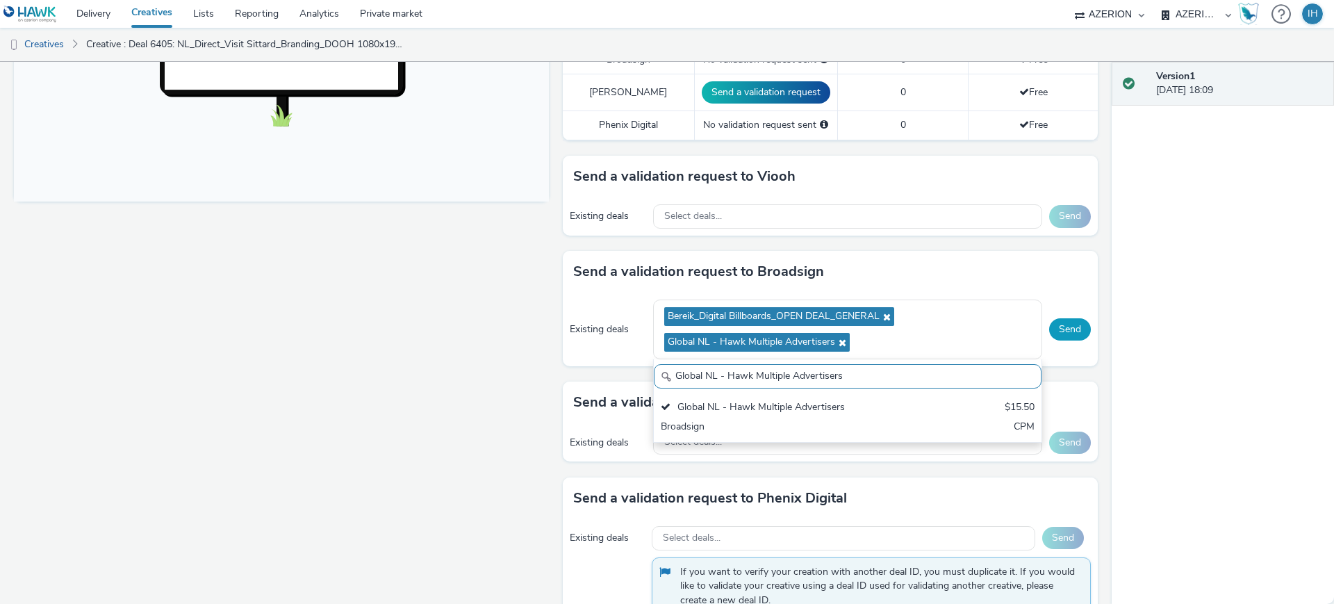
click at [1066, 318] on button "Send" at bounding box center [1070, 329] width 42 height 22
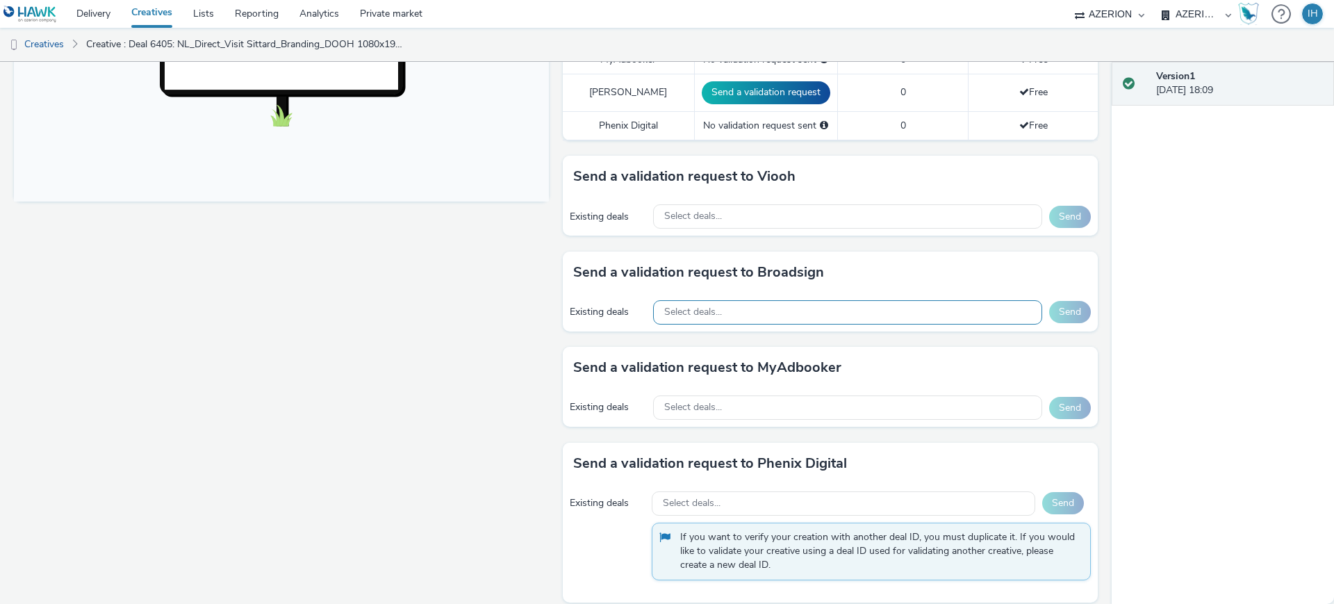
click at [782, 305] on div "Select deals..." at bounding box center [847, 312] width 389 height 24
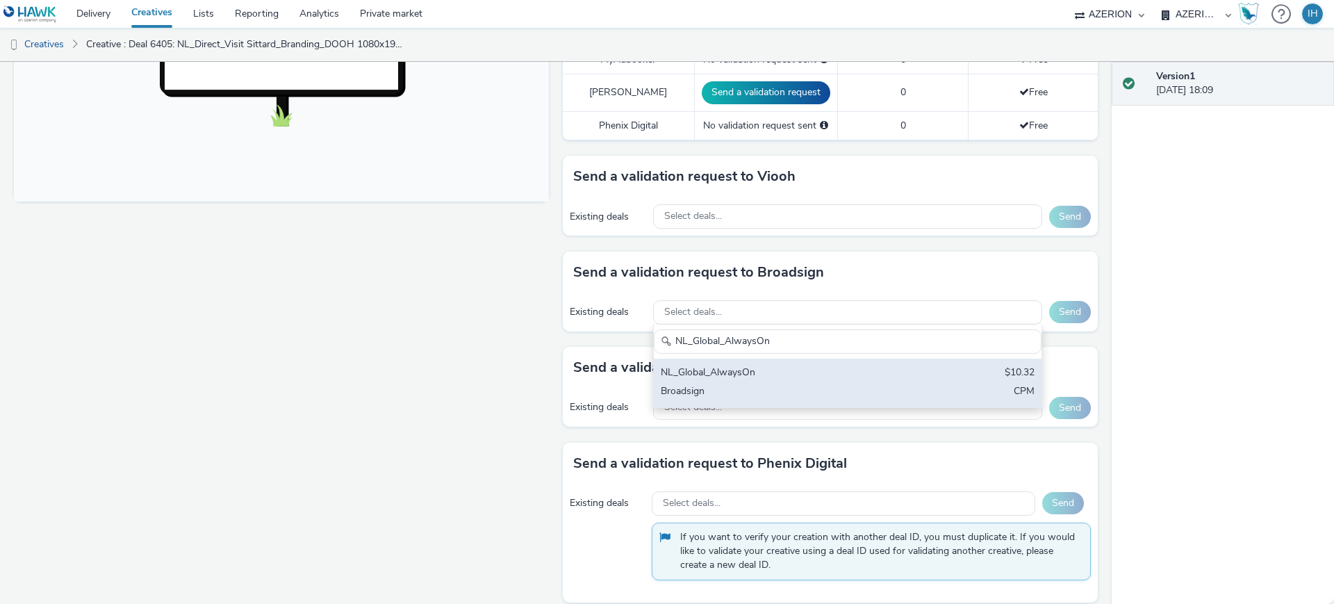
type input "NL_Global_AlwaysOn"
click at [805, 365] on div "NL_Global_AlwaysOn" at bounding box center [784, 373] width 247 height 16
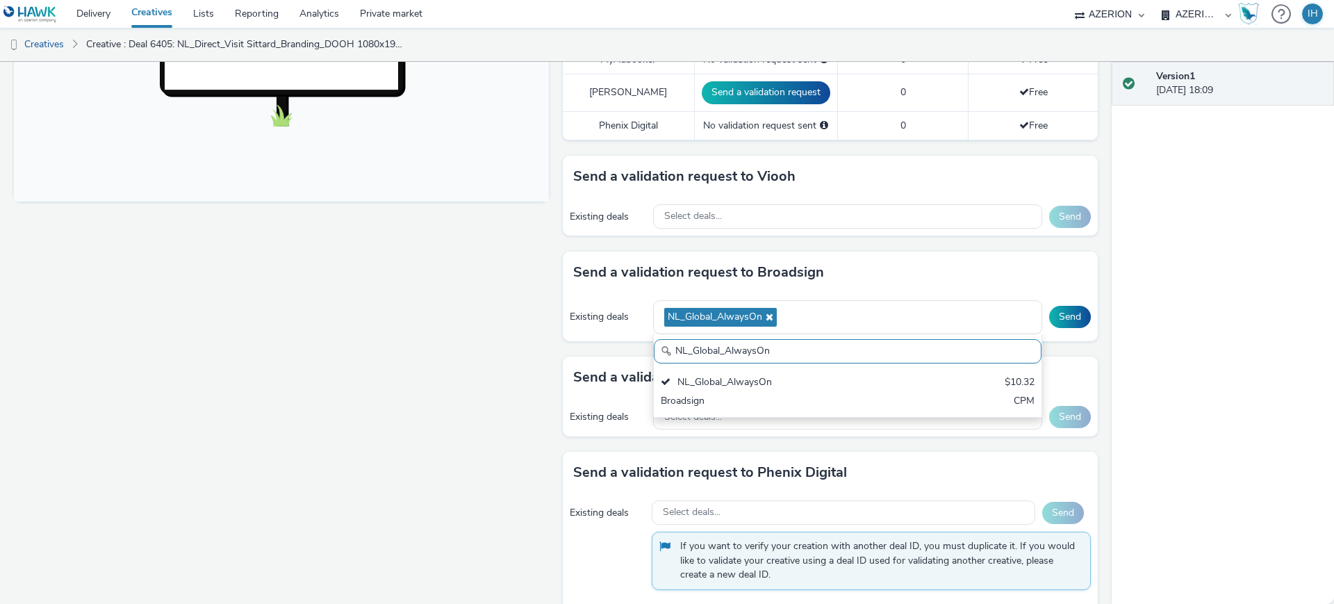
click at [1064, 293] on div "Existing deals NL_Global_AlwaysOn NL_Global_AlwaysOn NL_Global_AlwaysOn $10.32 …" at bounding box center [830, 317] width 535 height 48
click at [1059, 306] on button "Send" at bounding box center [1070, 317] width 42 height 22
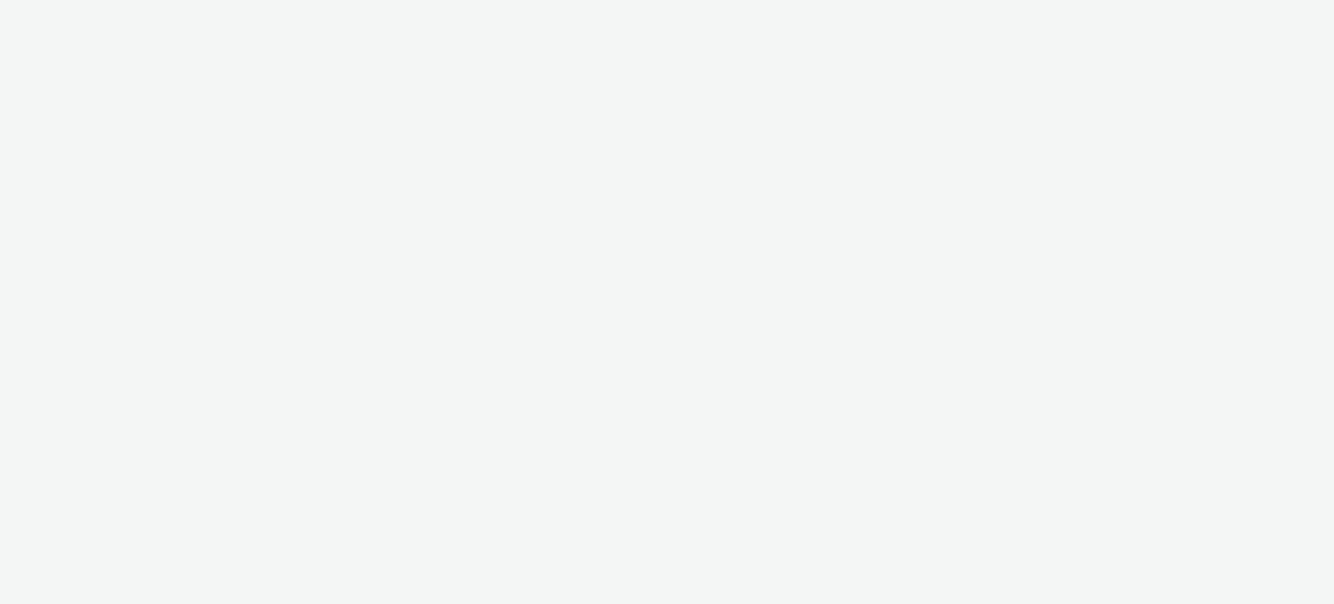
select select "ac009755-aa48-4799-8050-7a339a378eb8"
select select "a1f58486-1528-4f8c-8610-e1cdd7553bc1"
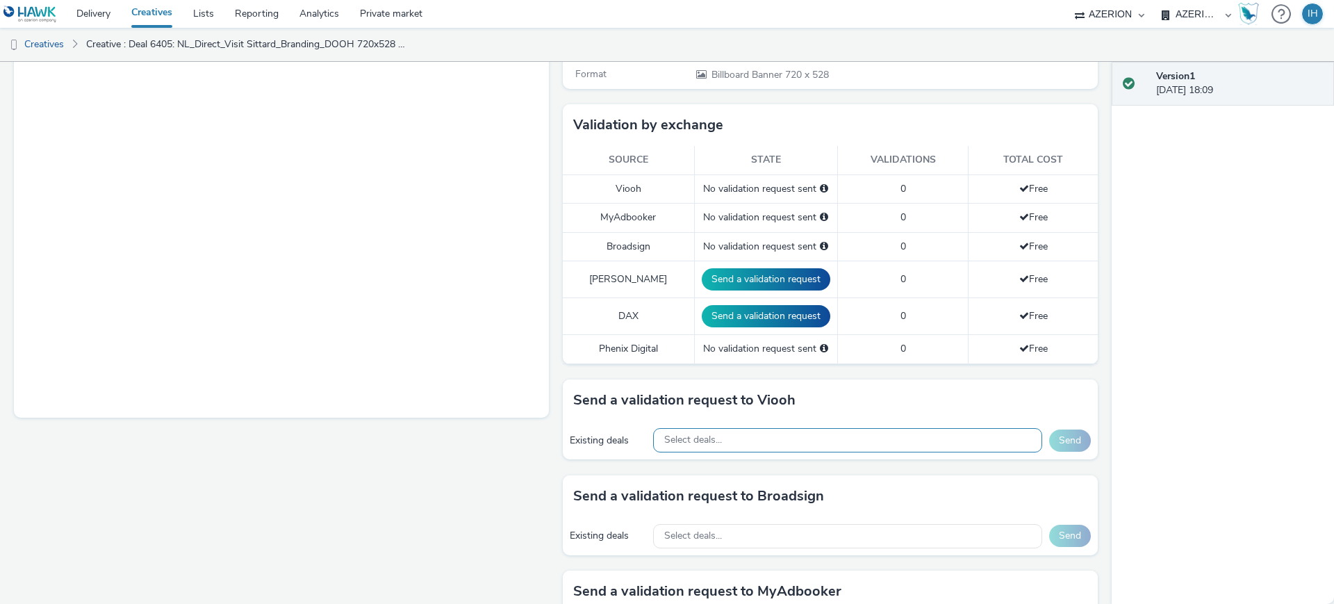
scroll to position [347, 0]
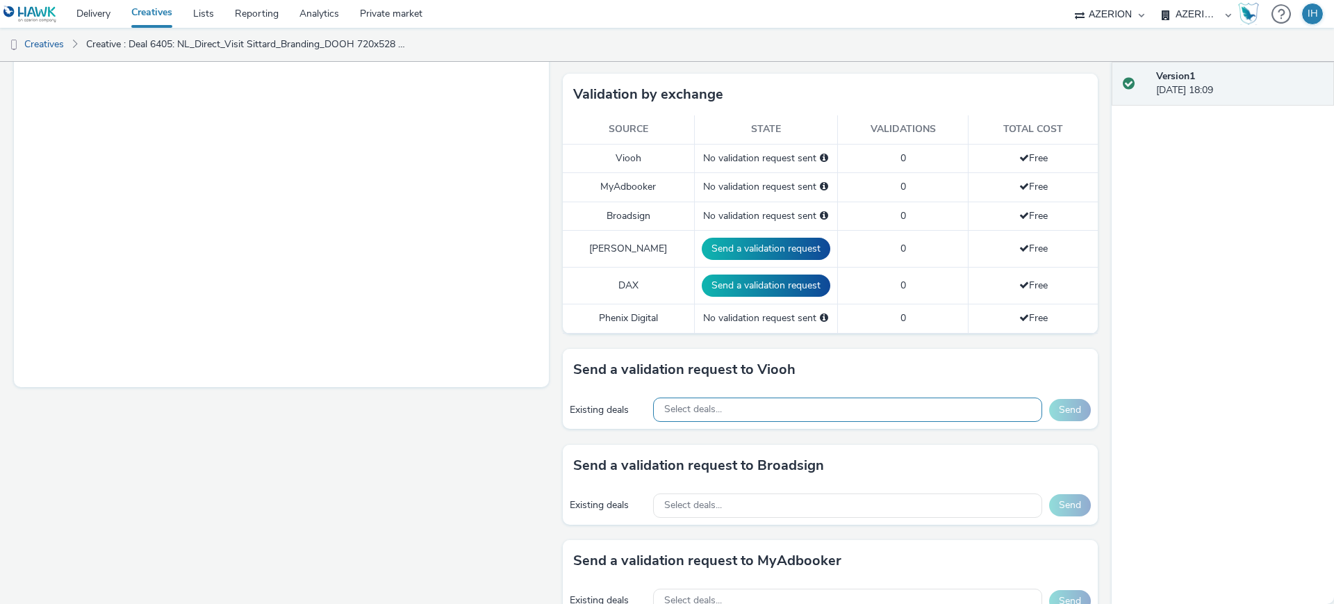
click at [734, 397] on div "Select deals..." at bounding box center [847, 409] width 389 height 24
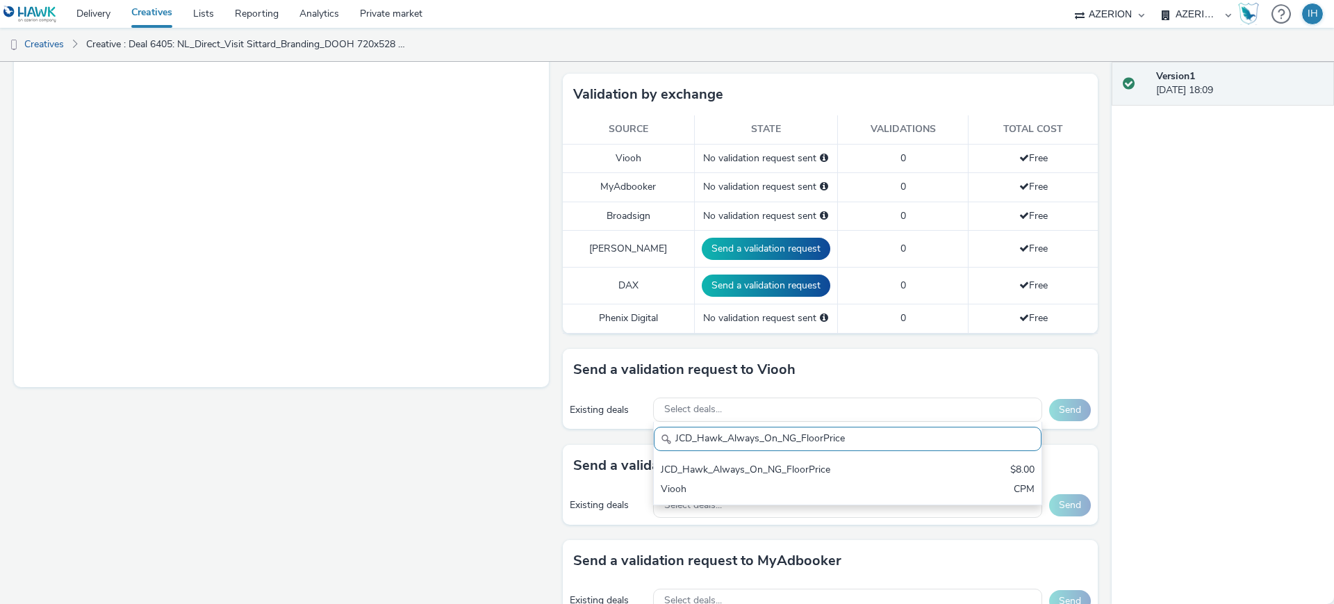
scroll to position [0, 0]
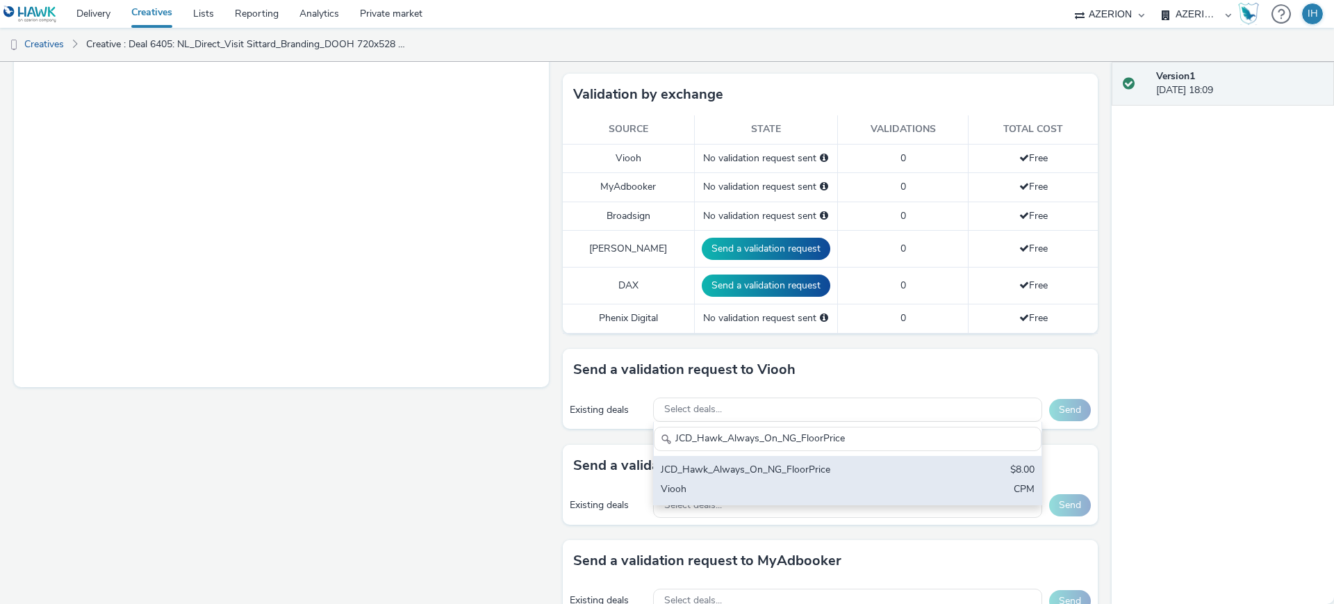
type input "JCD_Hawk_Always_On_NG_FloorPrice"
click at [727, 482] on div "Viooh" at bounding box center [784, 490] width 247 height 16
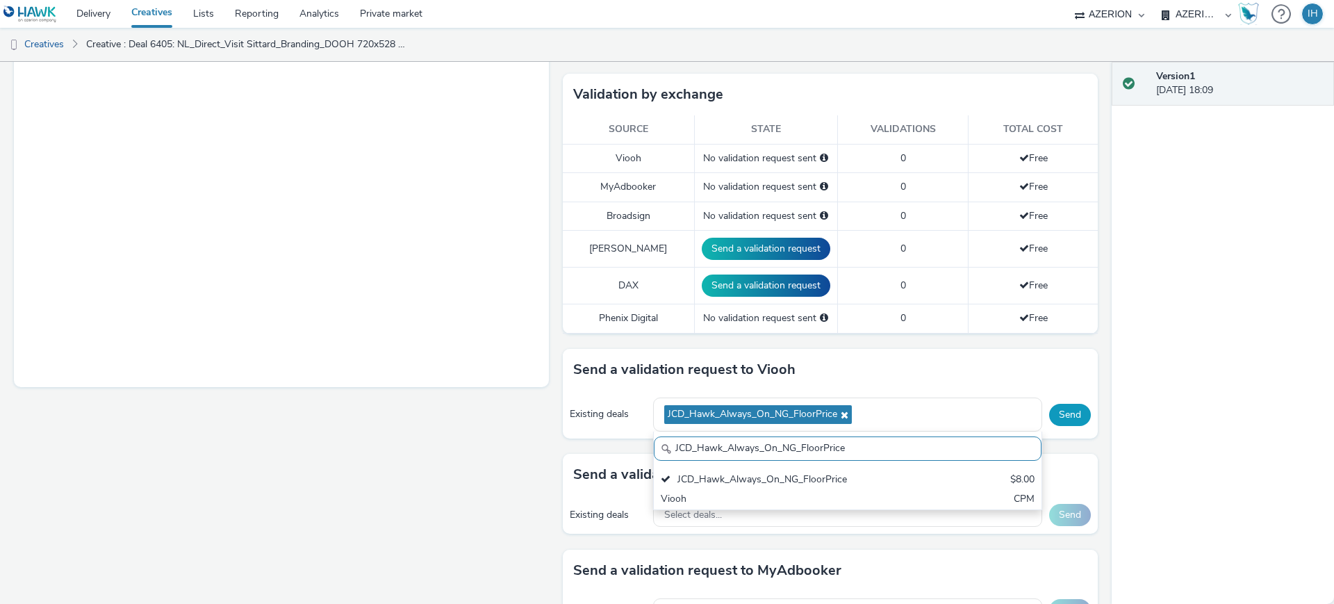
click at [1066, 404] on button "Send" at bounding box center [1070, 415] width 42 height 22
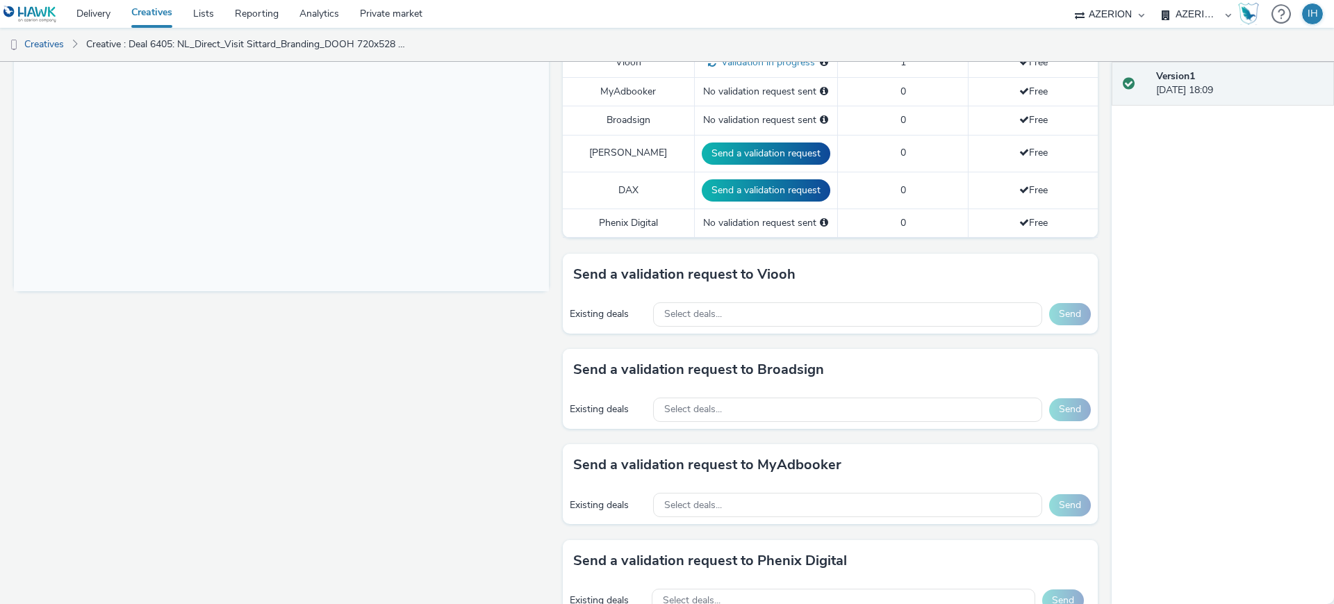
scroll to position [541, 0]
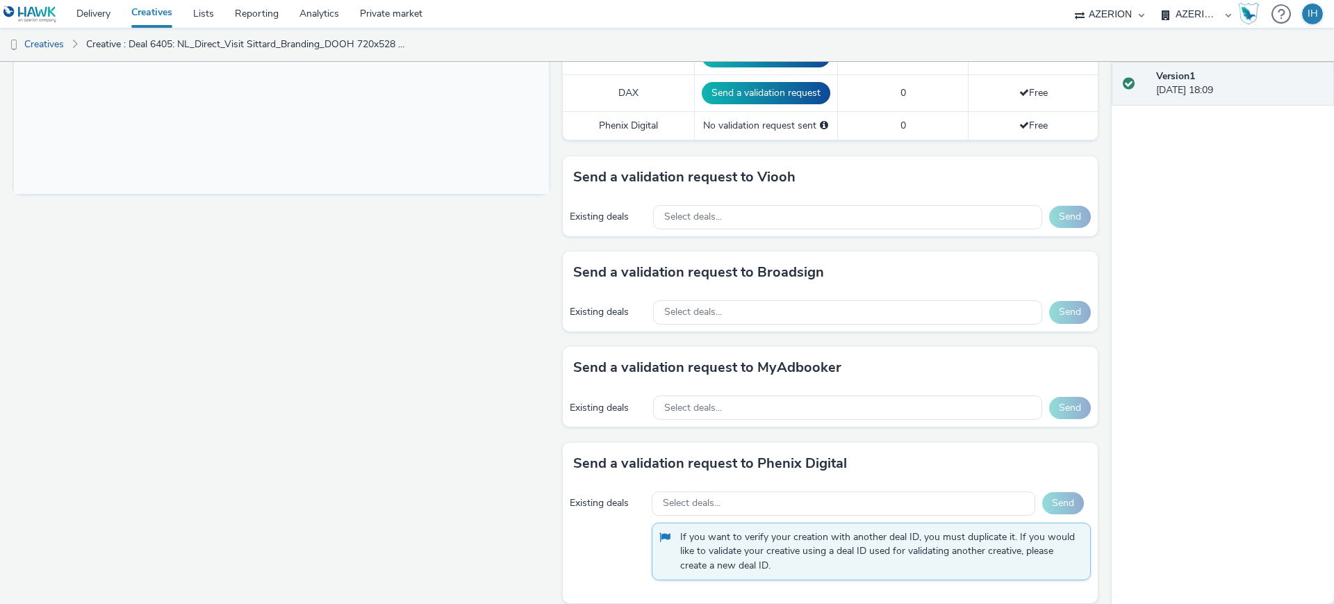
click at [816, 293] on div "Existing deals Select deals... Send" at bounding box center [830, 312] width 535 height 38
click at [816, 301] on div "Select deals..." at bounding box center [847, 312] width 389 height 24
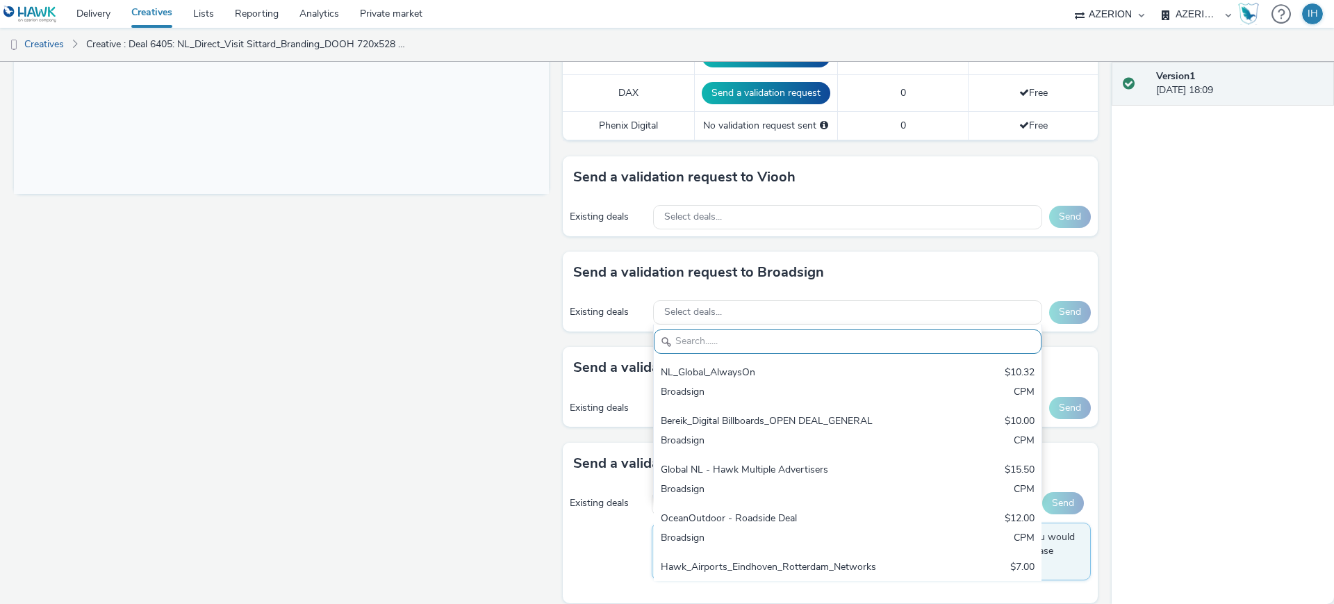
paste input "NL_Global_AlwaysOn"
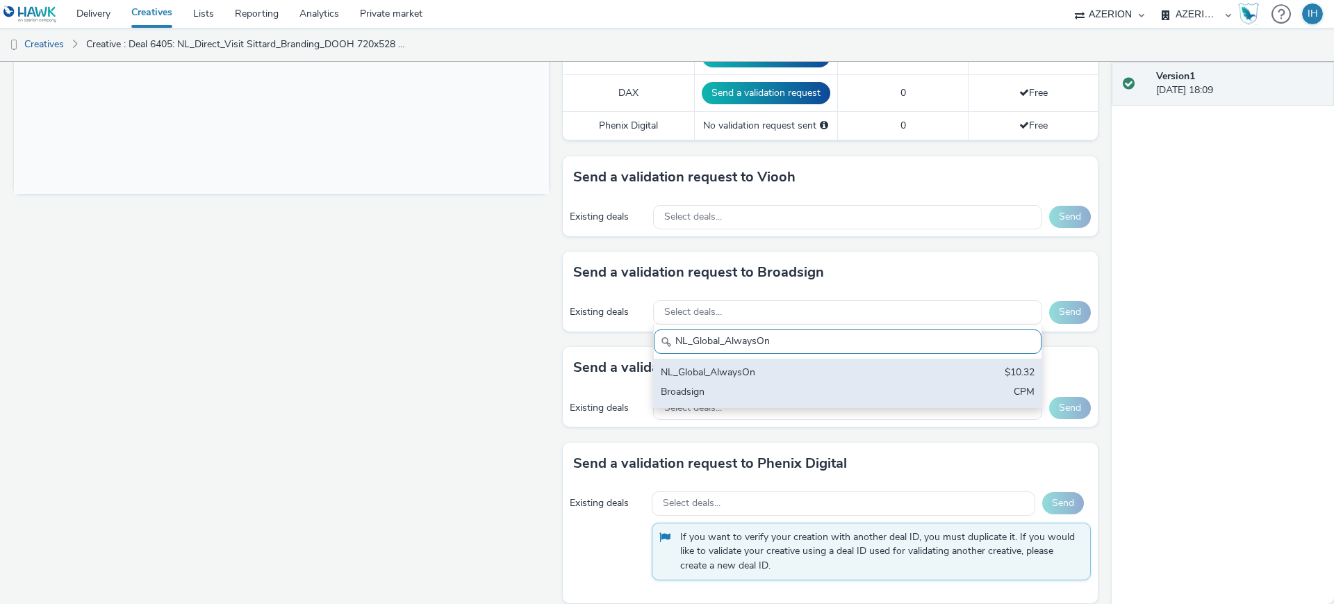
click at [818, 385] on div "Broadsign" at bounding box center [784, 393] width 247 height 16
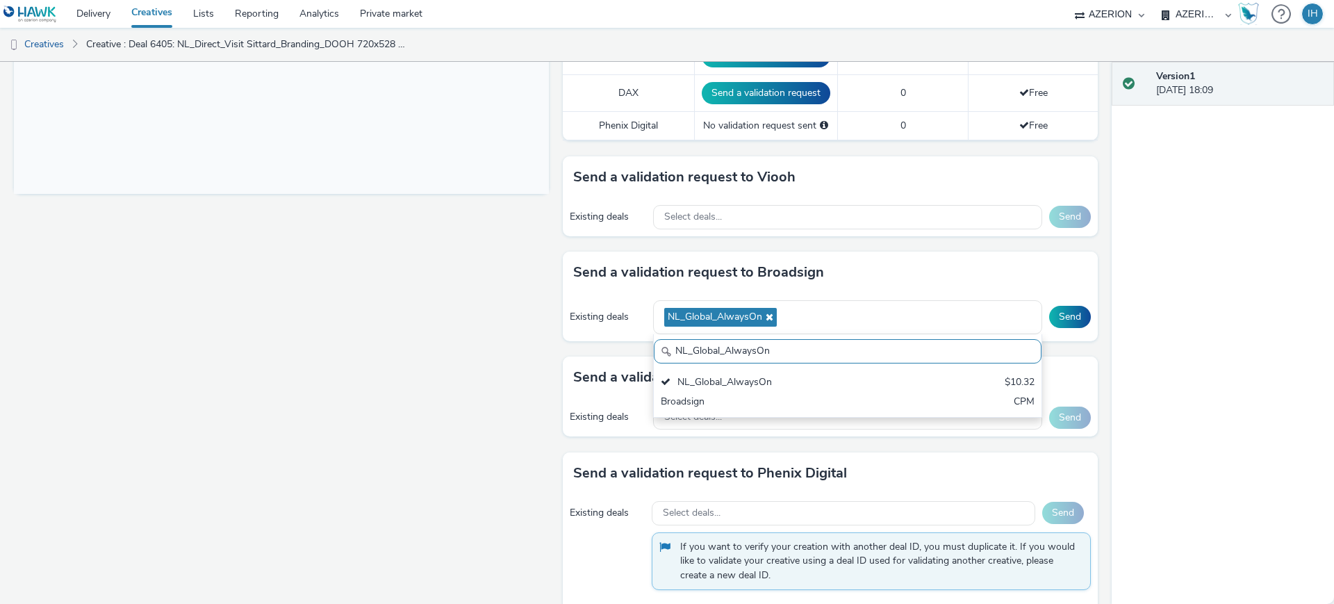
paste input "Bereik_Digital Billboards_OPEN DEAL_GENERAL"
click at [900, 379] on div "Bereik_Digital Billboards_OPEN DEAL_GENERAL $10.00 Broadsign CPM" at bounding box center [848, 392] width 388 height 49
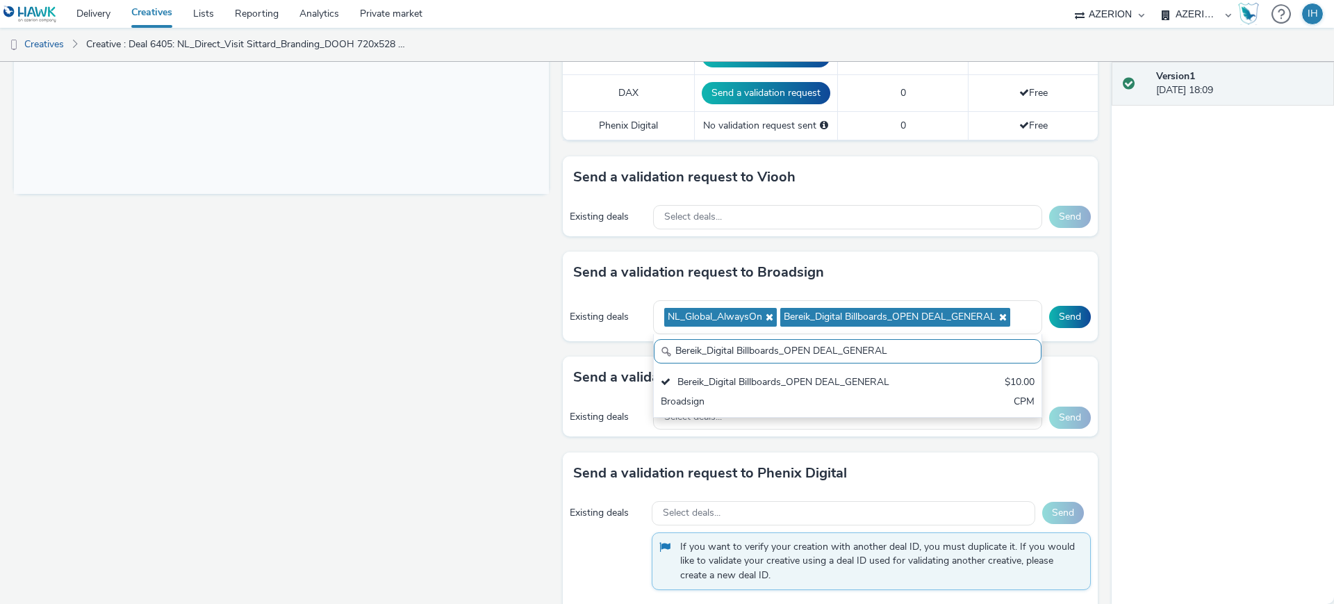
paste input "Global NL - Hawk Multiple Advertisers"
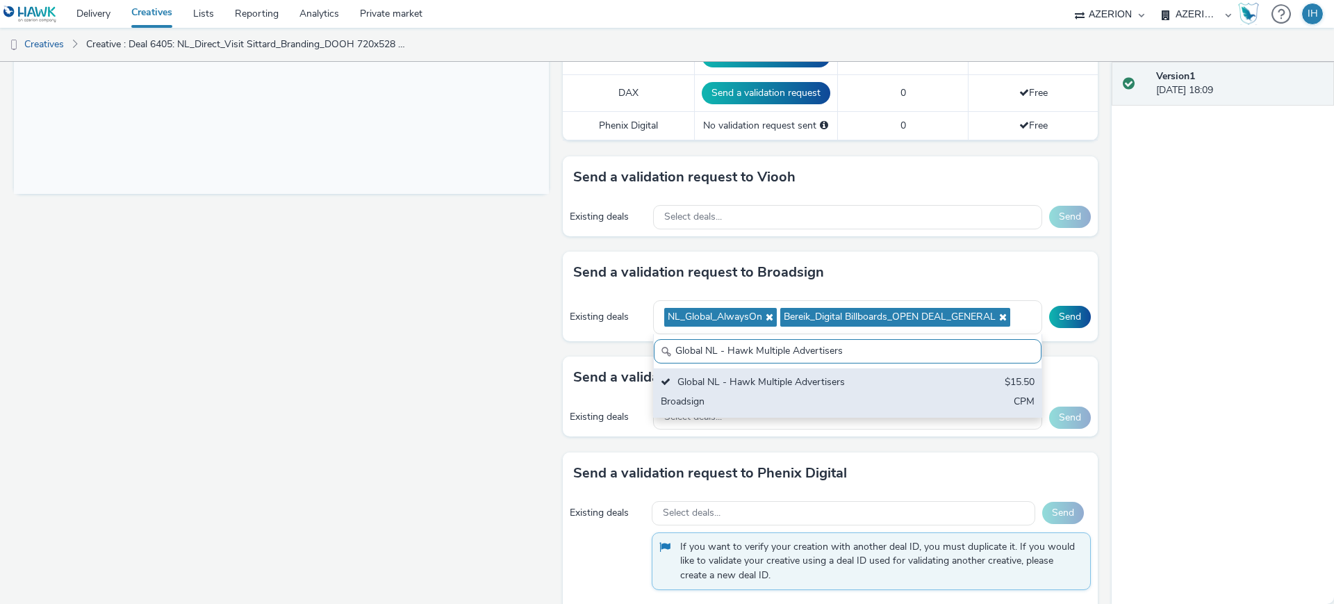
type input "Global NL - Hawk Multiple Advertisers"
click at [922, 370] on div "Global NL - Hawk Multiple Advertisers $15.50 Broadsign CPM" at bounding box center [848, 392] width 388 height 49
click at [850, 379] on div "Global NL - Hawk Multiple Advertisers $15.50 Broadsign CPM" at bounding box center [848, 392] width 388 height 49
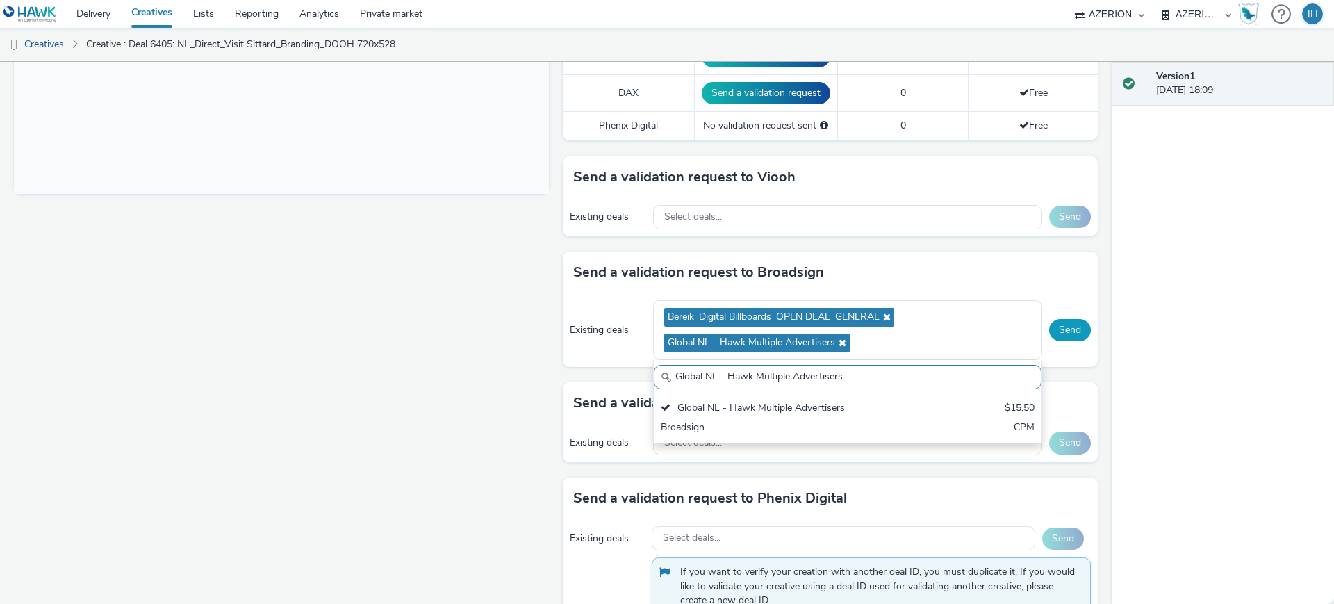
drag, startPoint x: 1059, startPoint y: 326, endPoint x: 1061, endPoint y: 310, distance: 16.0
click at [1061, 326] on button "Send" at bounding box center [1070, 330] width 42 height 22
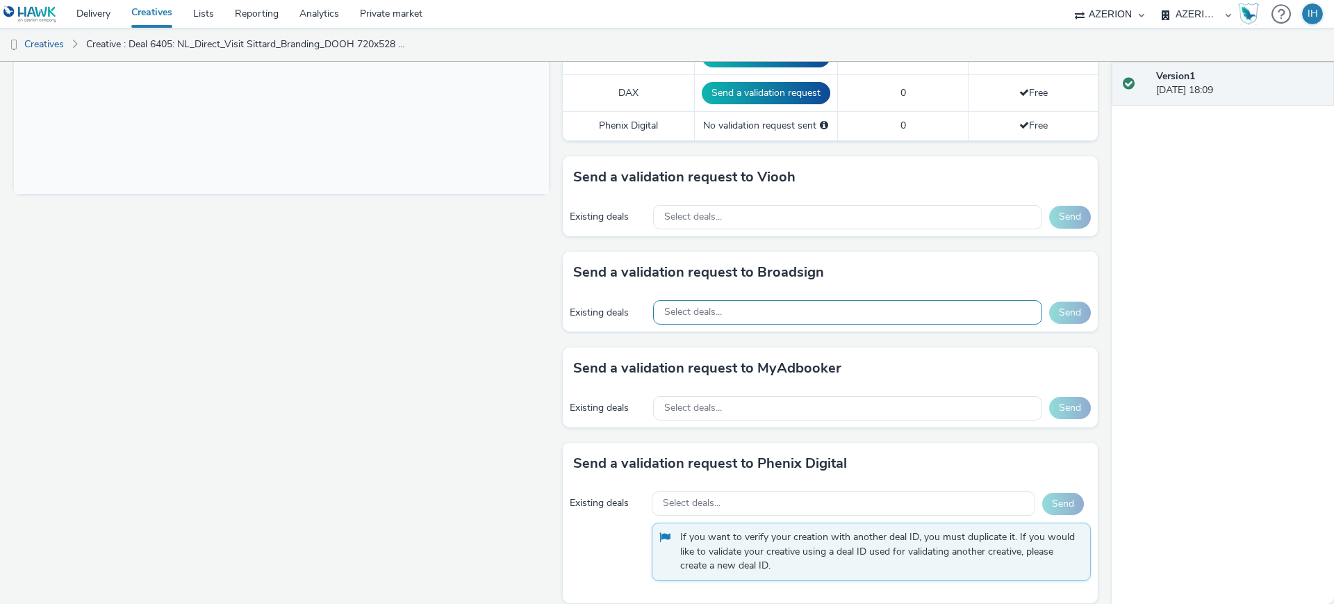
click at [888, 300] on div "Select deals..." at bounding box center [847, 312] width 389 height 24
paste input "NL_Global_AlwaysOn"
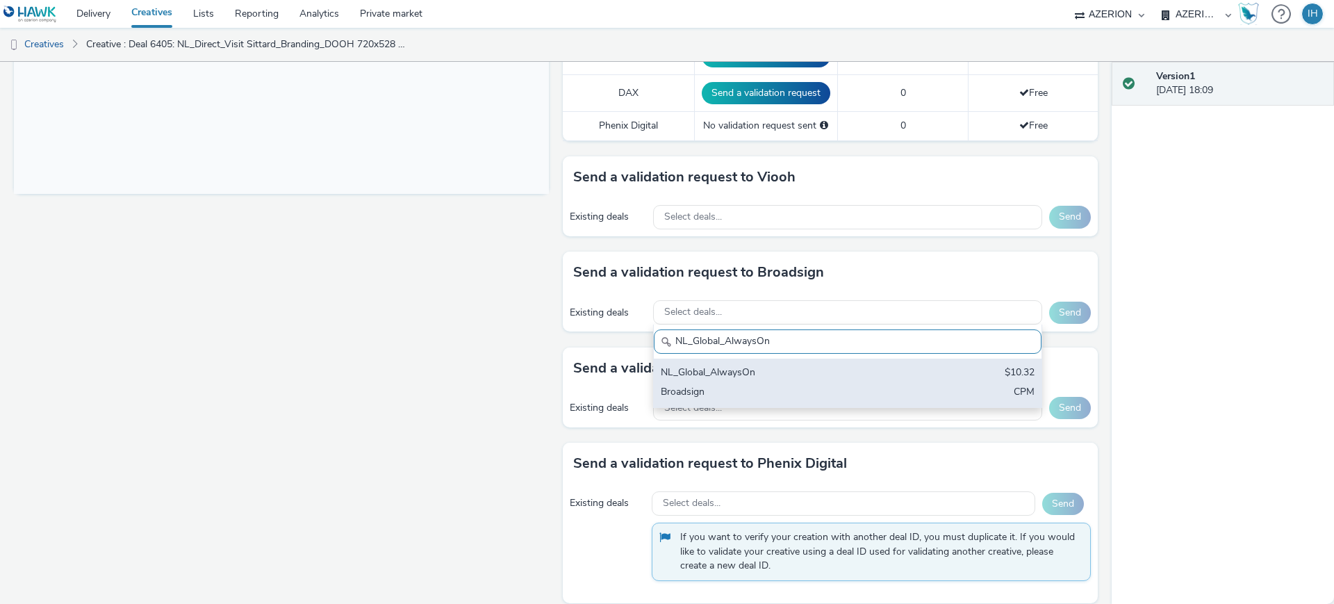
scroll to position [0, 0]
type input "NL_Global_AlwaysOn"
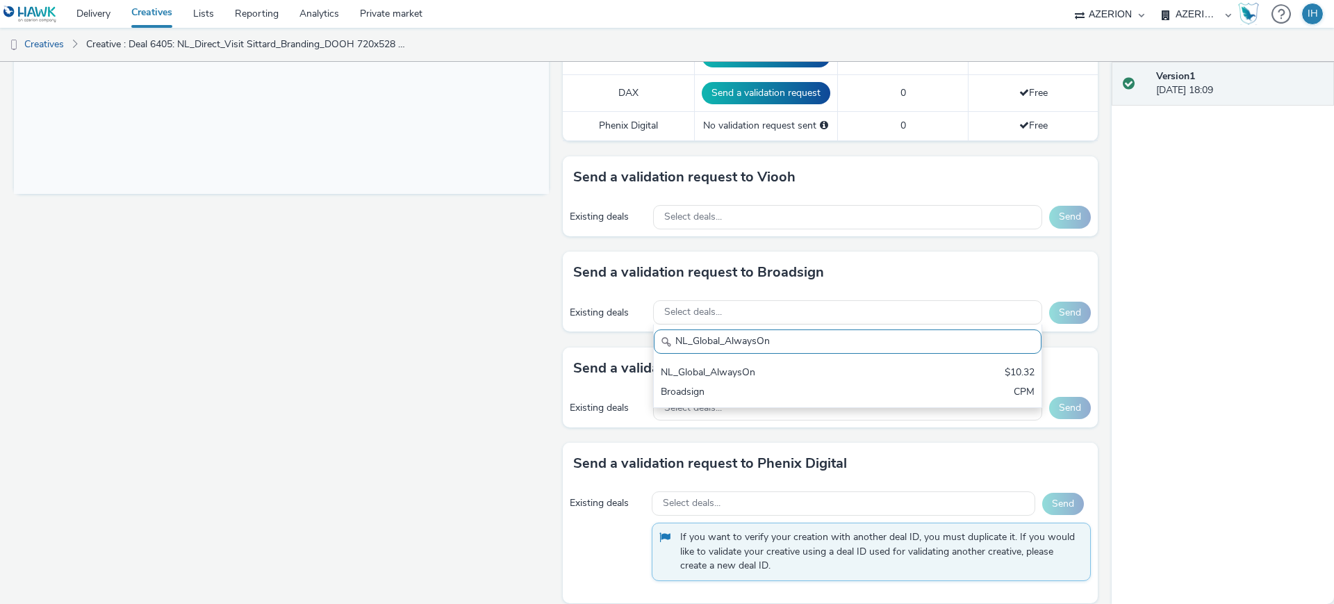
drag, startPoint x: 857, startPoint y: 356, endPoint x: 959, endPoint y: 326, distance: 106.4
click at [857, 365] on div "NL_Global_AlwaysOn" at bounding box center [784, 373] width 247 height 16
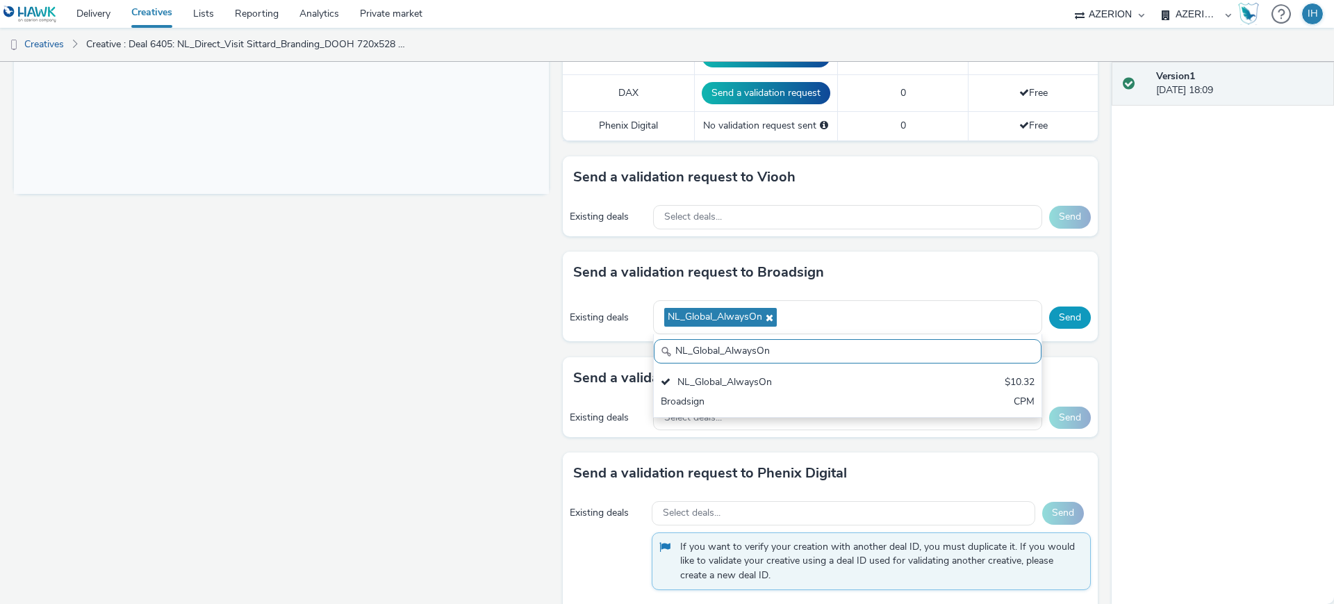
click at [1063, 306] on button "Send" at bounding box center [1070, 317] width 42 height 22
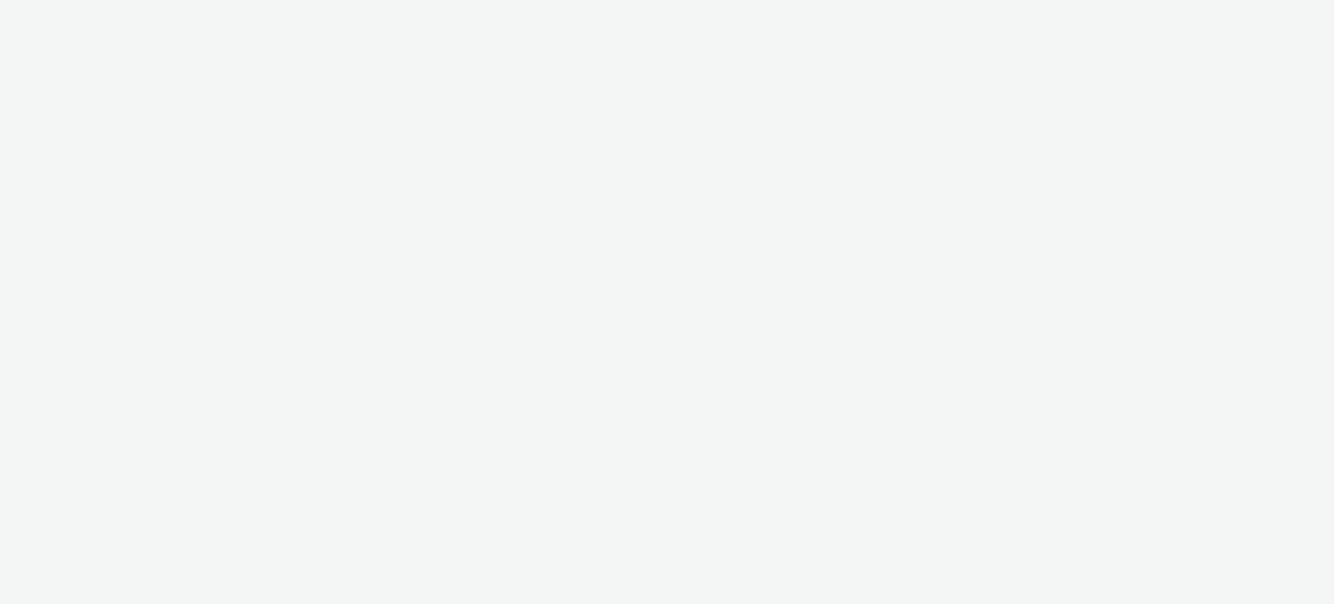
select select "ac009755-aa48-4799-8050-7a339a378eb8"
select select "a1f58486-1528-4f8c-8610-e1cdd7553bc1"
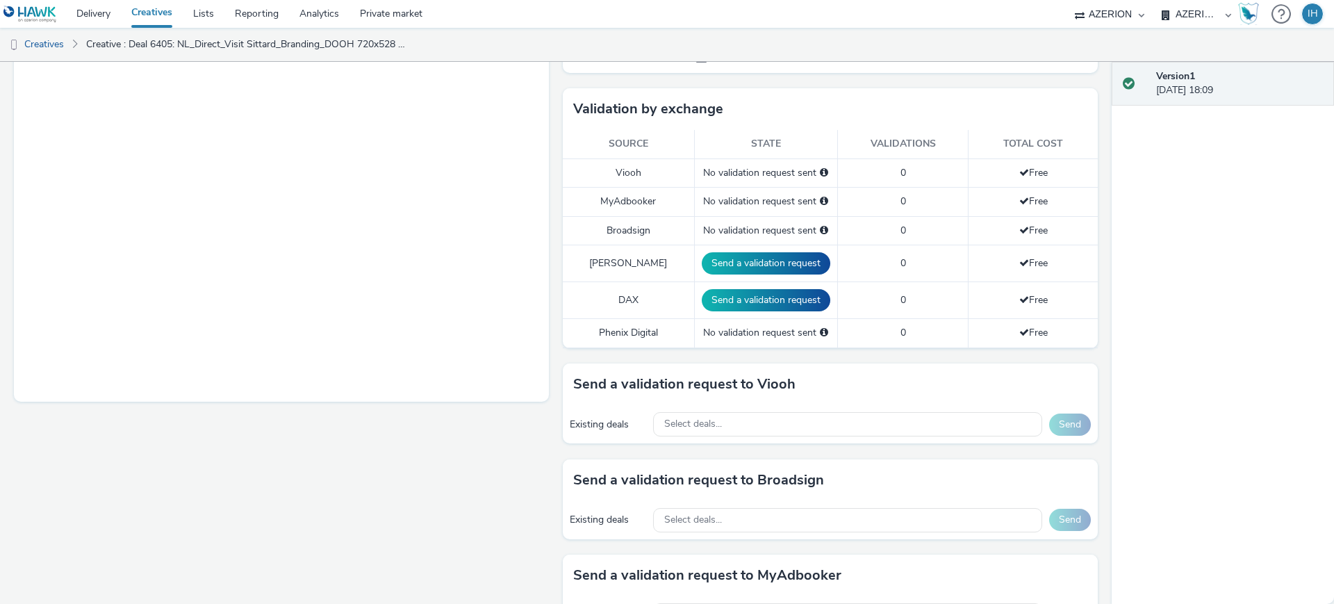
scroll to position [347, 0]
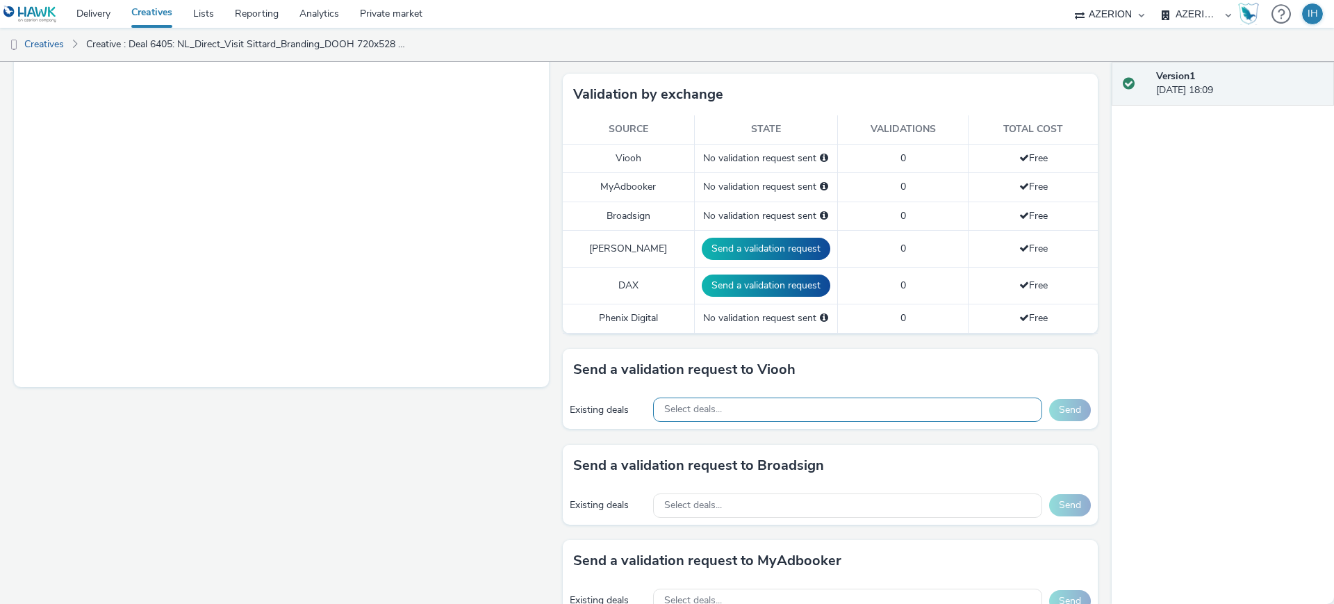
click at [810, 397] on div "Select deals..." at bounding box center [847, 409] width 389 height 24
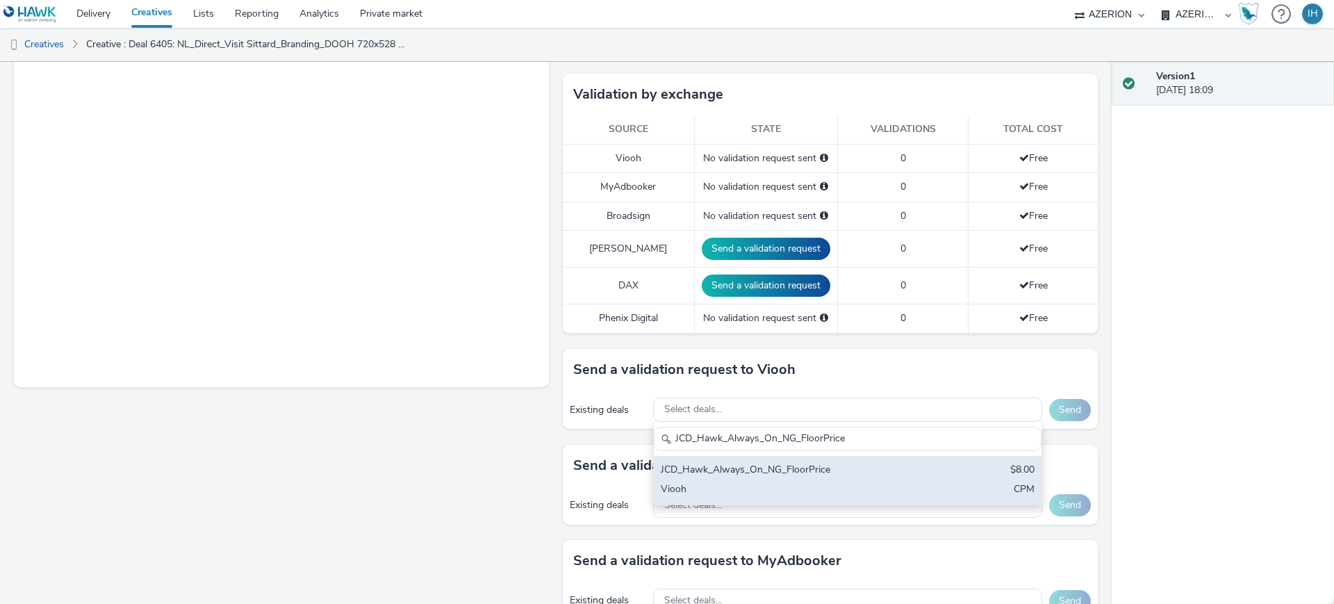
type input "JCD_Hawk_Always_On_NG_FloorPrice"
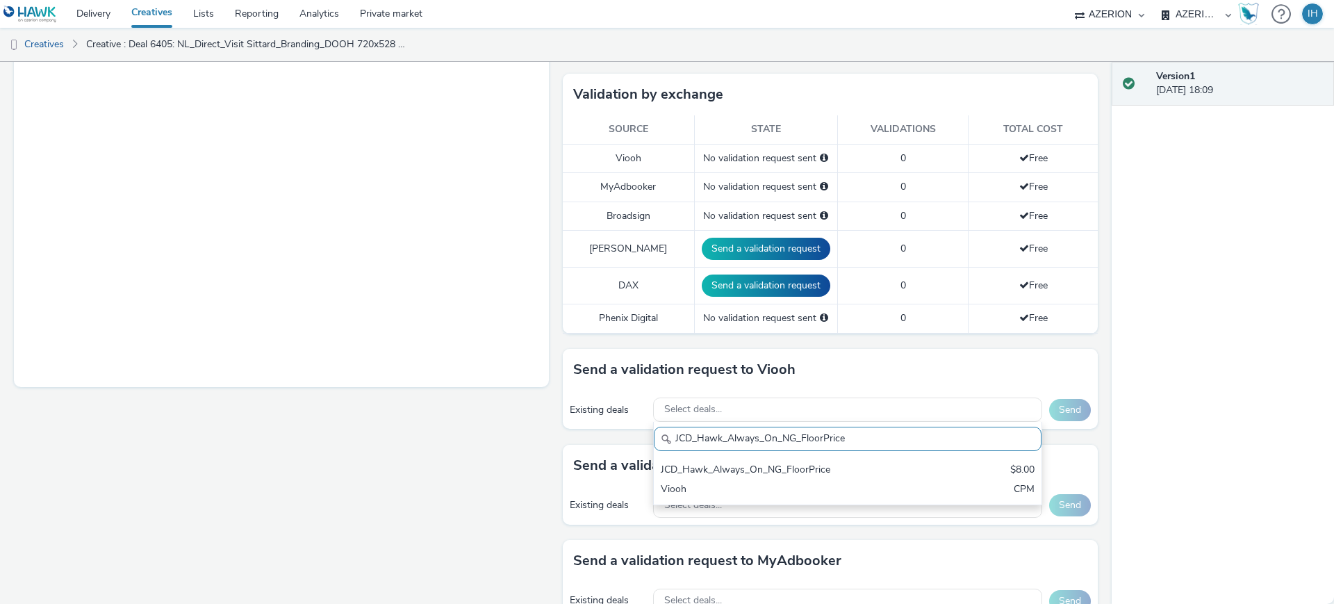
drag, startPoint x: 807, startPoint y: 457, endPoint x: 1085, endPoint y: 413, distance: 281.3
click at [809, 463] on div "JCD_Hawk_Always_On_NG_FloorPrice" at bounding box center [784, 471] width 247 height 16
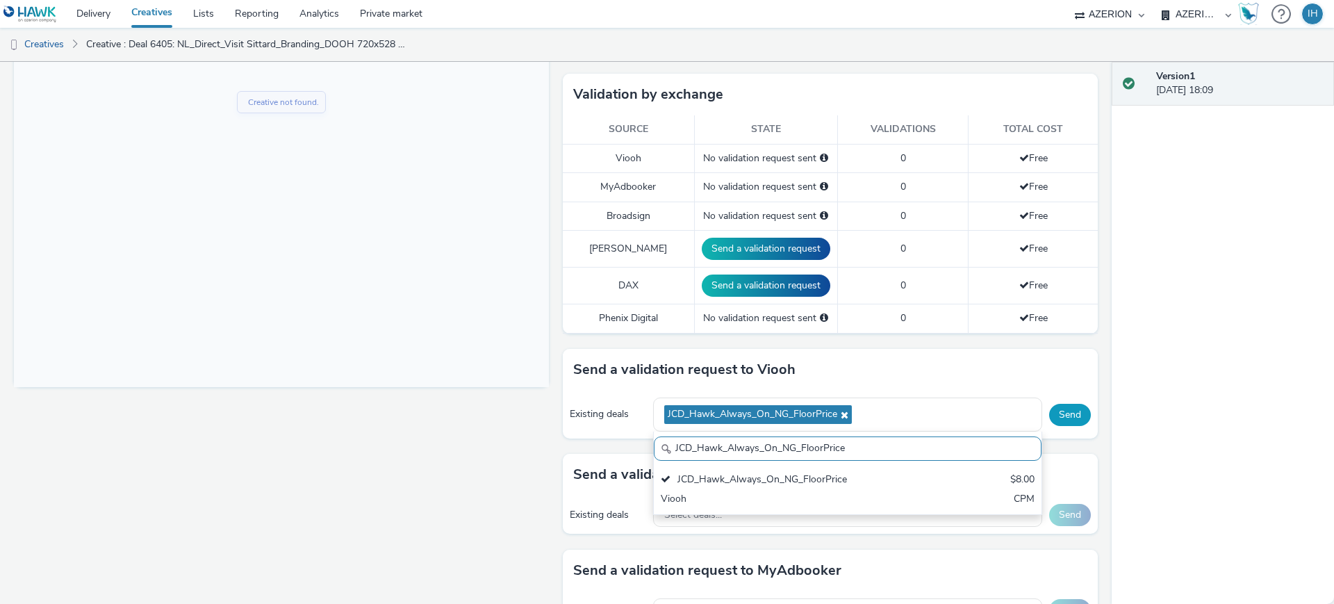
click at [1066, 404] on button "Send" at bounding box center [1070, 415] width 42 height 22
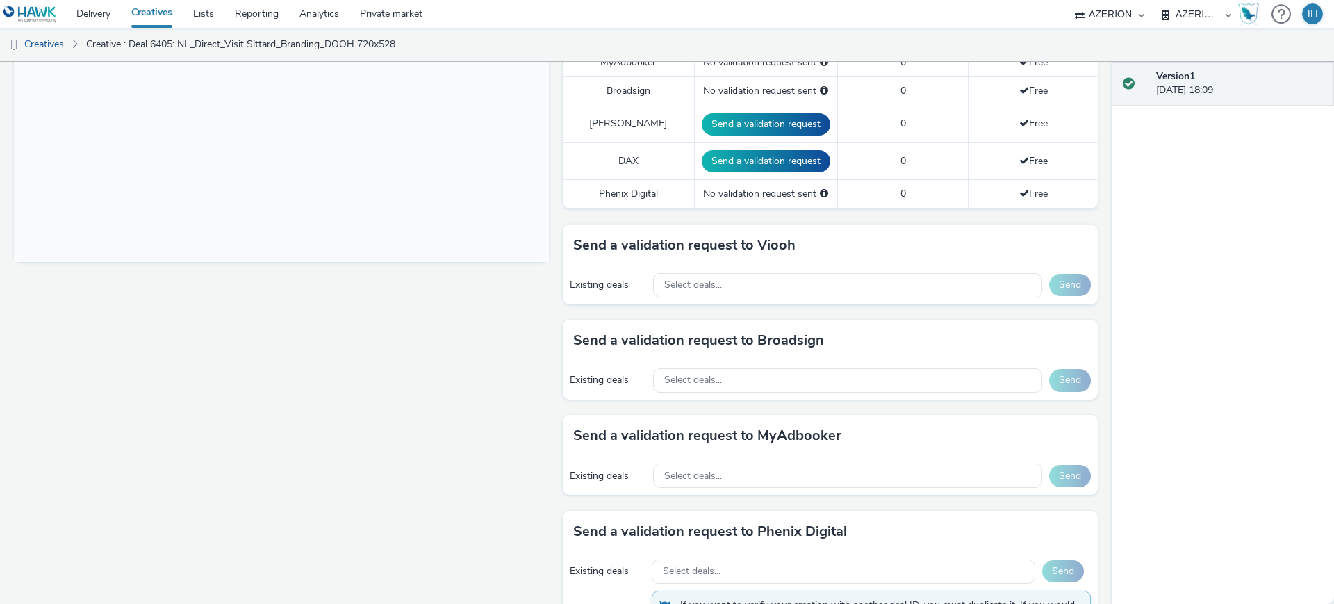
scroll to position [541, 0]
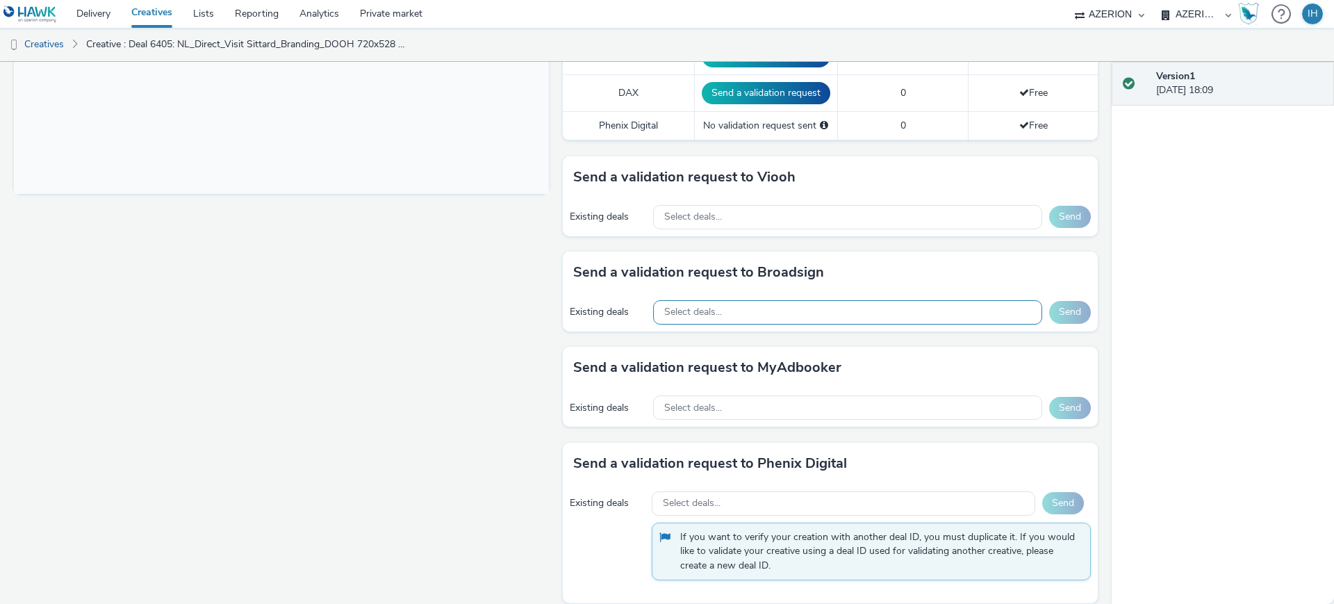
click at [754, 300] on div "Select deals..." at bounding box center [847, 312] width 389 height 24
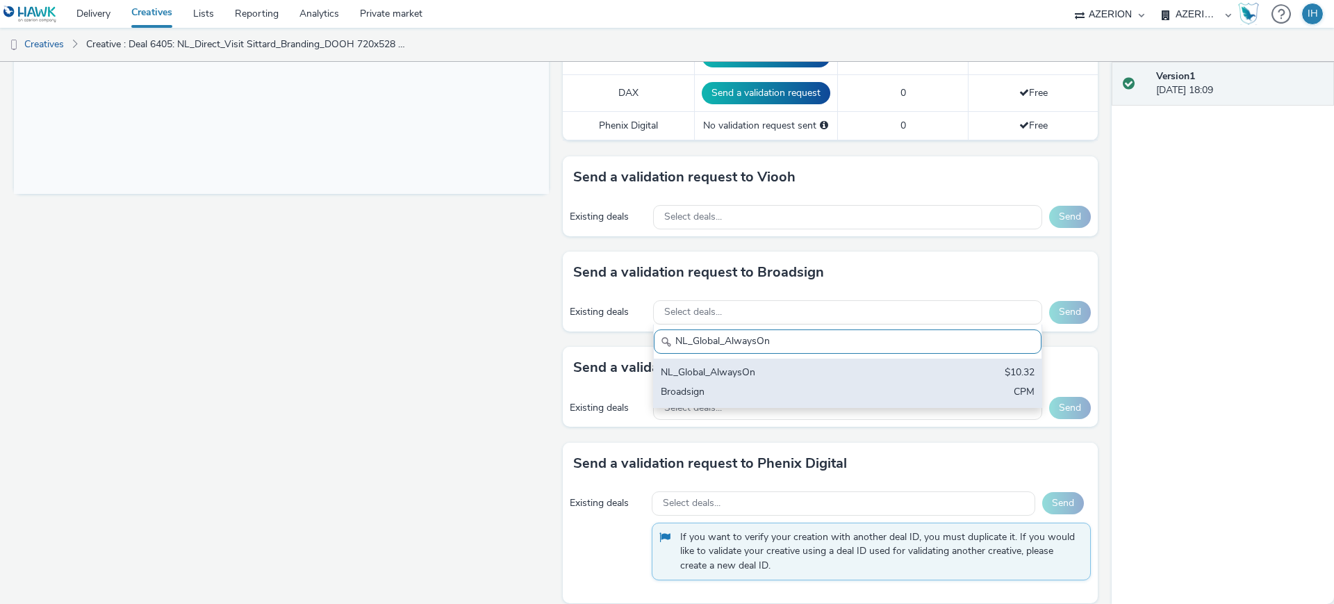
click at [748, 358] on div "NL_Global_AlwaysOn $10.32 Broadsign CPM" at bounding box center [848, 382] width 388 height 49
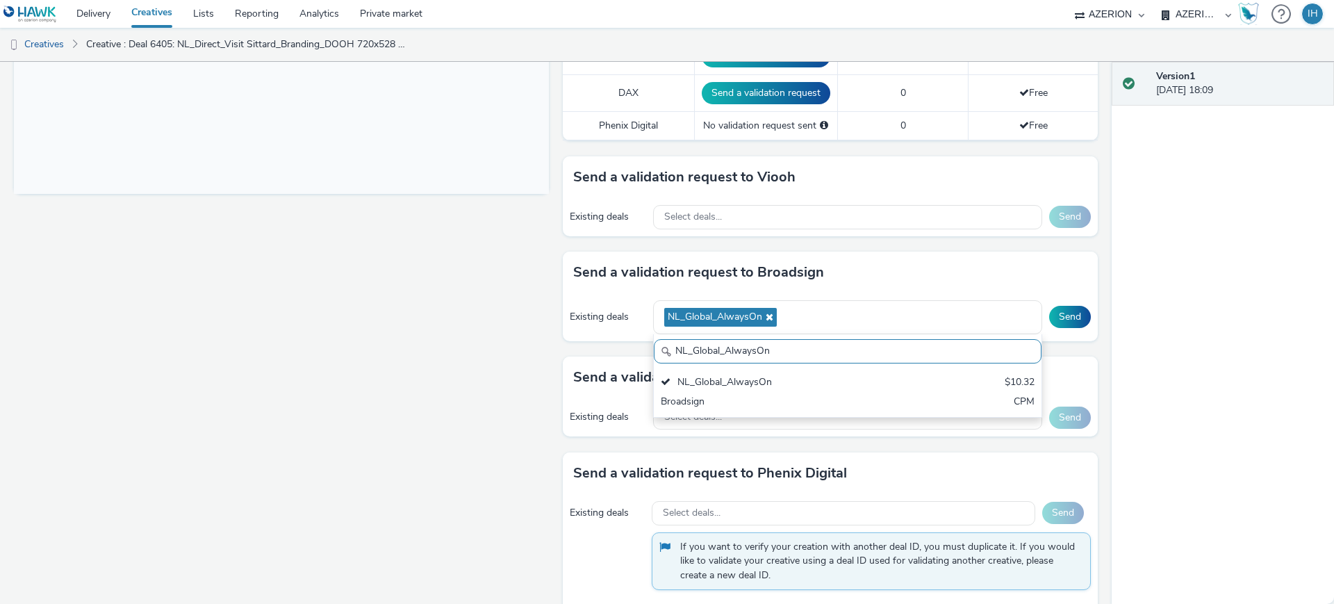
paste input "Bereik_Digital Billboards_OPEN DEAL_GENERAL"
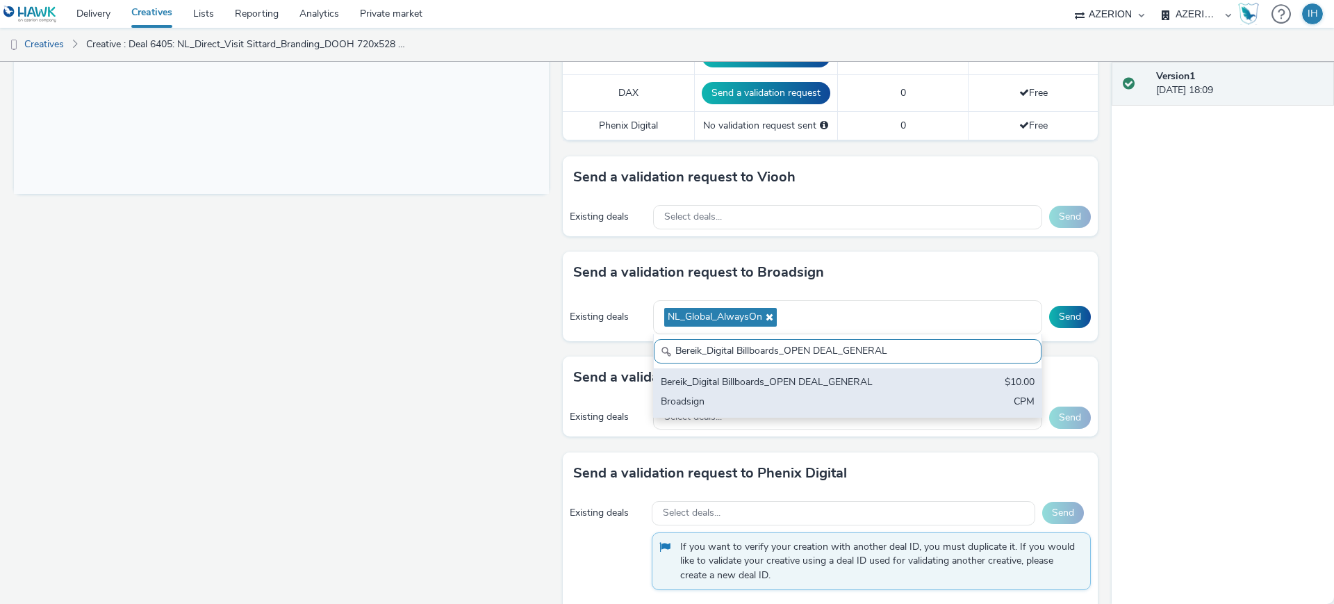
click at [799, 375] on div "Bereik_Digital Billboards_OPEN DEAL_GENERAL" at bounding box center [784, 383] width 247 height 16
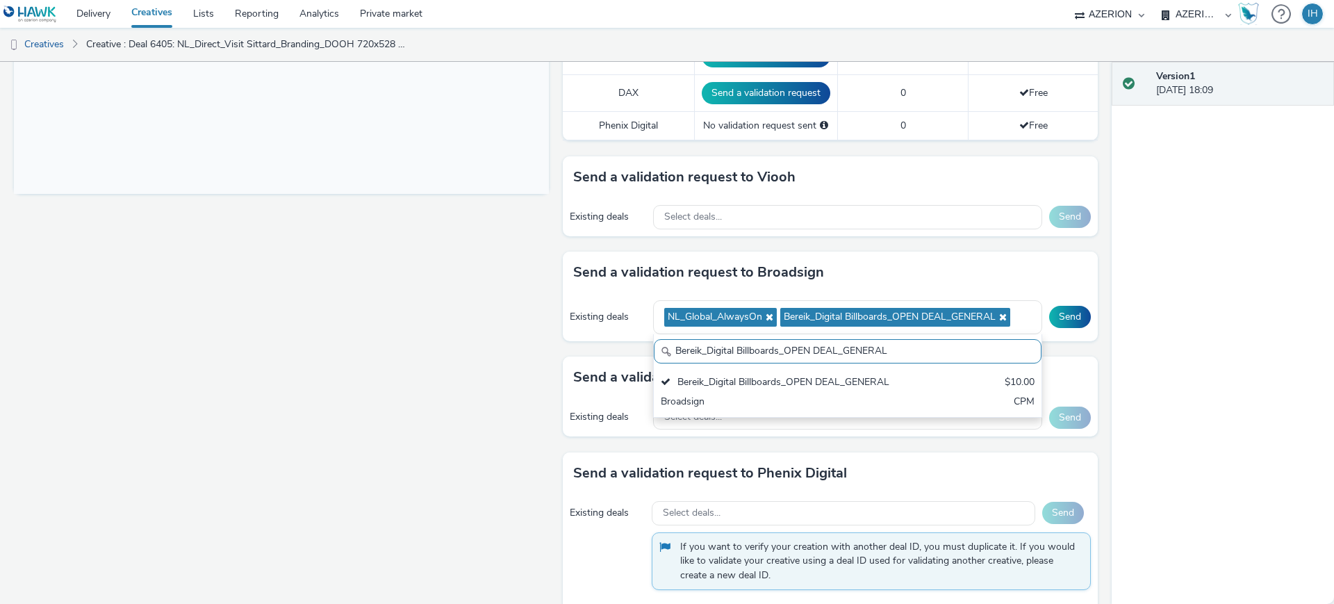
paste input "Global NL - Hawk Multiple Advertisers"
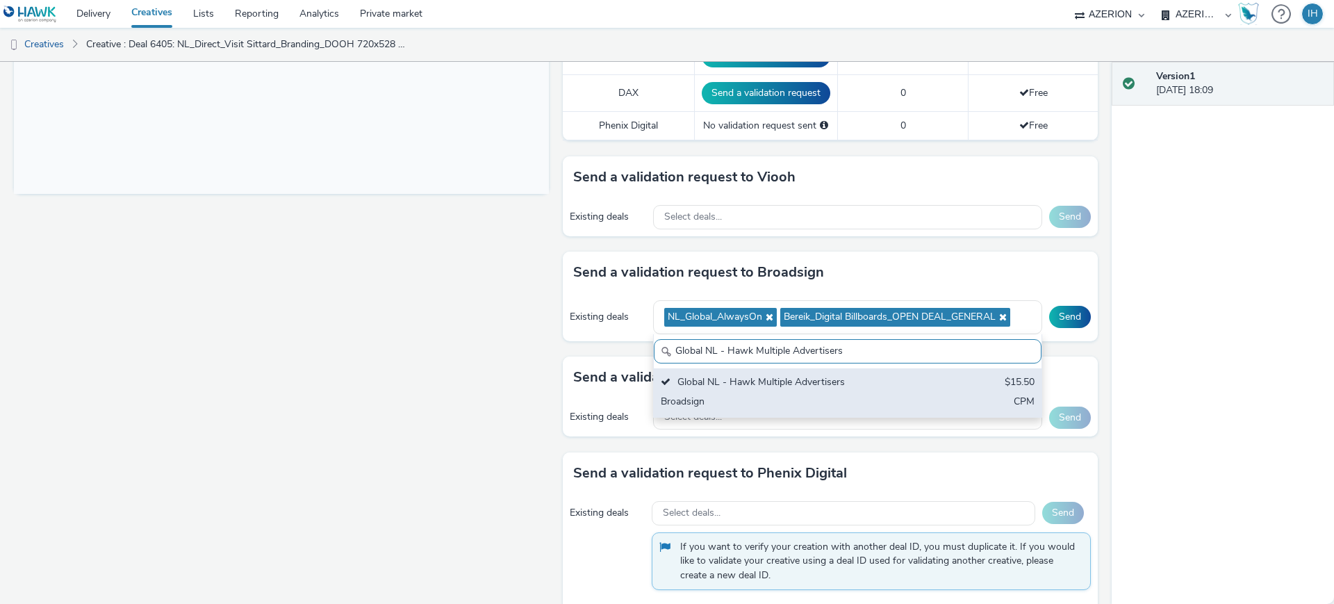
type input "Global NL - Hawk Multiple Advertisers"
click at [889, 395] on div "Broadsign" at bounding box center [784, 403] width 247 height 16
click at [887, 395] on div "Broadsign" at bounding box center [784, 403] width 247 height 16
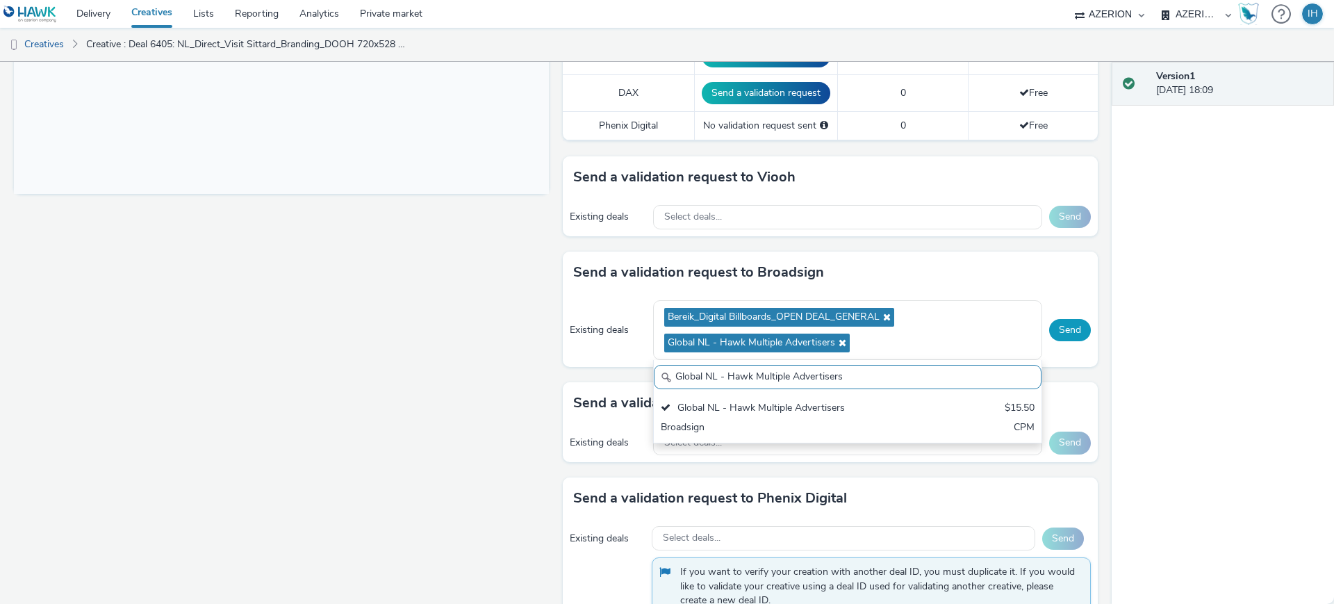
click at [1069, 319] on button "Send" at bounding box center [1070, 330] width 42 height 22
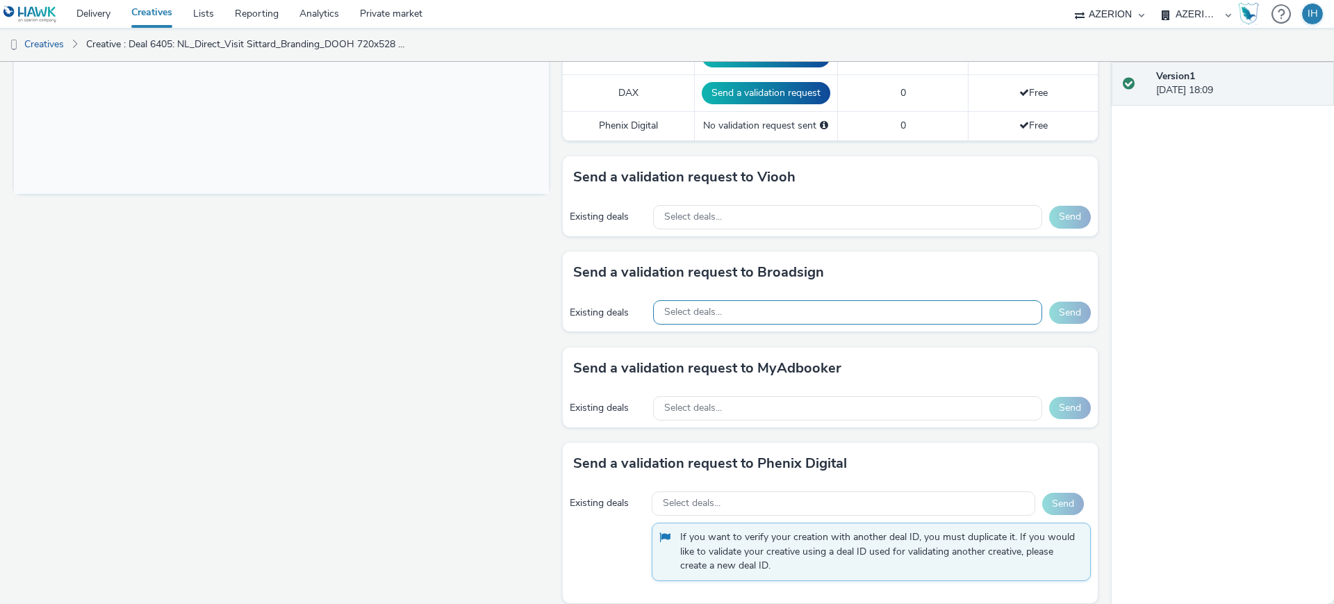
click at [900, 306] on div "Select deals..." at bounding box center [847, 312] width 389 height 24
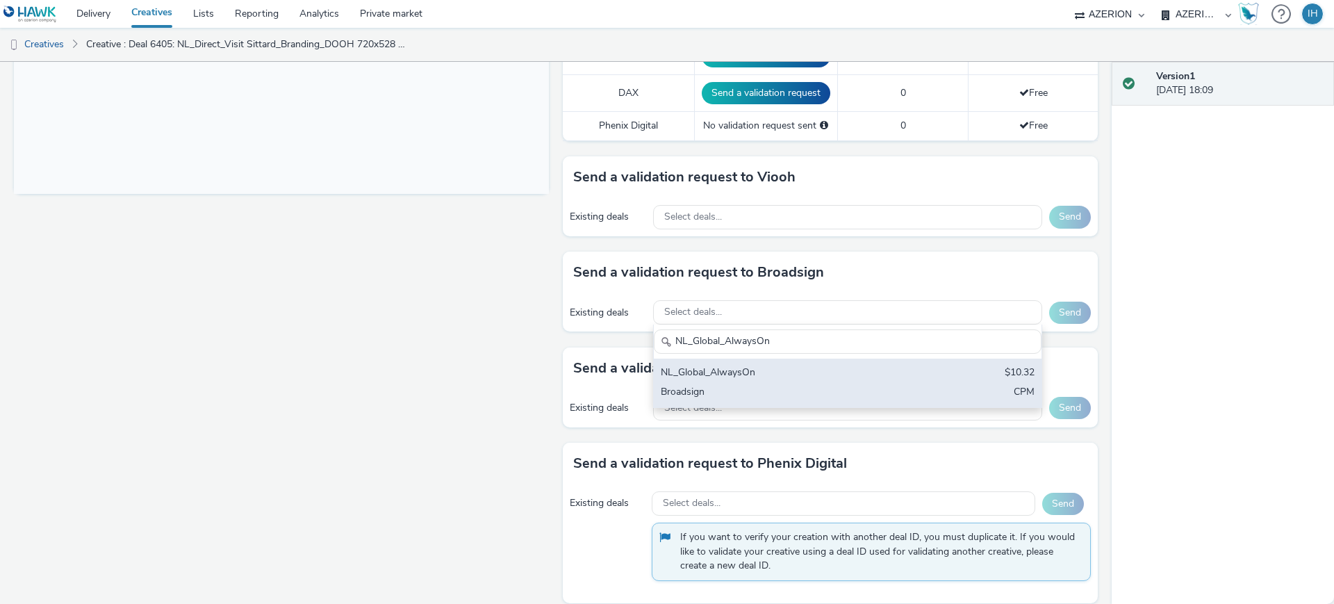
type input "NL_Global_AlwaysOn"
click at [859, 365] on div "NL_Global_AlwaysOn" at bounding box center [784, 373] width 247 height 16
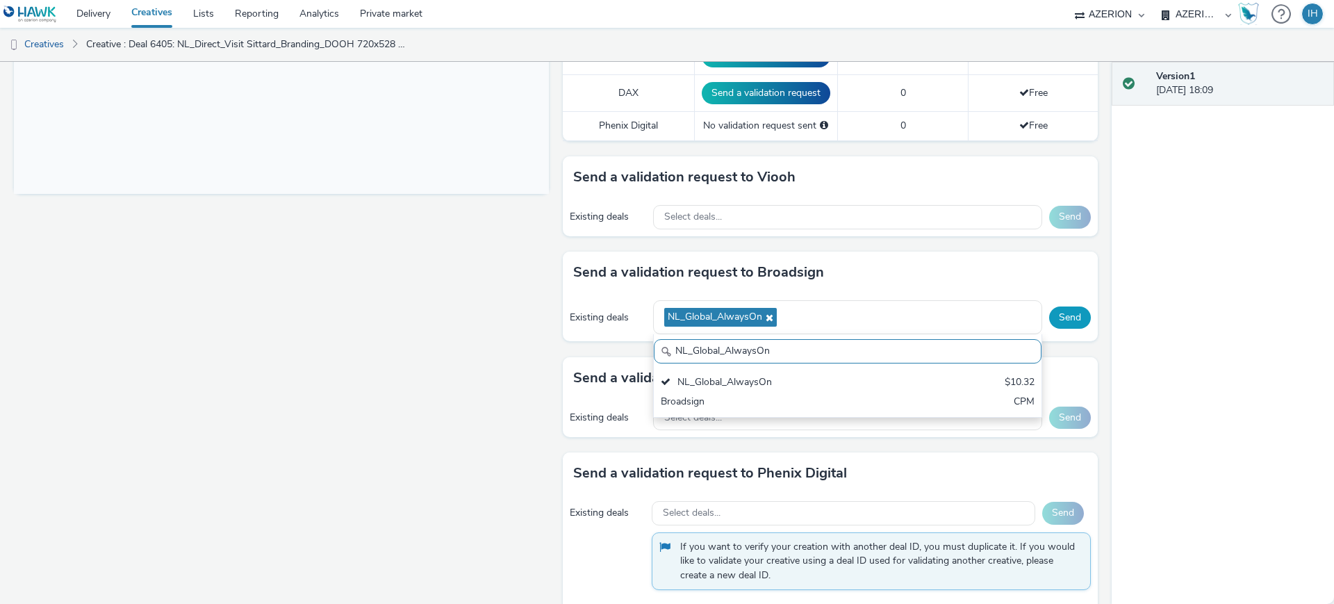
click at [1049, 306] on button "Send" at bounding box center [1070, 317] width 42 height 22
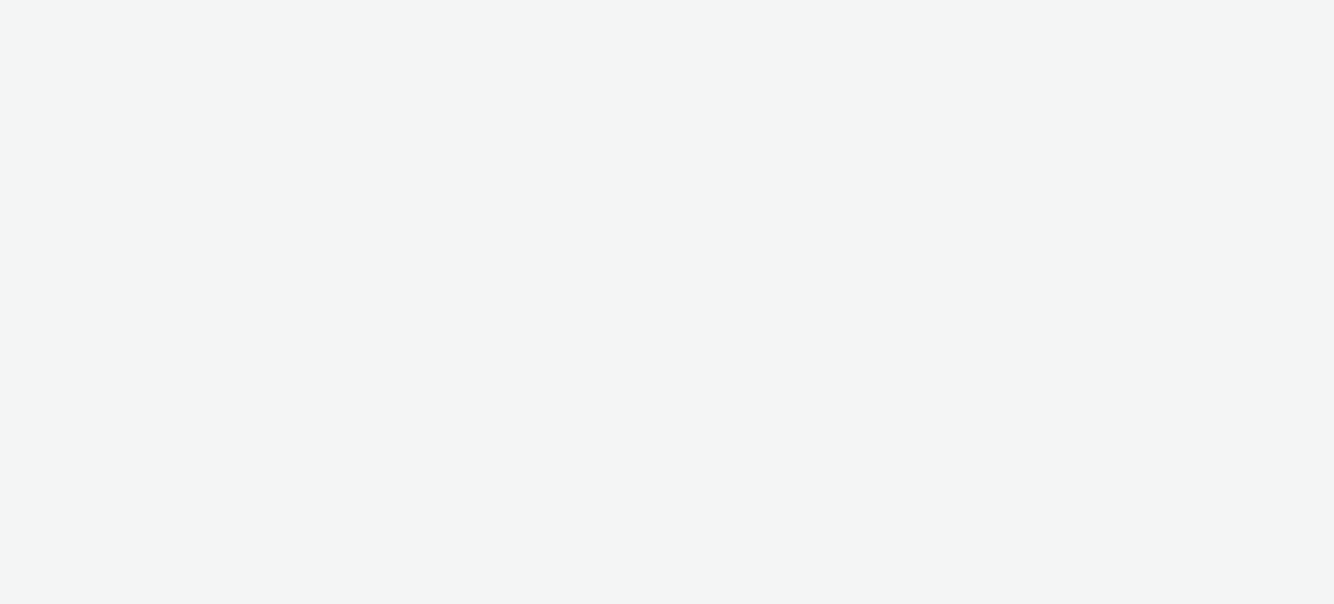
select select "ac009755-aa48-4799-8050-7a339a378eb8"
select select "a1f58486-1528-4f8c-8610-e1cdd7553bc1"
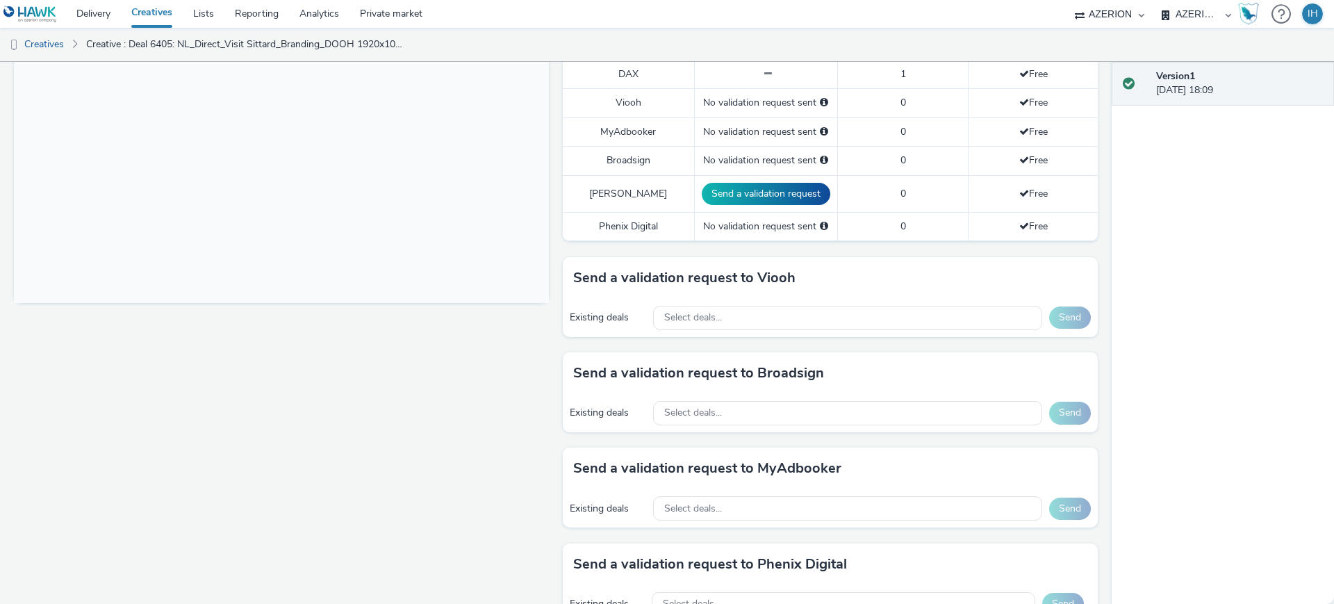
scroll to position [434, 0]
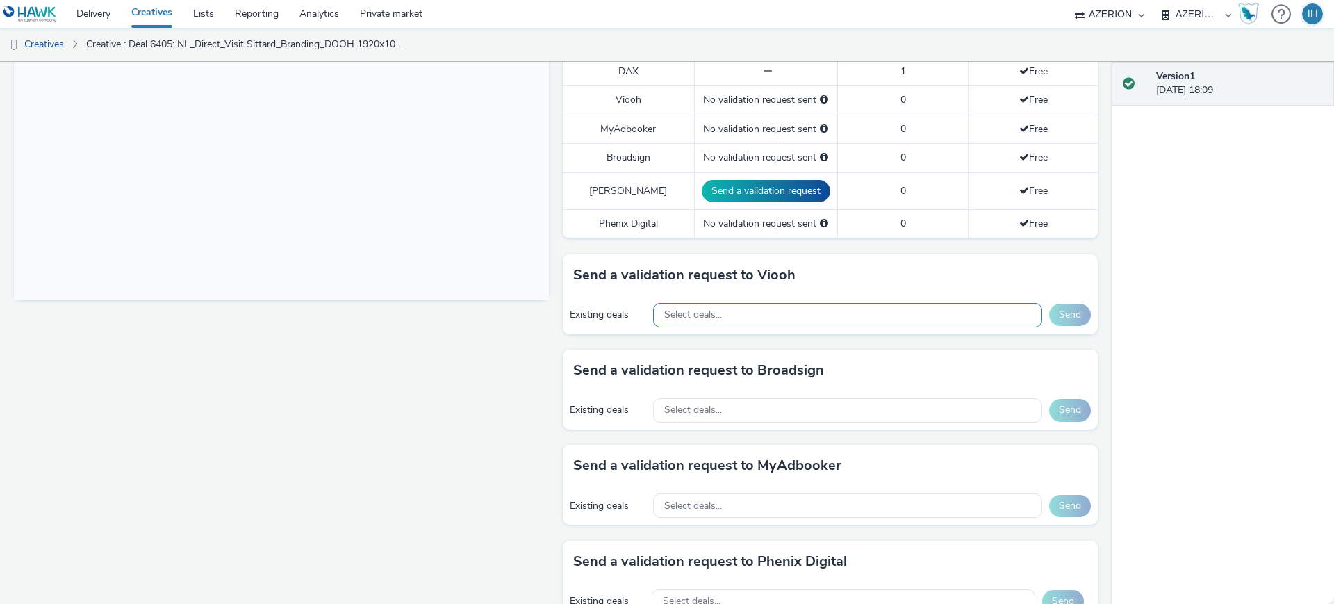
click at [782, 305] on div "Select deals..." at bounding box center [847, 315] width 389 height 24
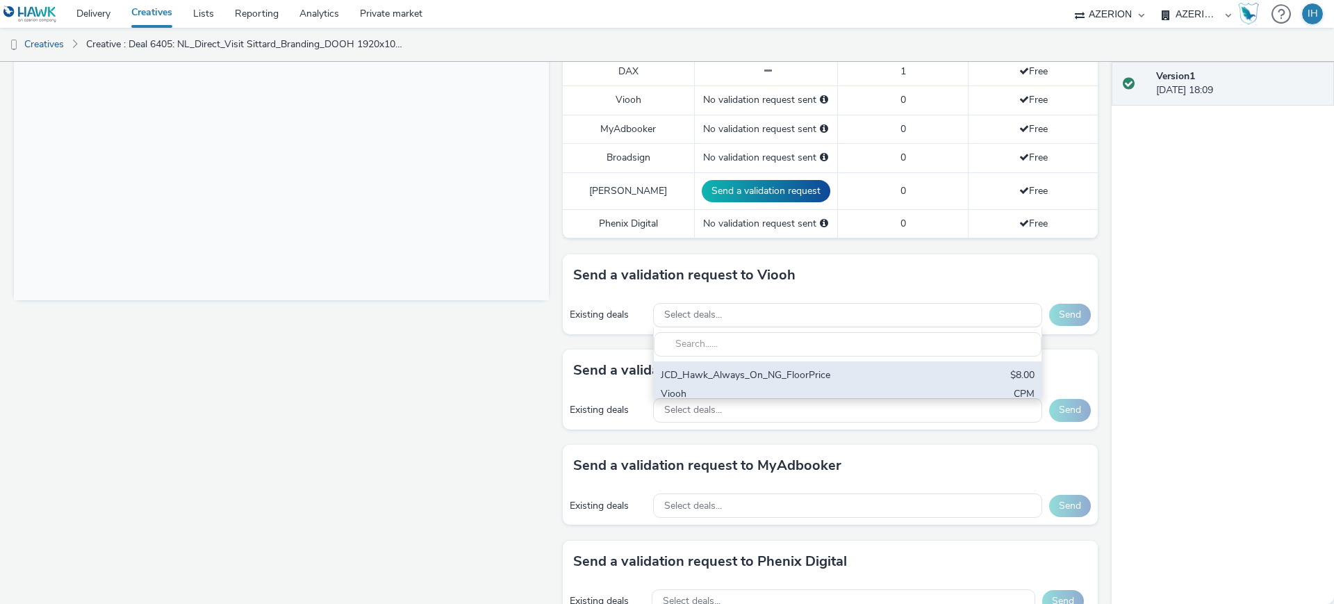
scroll to position [0, 0]
type input "JCD_Hawk_Always_On_NG_FloorPrice"
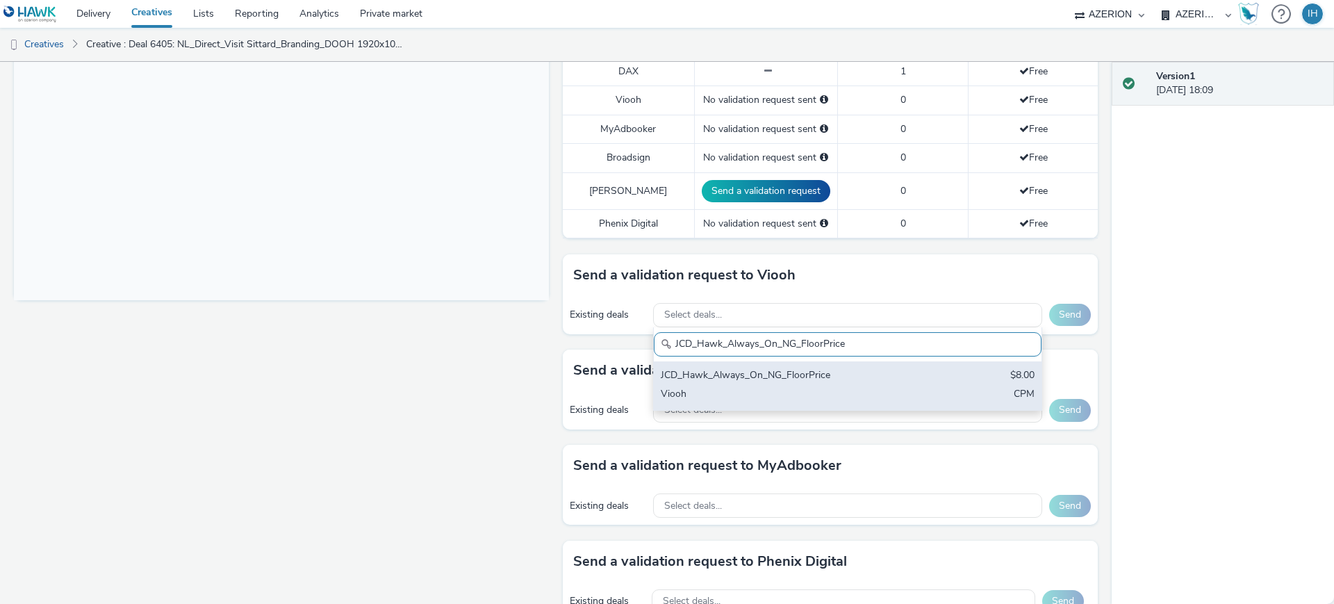
click at [770, 387] on div "Viooh" at bounding box center [784, 395] width 247 height 16
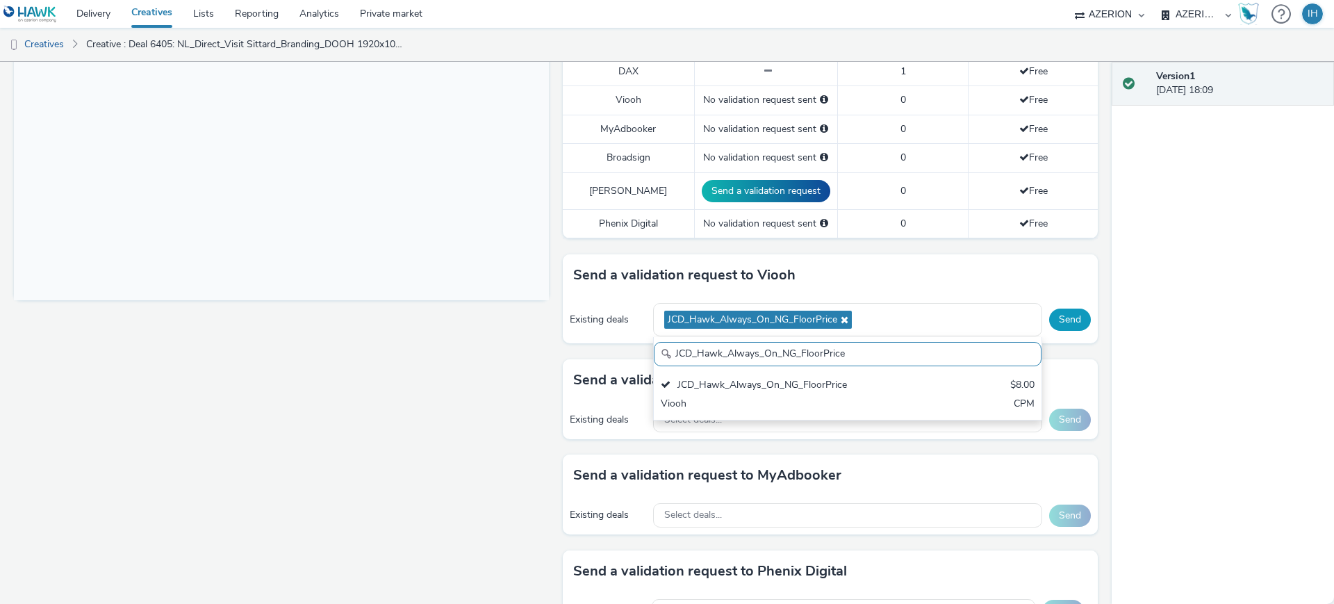
click at [1058, 308] on button "Send" at bounding box center [1070, 319] width 42 height 22
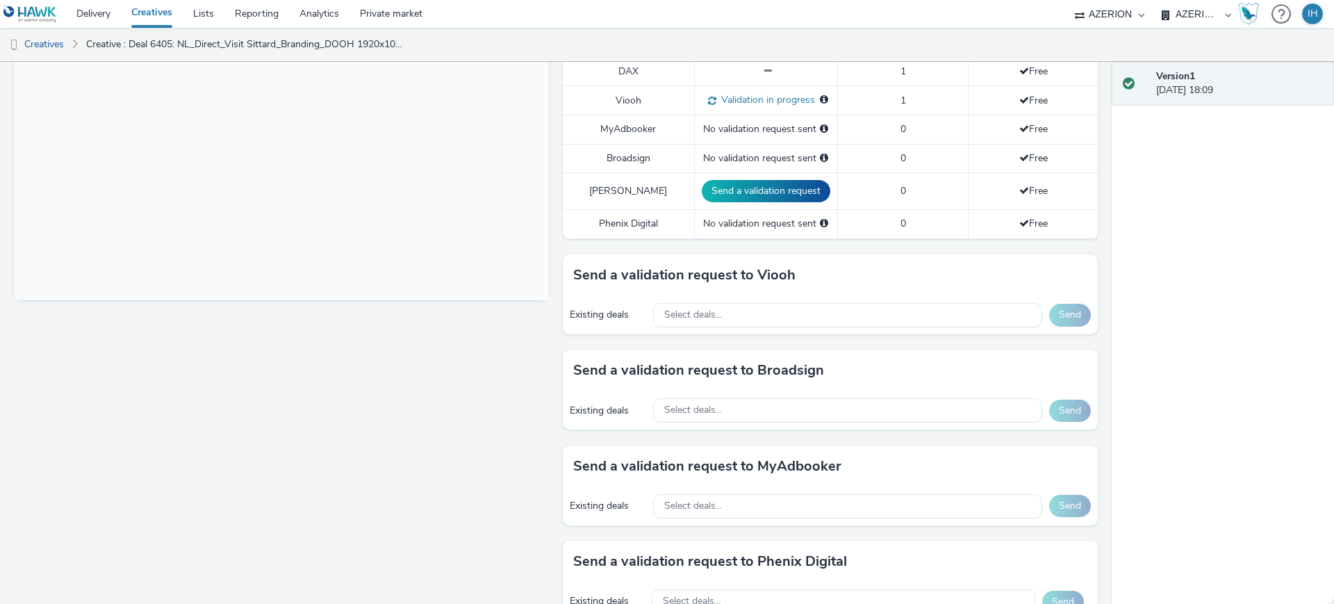
scroll to position [533, 0]
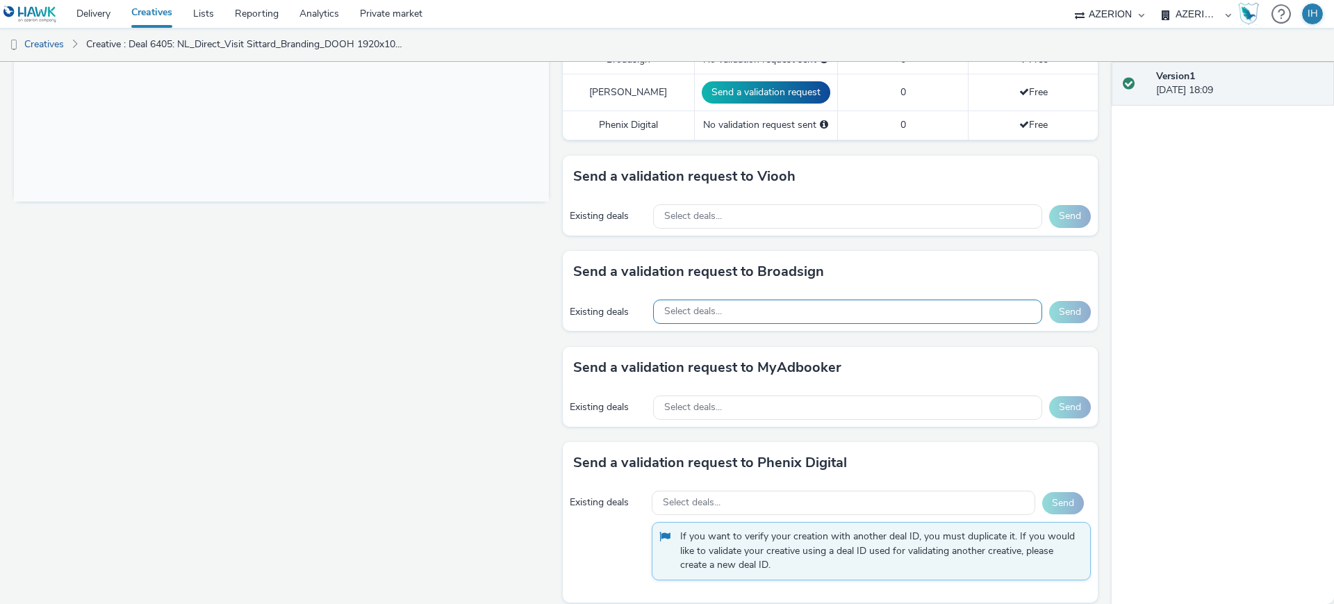
click at [789, 299] on div "Select deals..." at bounding box center [847, 311] width 389 height 24
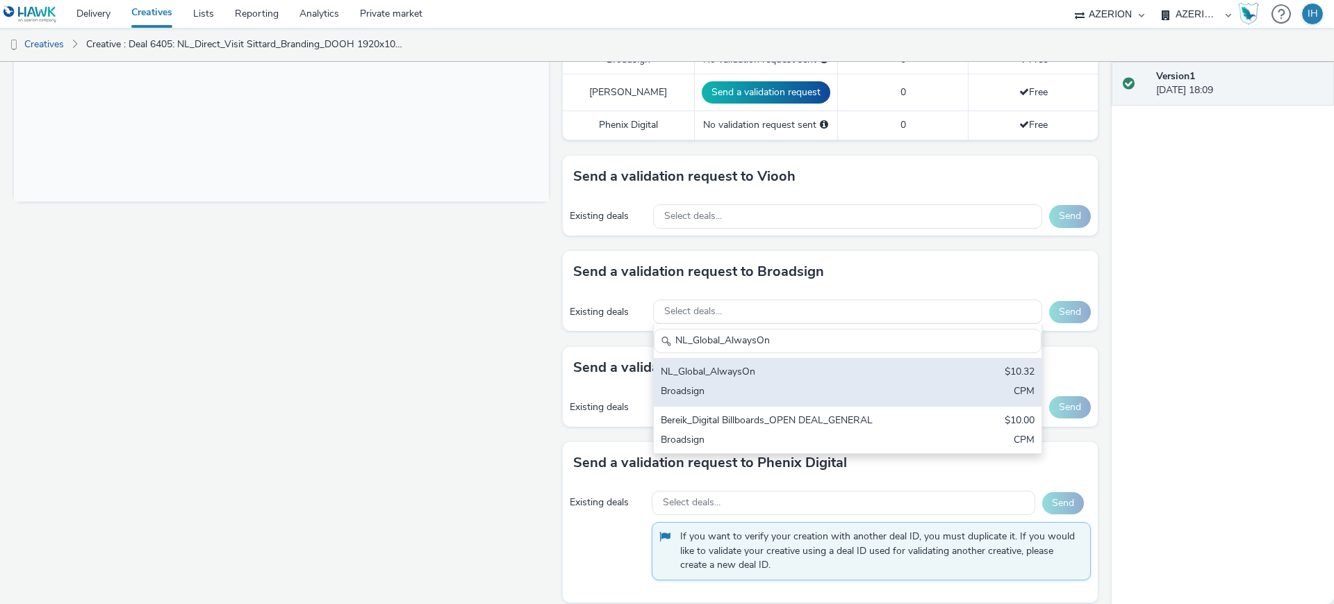
scroll to position [0, 0]
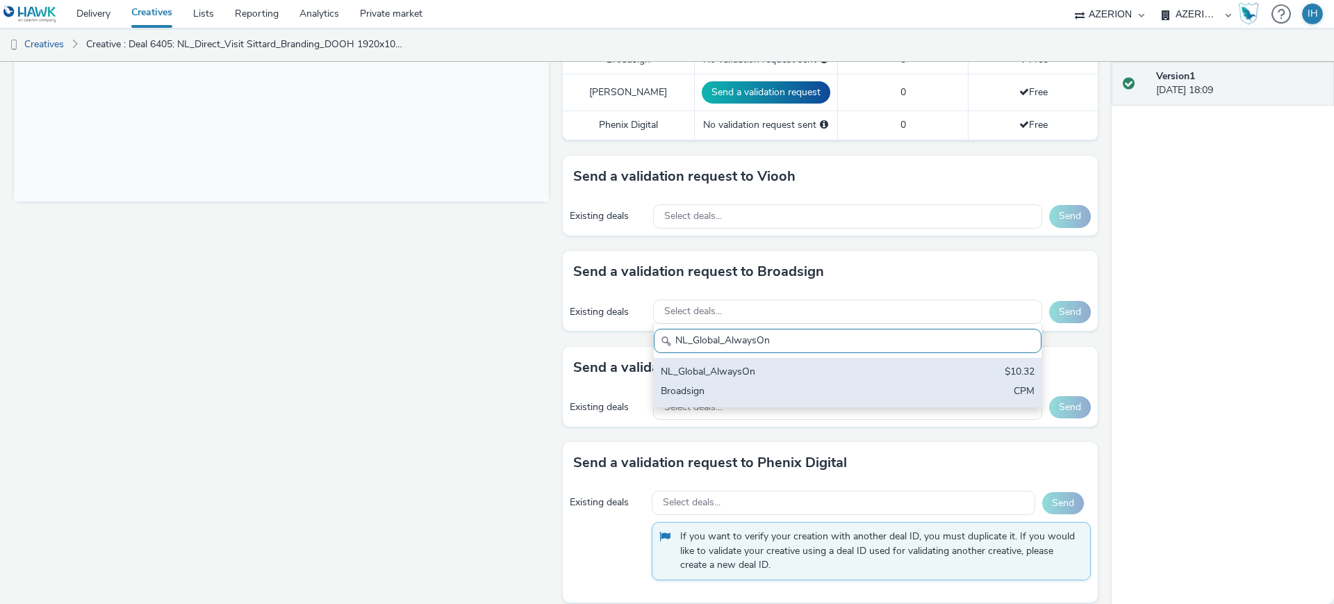
click at [776, 365] on div "NL_Global_AlwaysOn" at bounding box center [784, 373] width 247 height 16
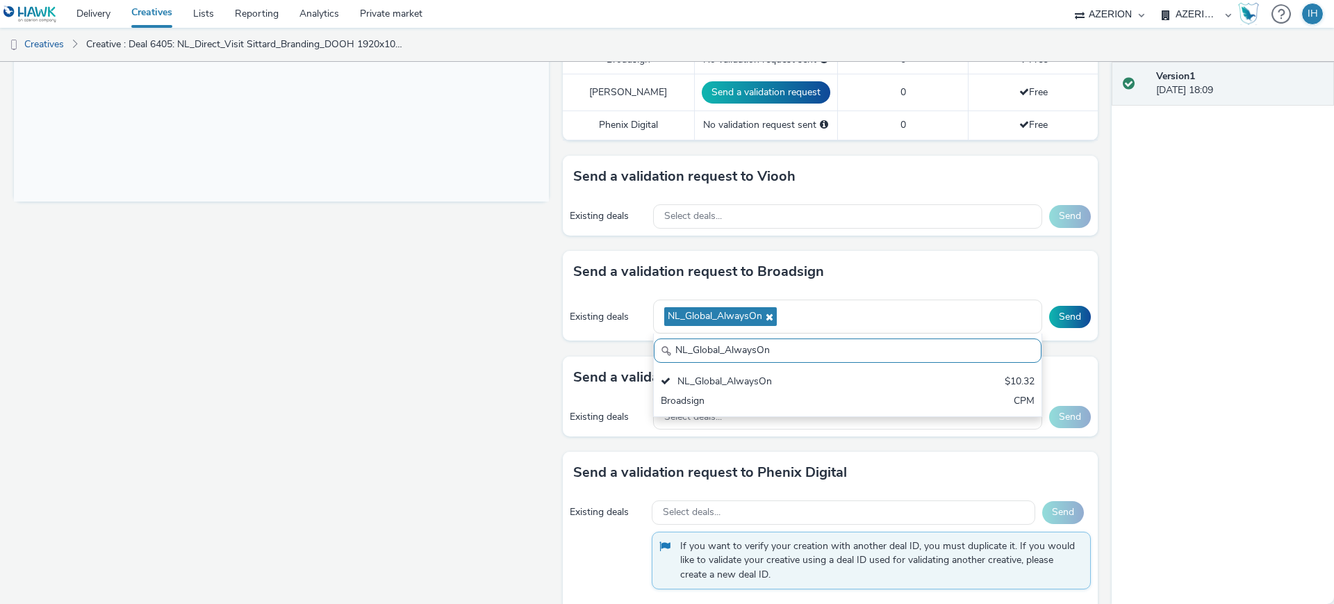
paste input "Bereik_Digital Billboards_OPEN DEAL_GENERAL"
click at [811, 394] on div "Broadsign" at bounding box center [784, 402] width 247 height 16
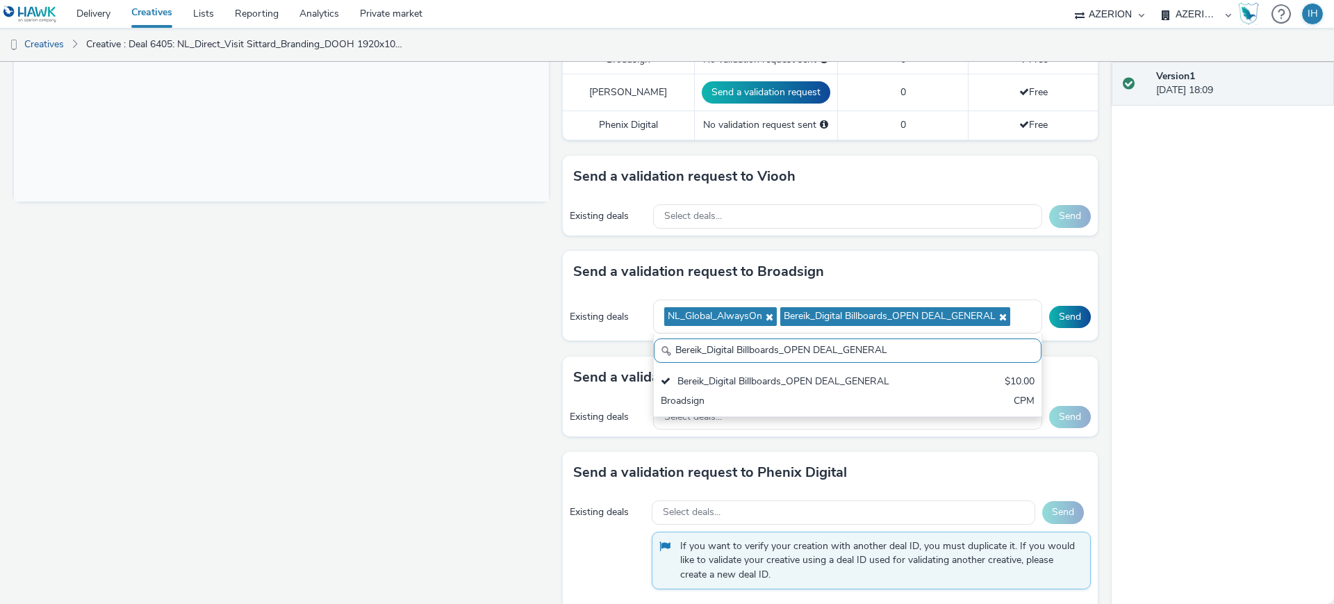
paste input "Global NL - Hawk Multiple Advertisers"
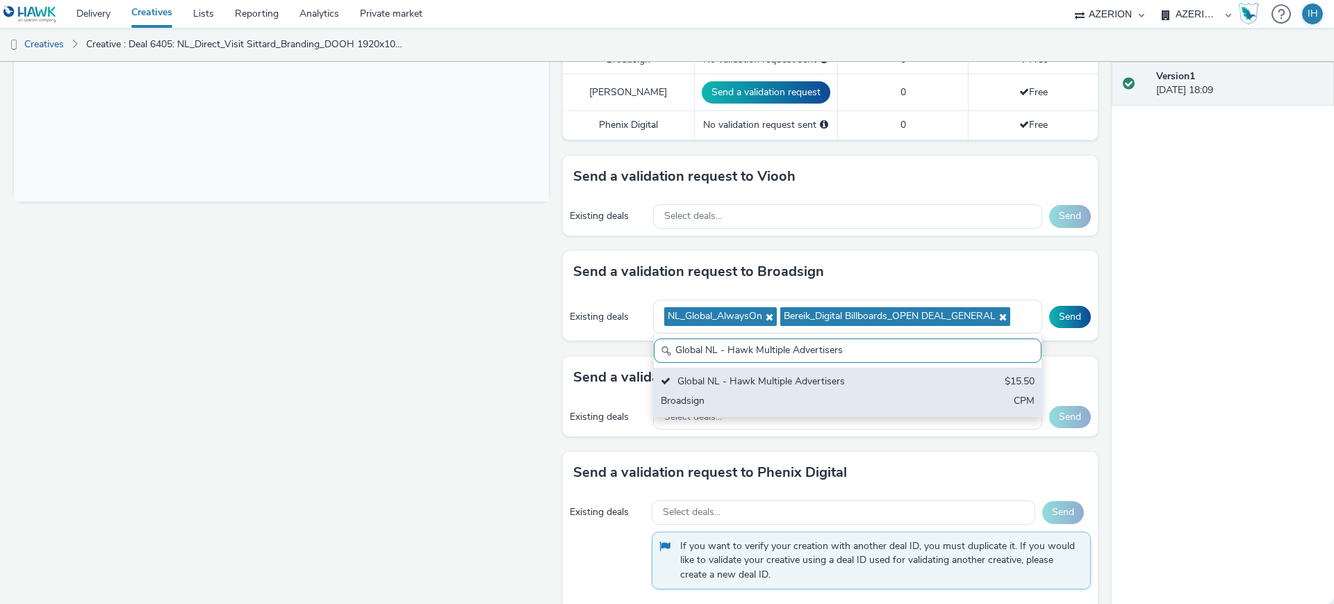
type input "Global NL - Hawk Multiple Advertisers"
click at [861, 394] on div "Broadsign" at bounding box center [784, 402] width 247 height 16
click at [980, 371] on div "Global NL - Hawk Multiple Advertisers $15.50 Broadsign CPM" at bounding box center [848, 392] width 388 height 49
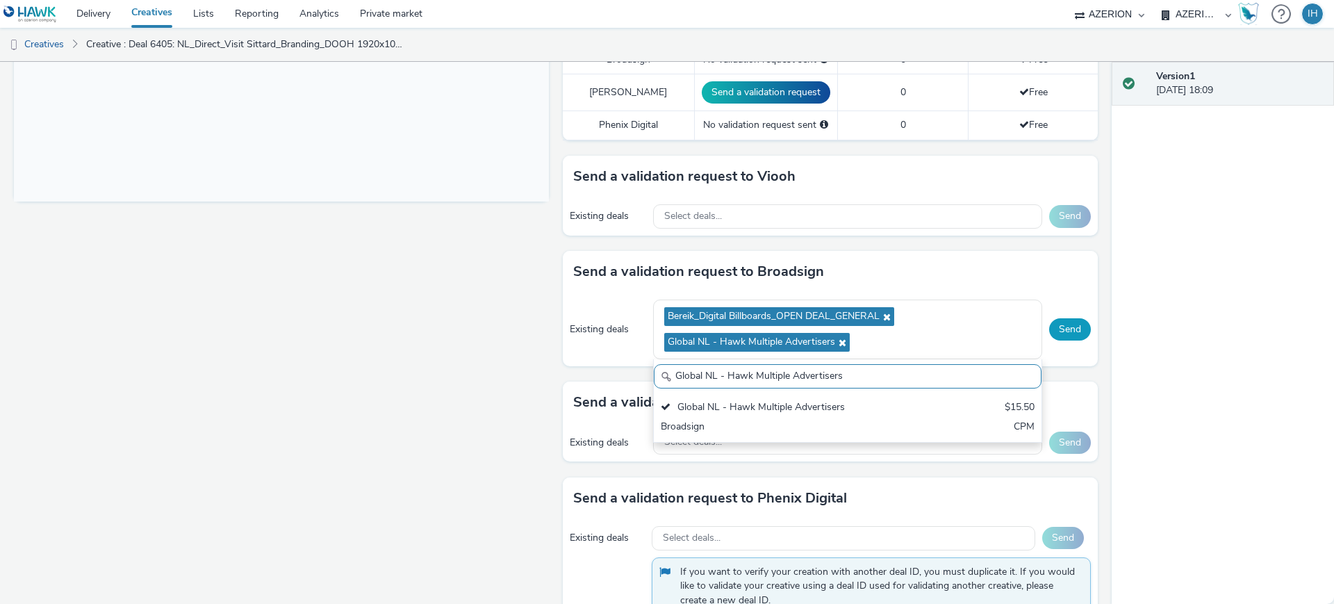
click at [1064, 318] on button "Send" at bounding box center [1070, 329] width 42 height 22
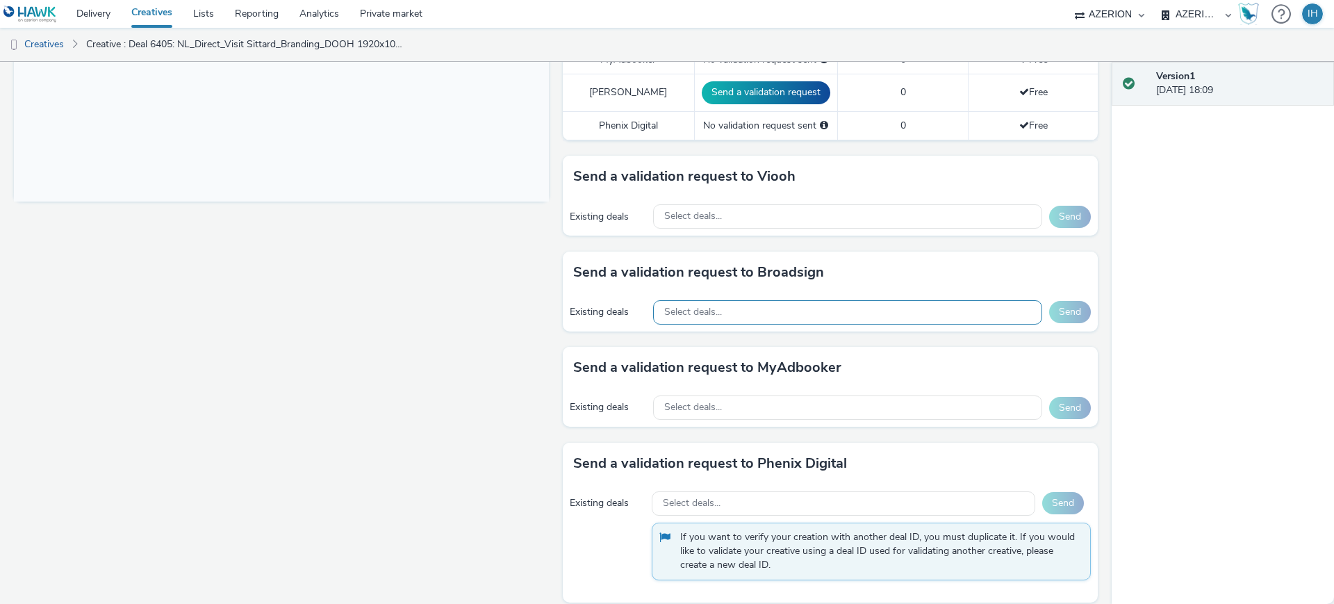
click at [823, 300] on div "Select deals..." at bounding box center [847, 312] width 389 height 24
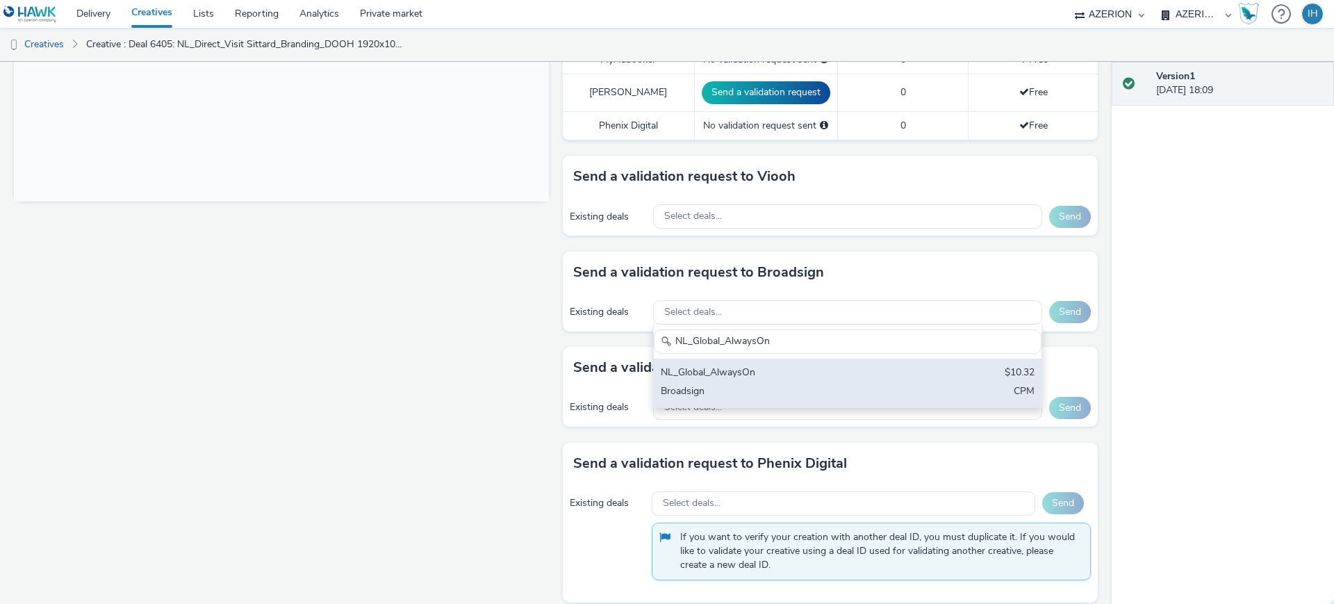
type input "NL_Global_AlwaysOn"
click at [844, 368] on div "NL_Global_AlwaysOn $10.32 Broadsign CPM" at bounding box center [848, 382] width 388 height 49
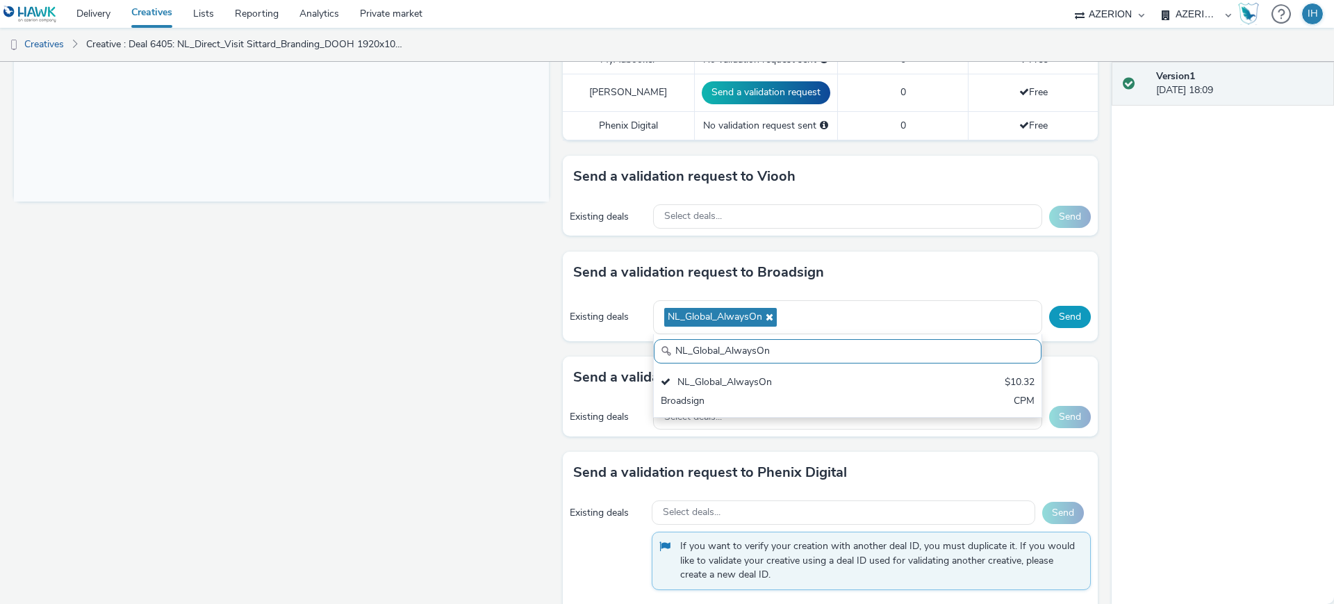
click at [1050, 311] on button "Send" at bounding box center [1070, 317] width 42 height 22
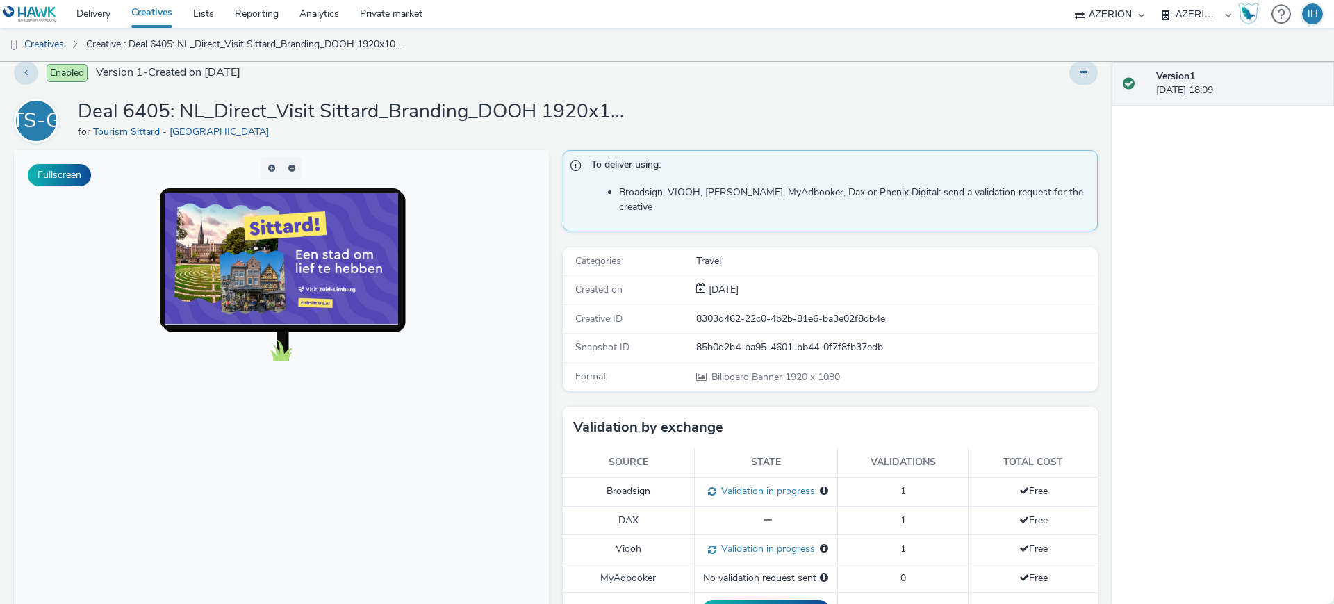
scroll to position [12, 0]
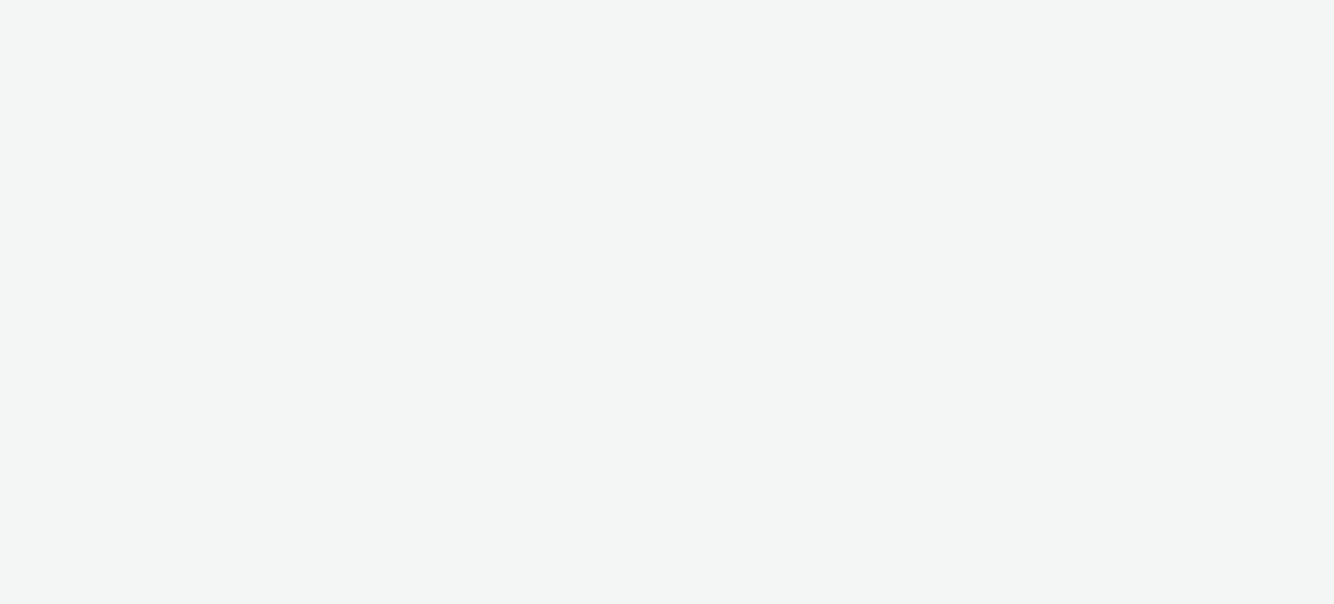
select select "11a7df10-284f-415c-b52a-427acf4c31ae"
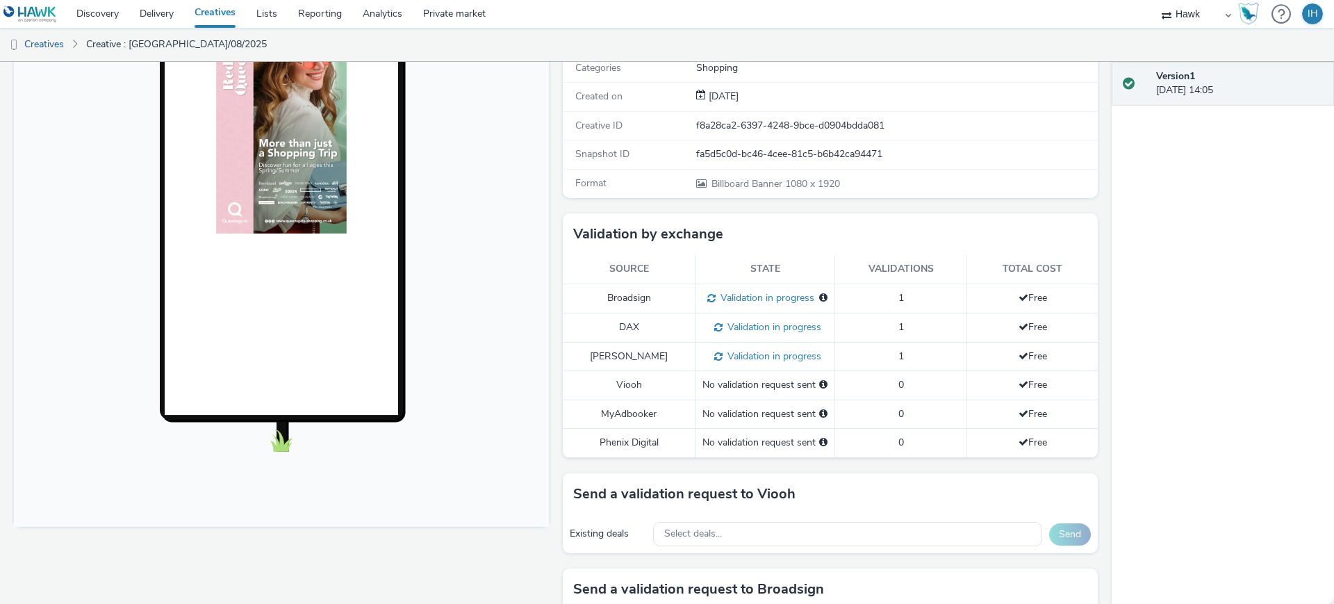
scroll to position [434, 0]
